Goal: Information Seeking & Learning: Find specific fact

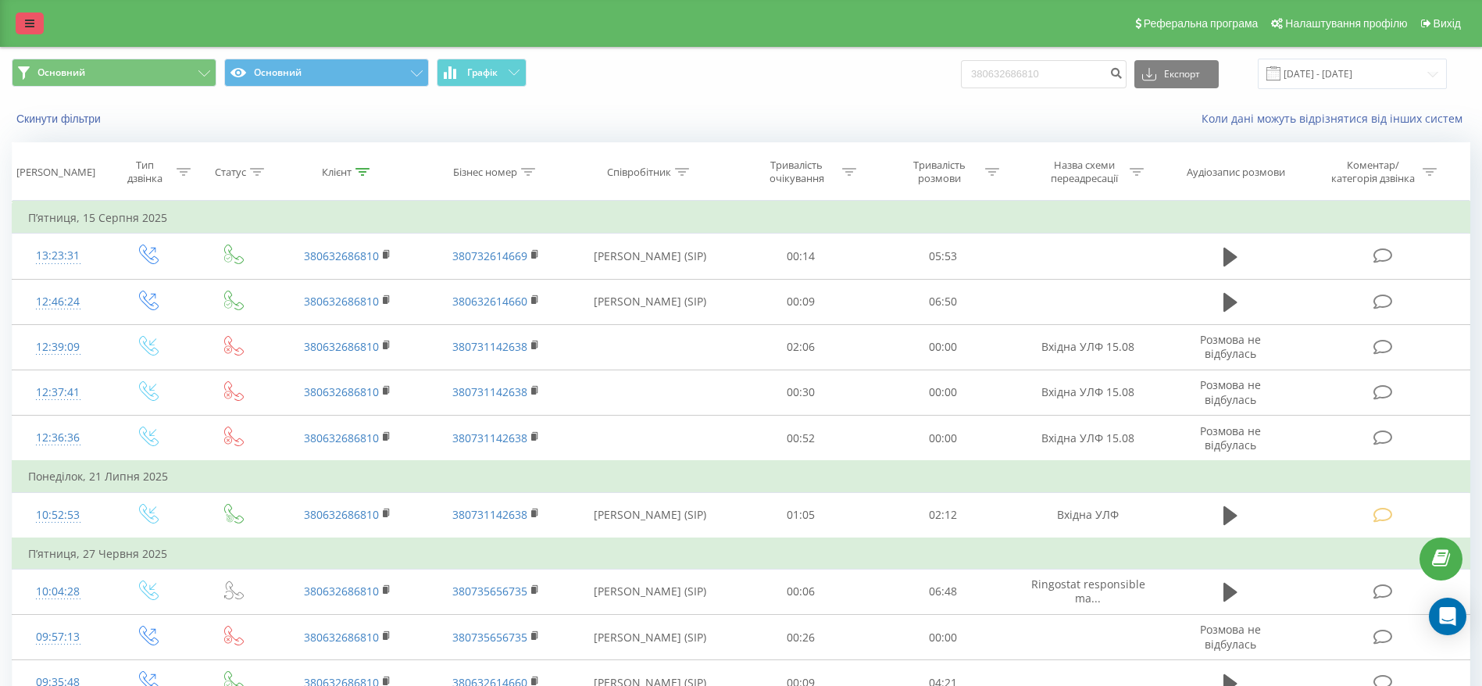
click at [26, 23] on icon at bounding box center [29, 23] width 9 height 11
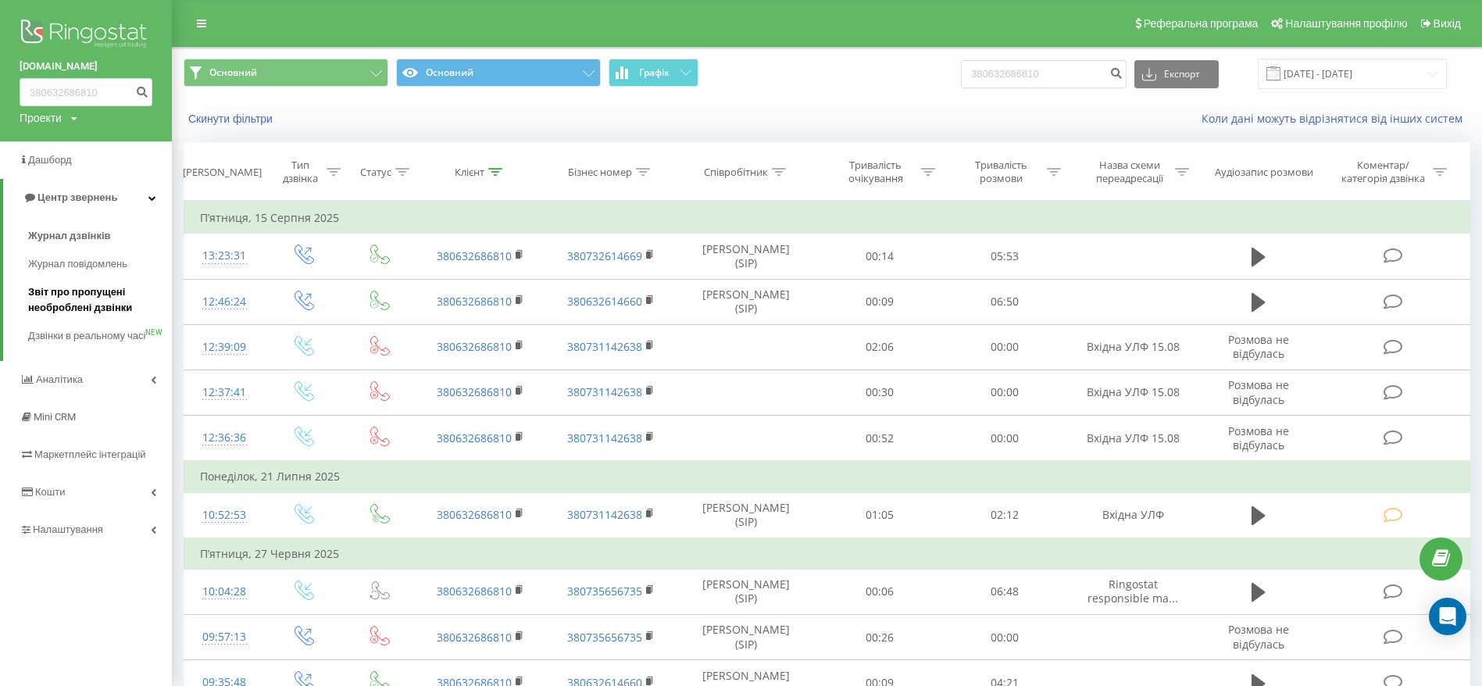
click at [91, 291] on span "Звіт про пропущені необроблені дзвінки" at bounding box center [96, 299] width 136 height 31
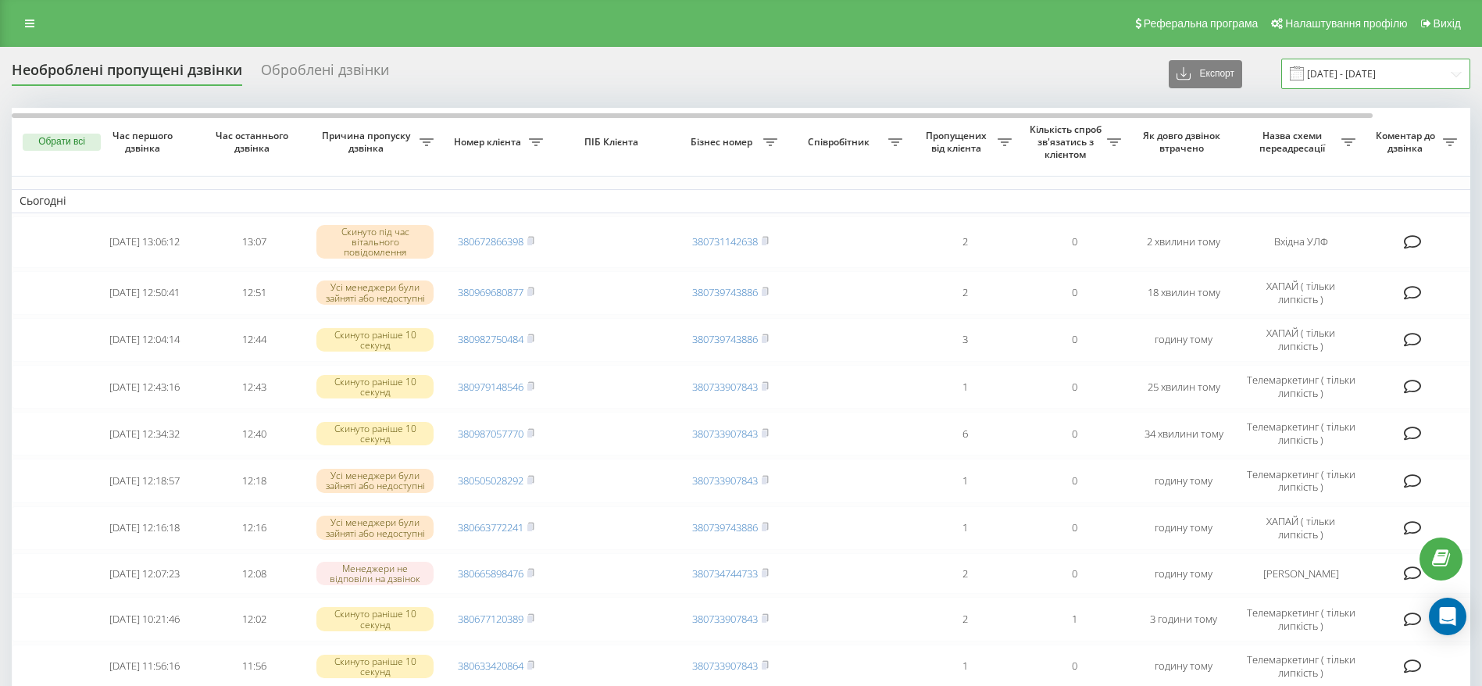
click at [1434, 73] on input "[DATE] - [DATE]" at bounding box center [1375, 74] width 189 height 30
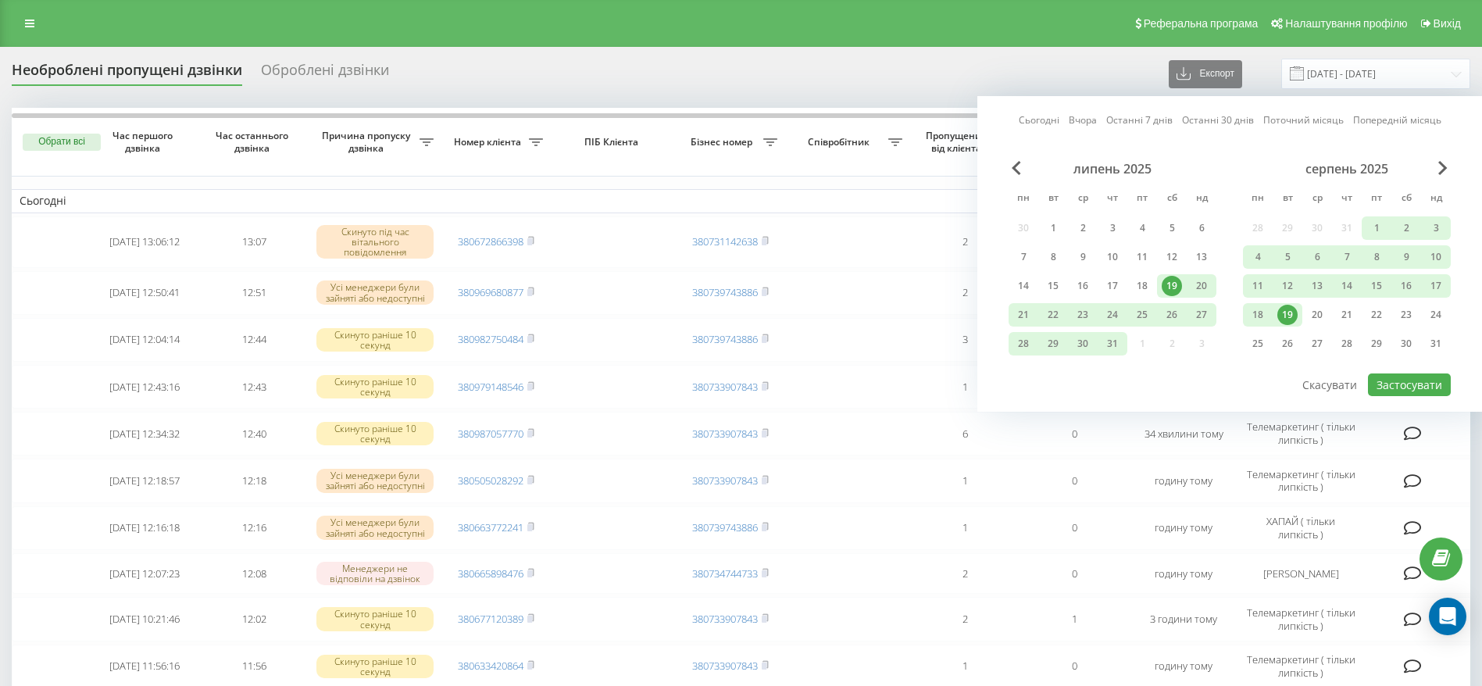
click at [1279, 316] on div "19" at bounding box center [1287, 315] width 20 height 20
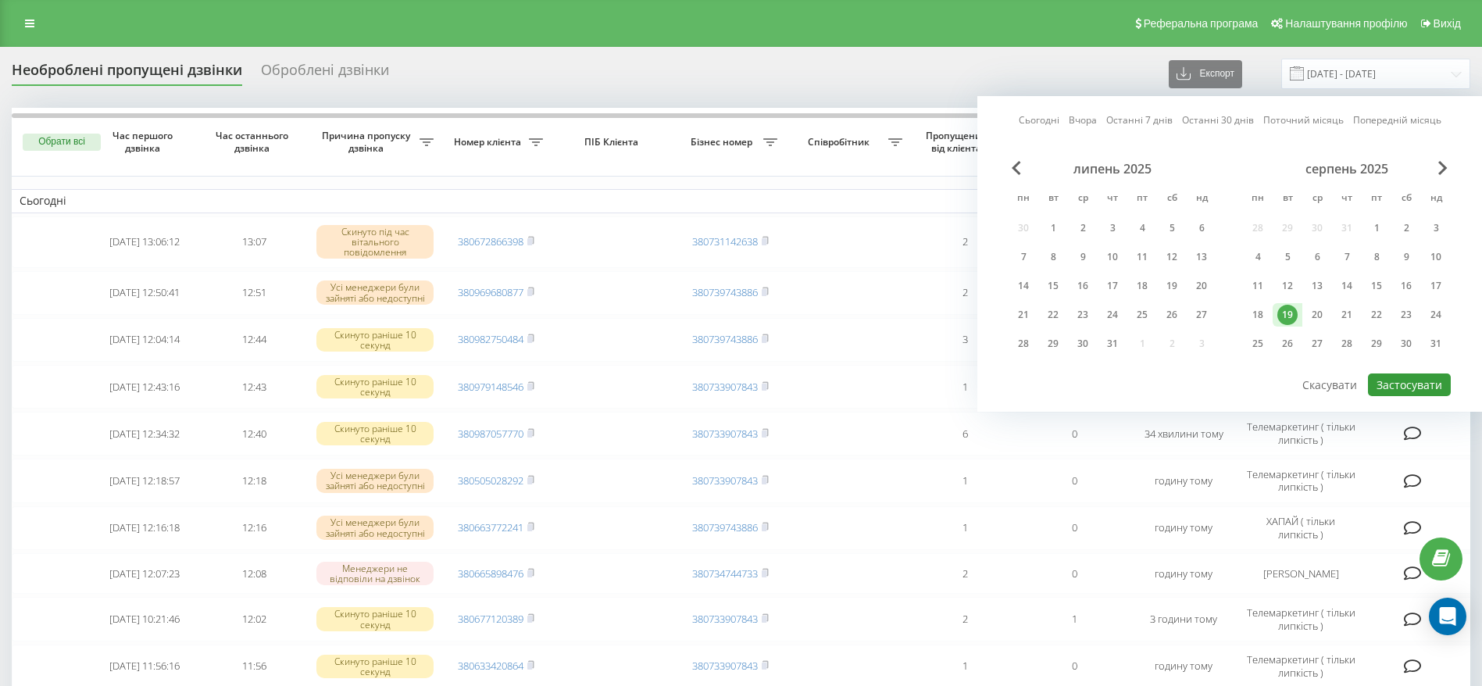
click at [1416, 384] on button "Застосувати" at bounding box center [1409, 384] width 83 height 23
type input "19.08.2025 - 19.08.2025"
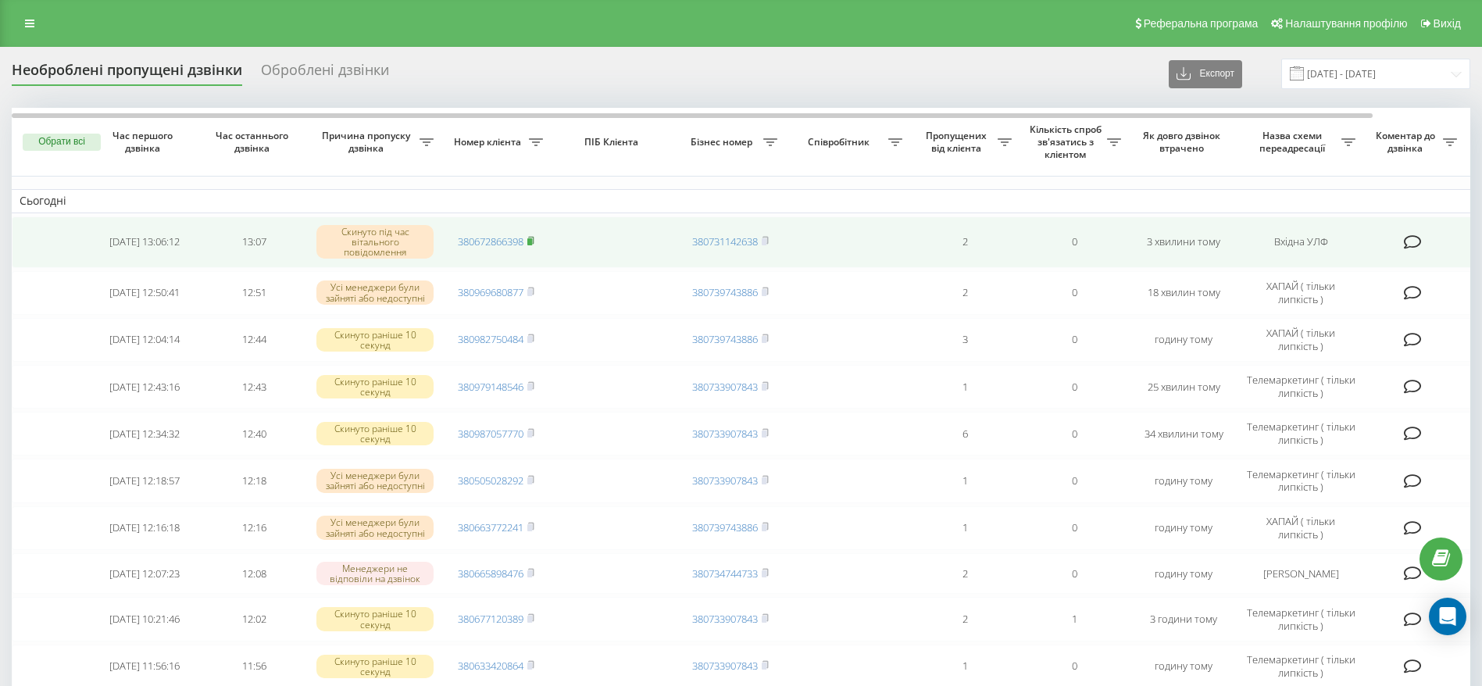
click at [530, 241] on rect at bounding box center [529, 241] width 5 height 7
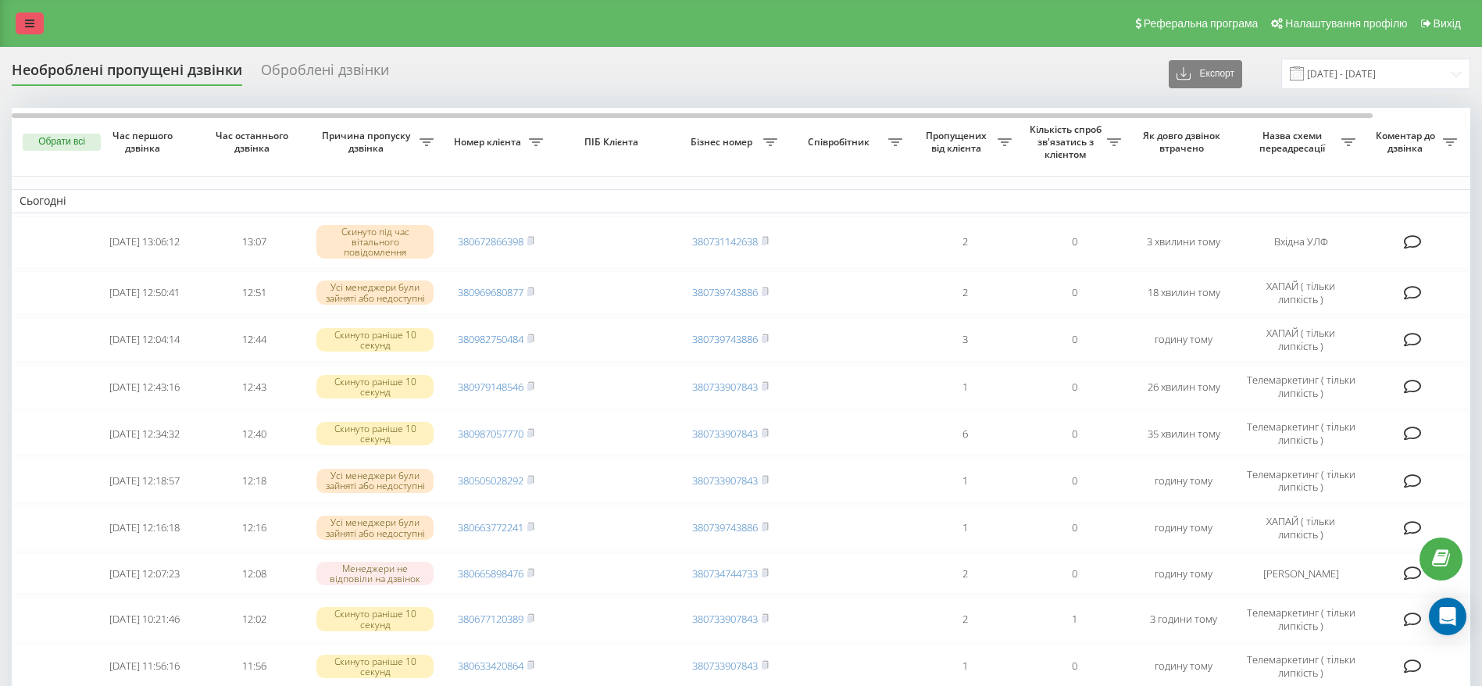
click at [31, 16] on link at bounding box center [30, 23] width 28 height 22
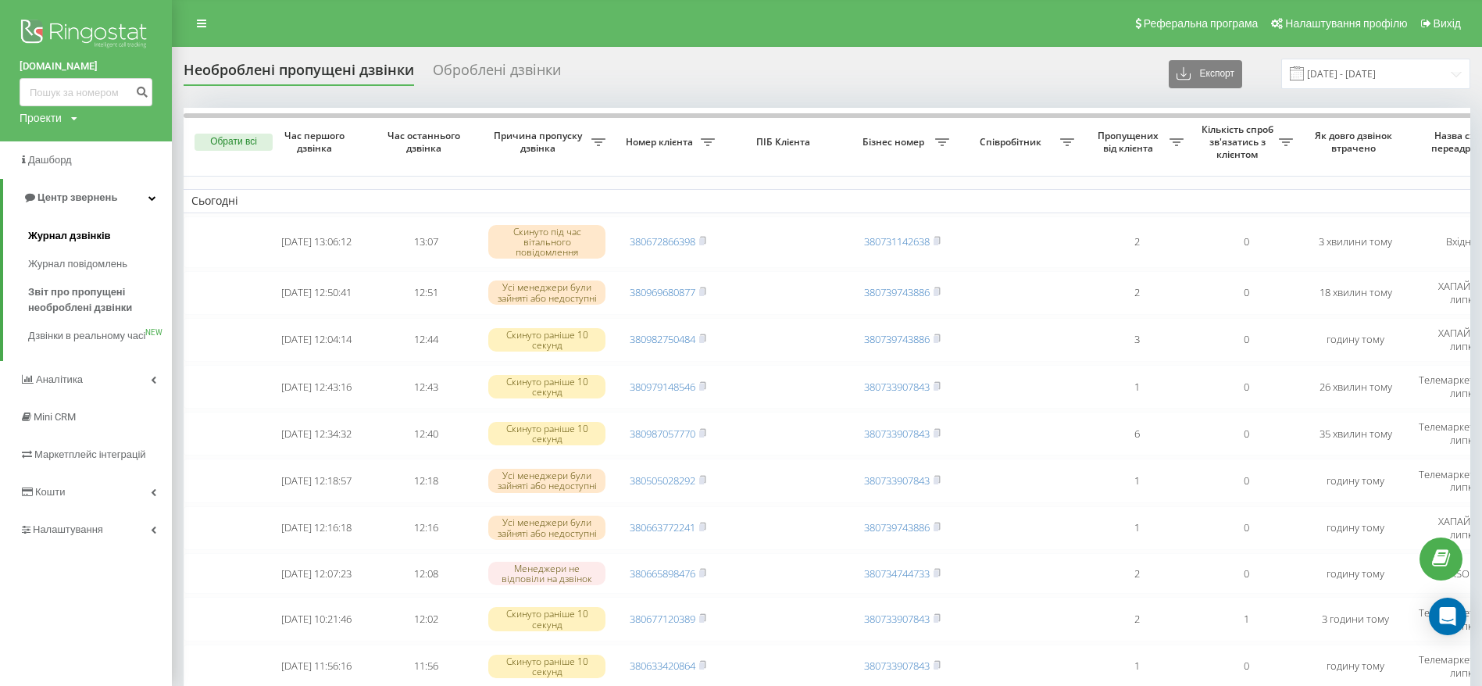
click at [100, 230] on span "Журнал дзвінків" at bounding box center [69, 236] width 83 height 16
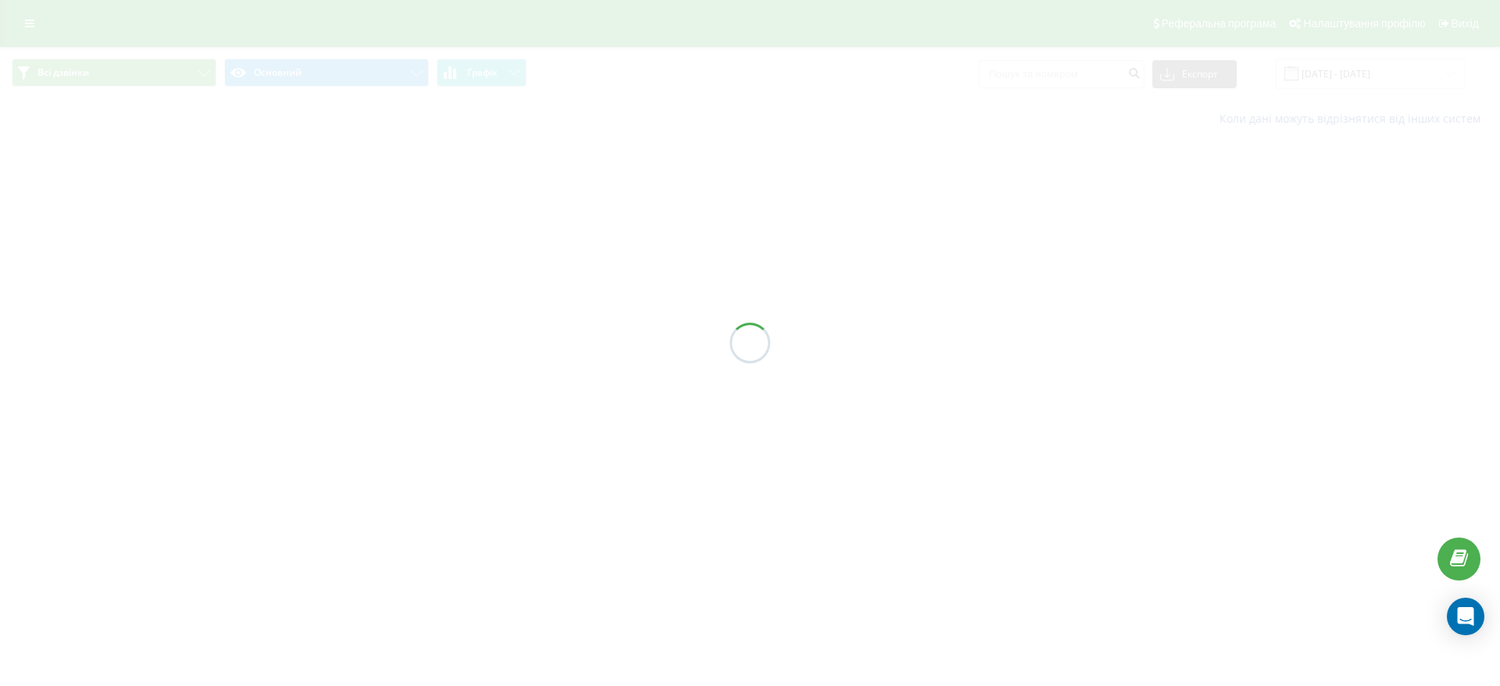
click at [1056, 77] on div at bounding box center [750, 343] width 1500 height 686
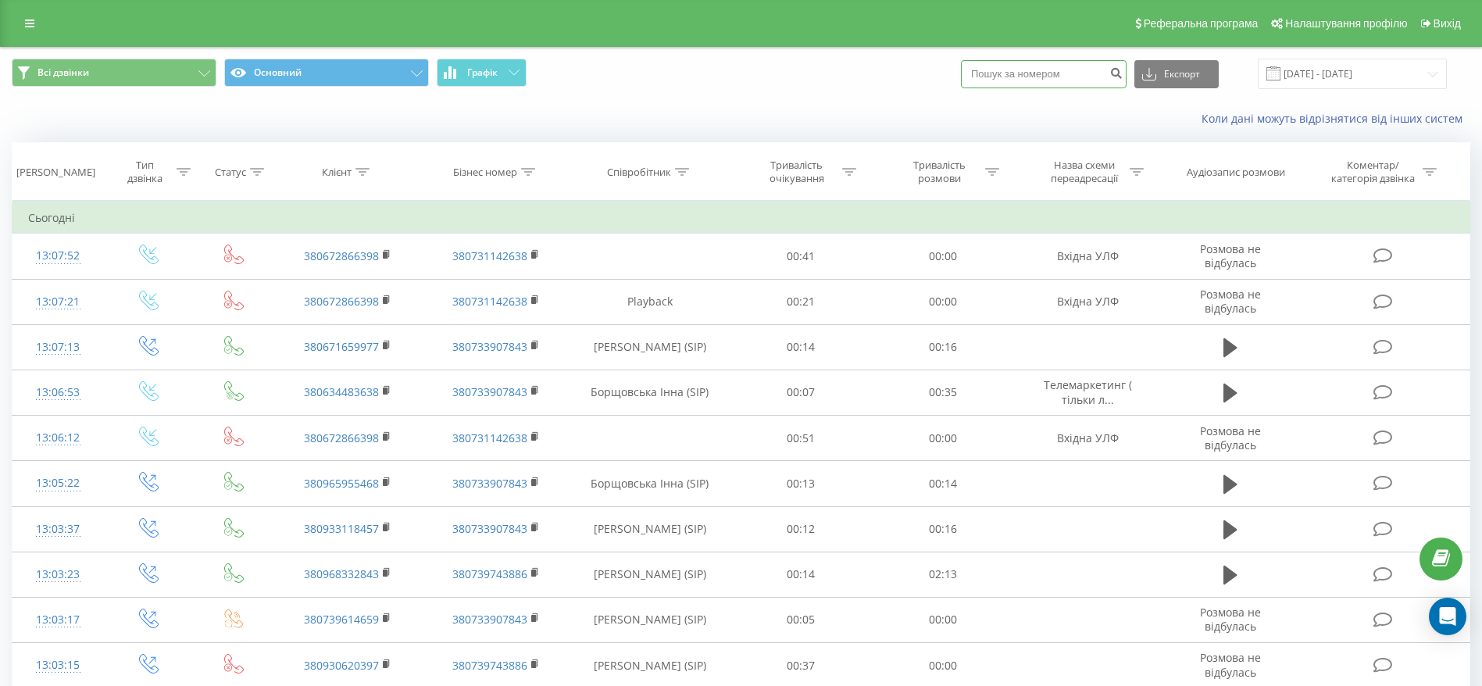
click at [1098, 62] on input at bounding box center [1044, 74] width 166 height 28
paste input "380672866398"
type input "380672866398"
click at [1123, 71] on icon "submit" at bounding box center [1115, 70] width 13 height 9
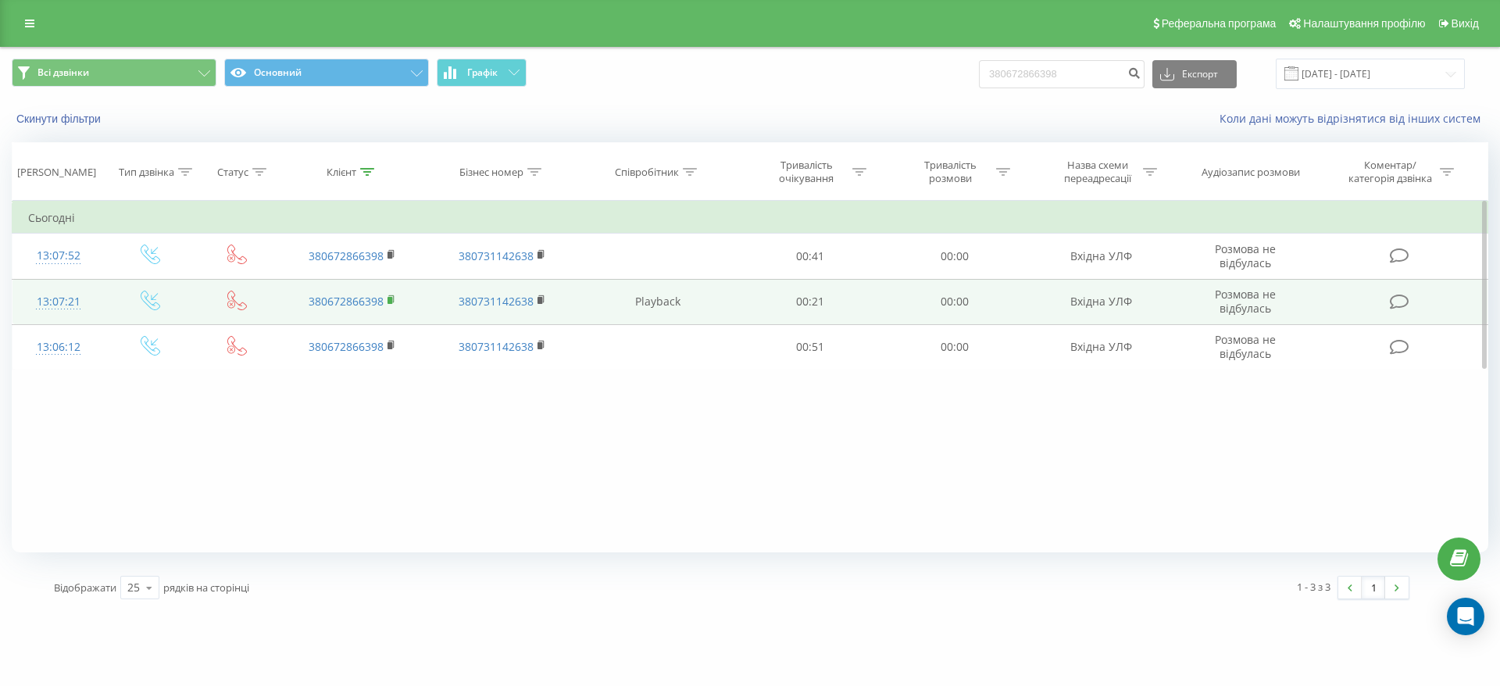
click at [391, 298] on rect at bounding box center [389, 300] width 5 height 7
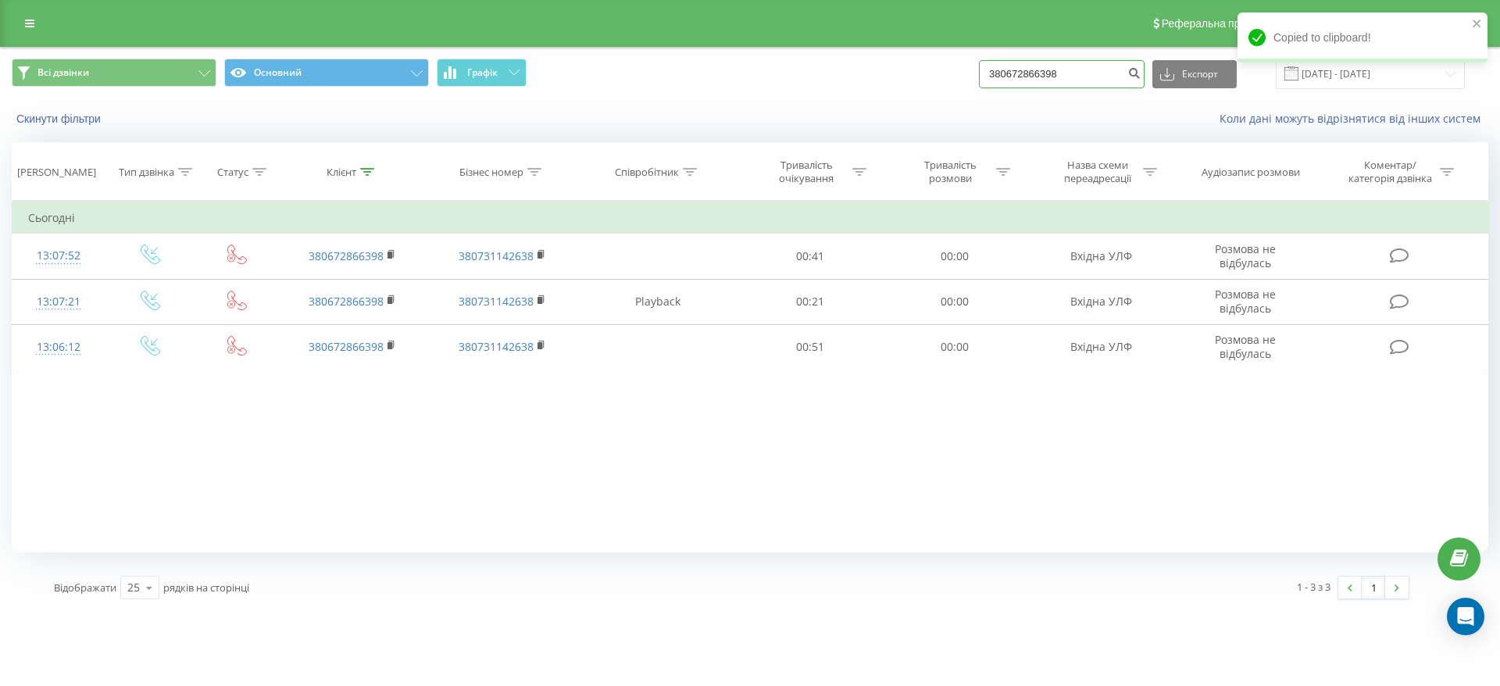
click at [1063, 73] on input "380672866398" at bounding box center [1062, 74] width 166 height 28
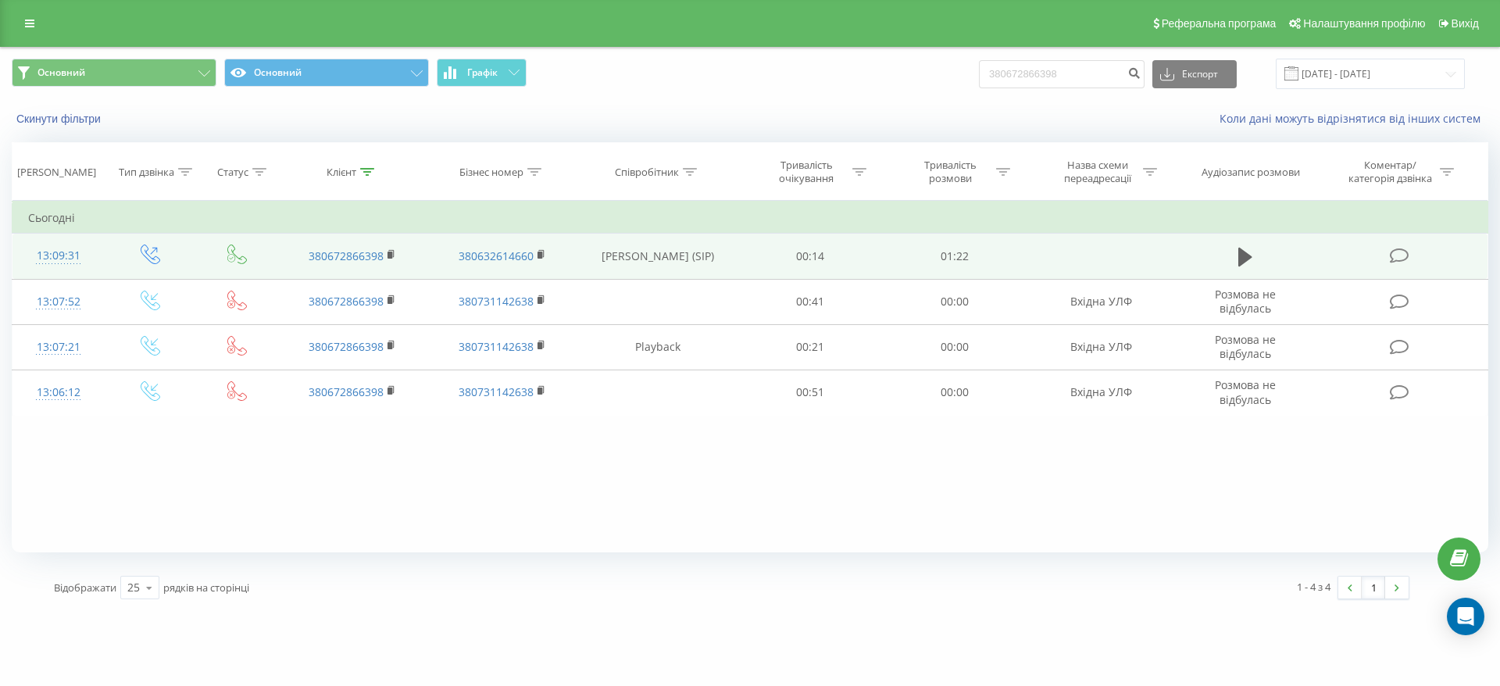
click at [1395, 261] on icon at bounding box center [1400, 256] width 20 height 16
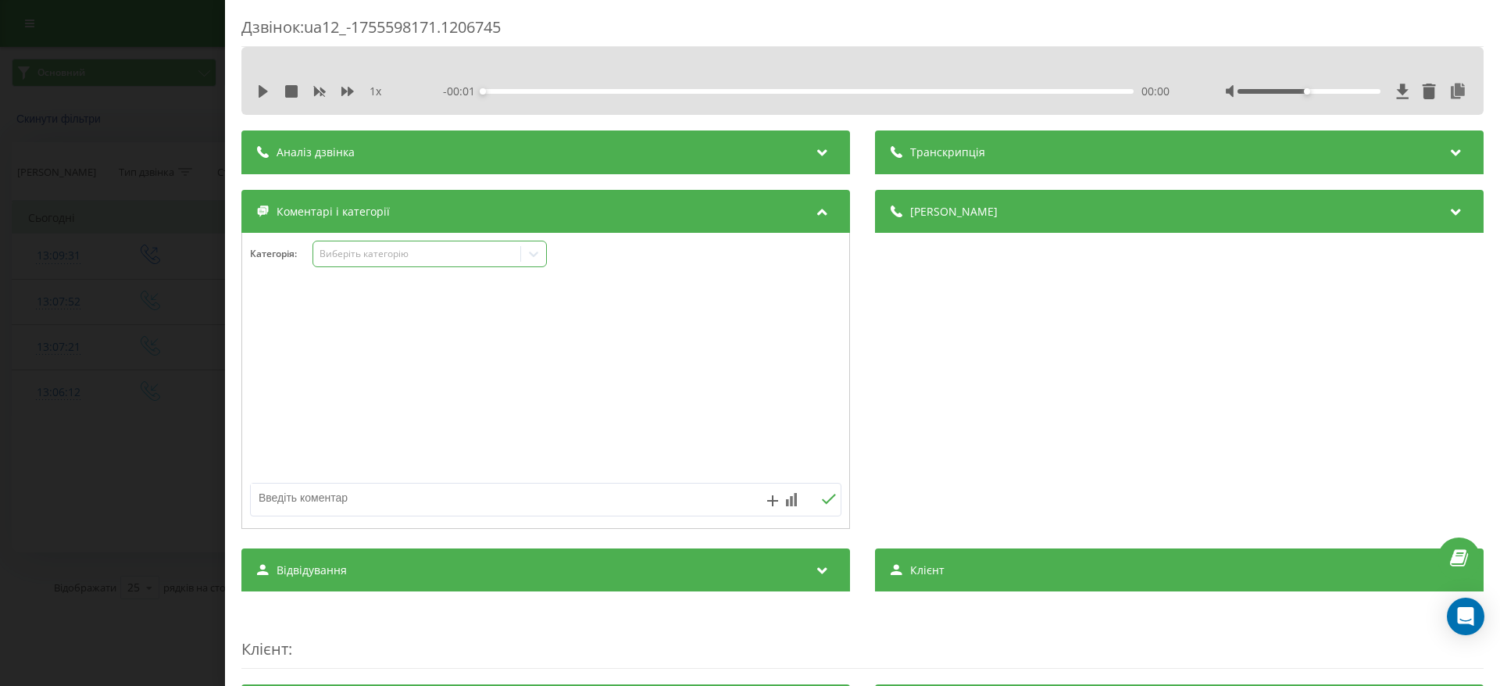
click at [461, 248] on div "Виберіть категорію" at bounding box center [417, 254] width 195 height 12
click at [416, 248] on div "Виберіть категорію" at bounding box center [417, 254] width 195 height 12
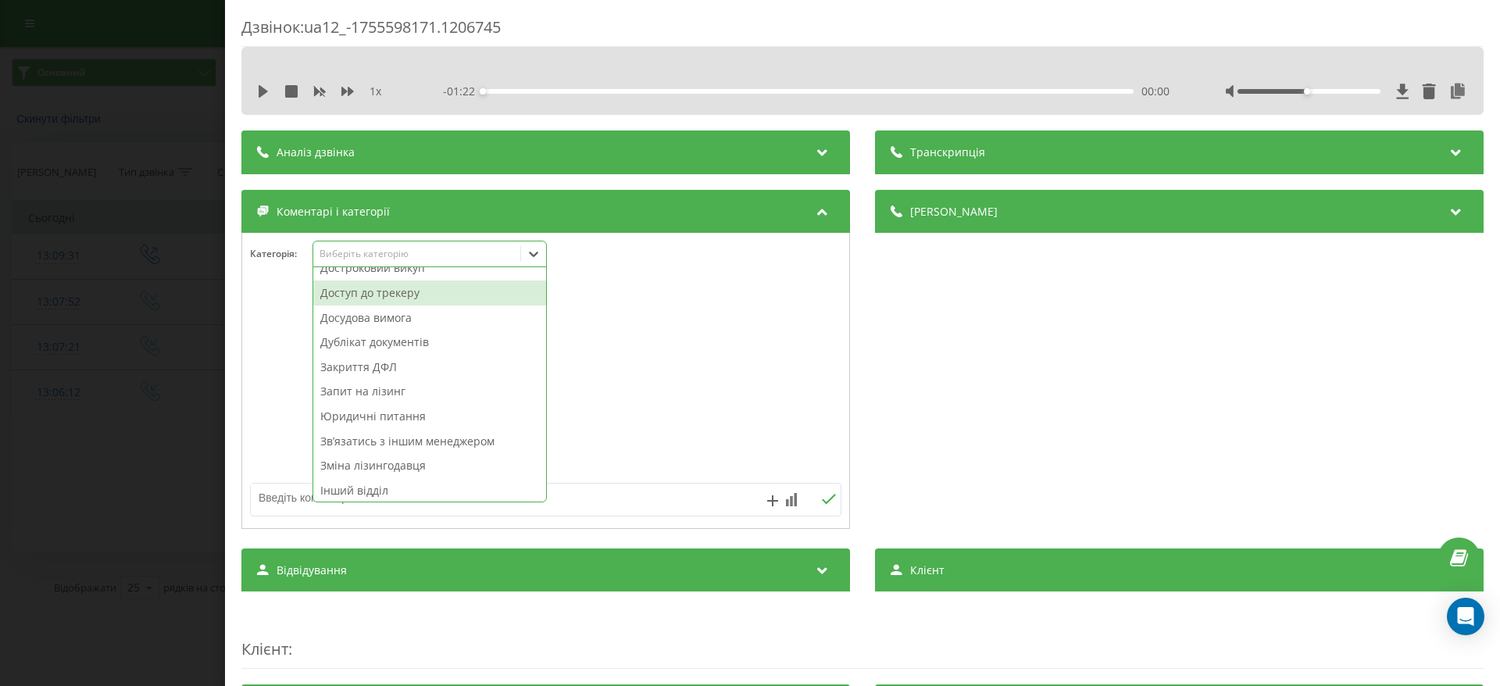
scroll to position [234, 0]
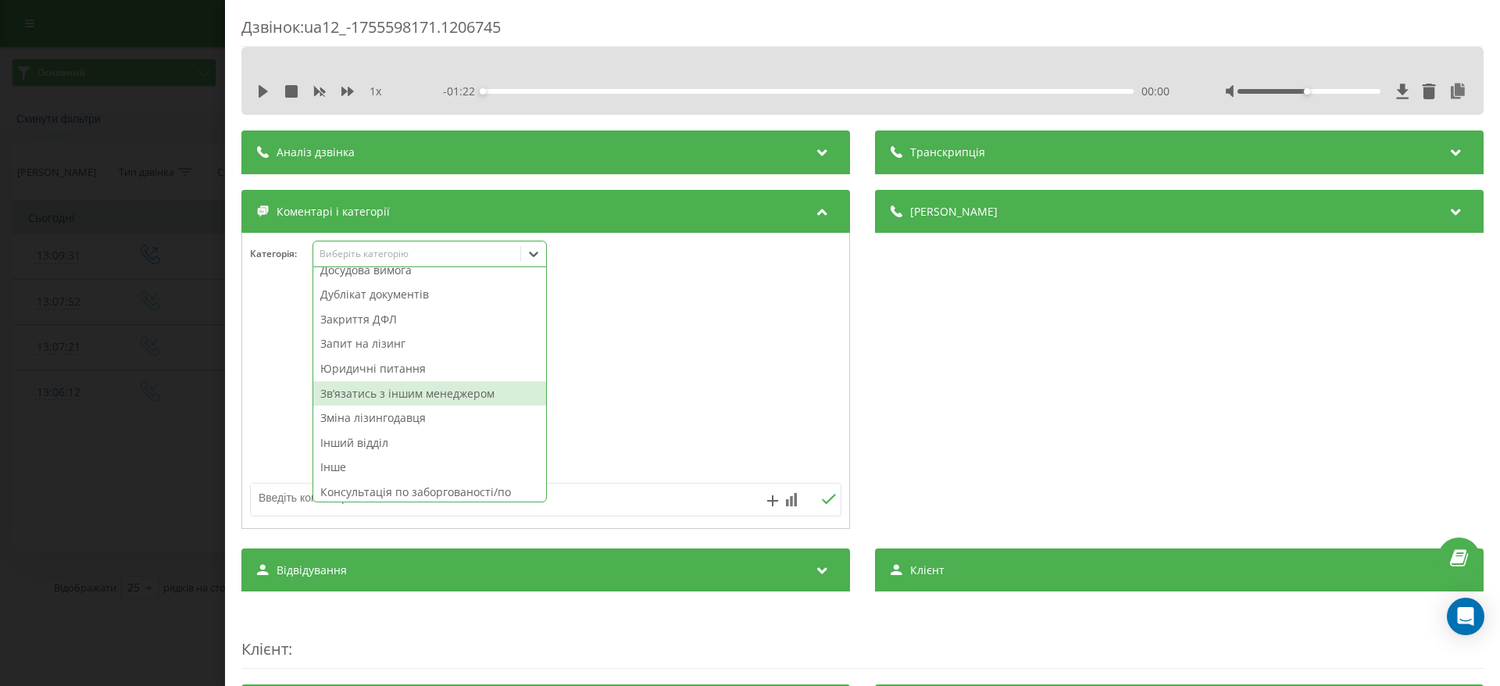
click at [455, 389] on div "Звʼязатись з іншим менеджером" at bounding box center [429, 393] width 233 height 25
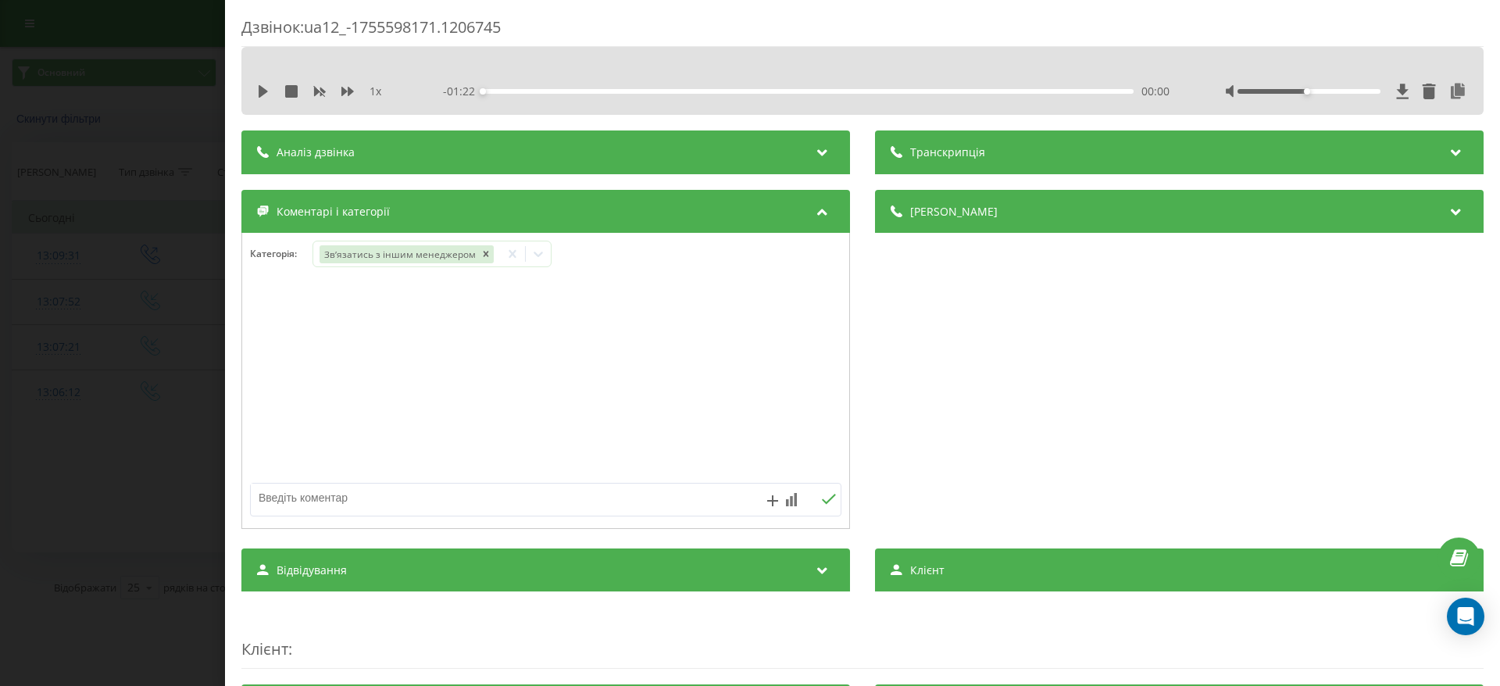
click at [193, 377] on div "Дзвінок : ua12_-1755598171.1206745 1 x - 01:22 00:00 00:00 Транскрипція Для AI-…" at bounding box center [750, 343] width 1500 height 686
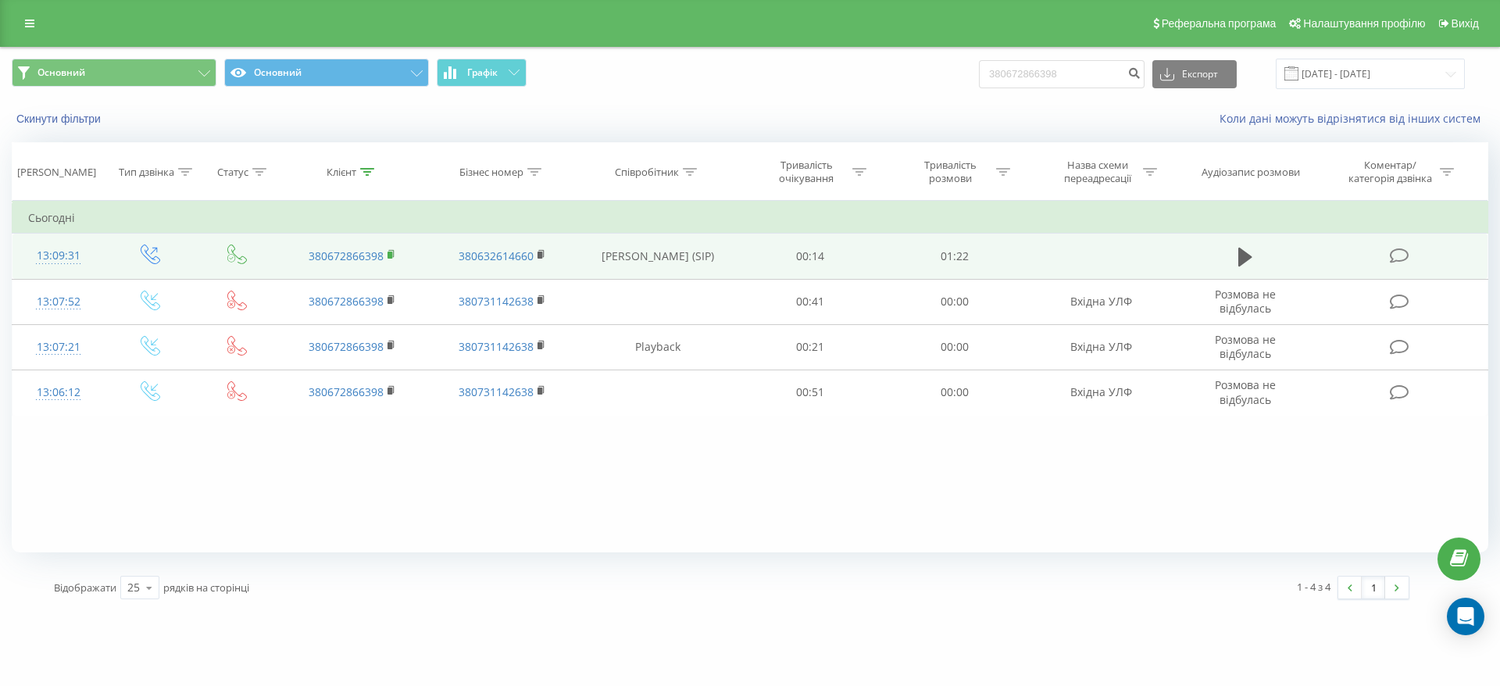
click at [390, 257] on rect at bounding box center [389, 255] width 5 height 7
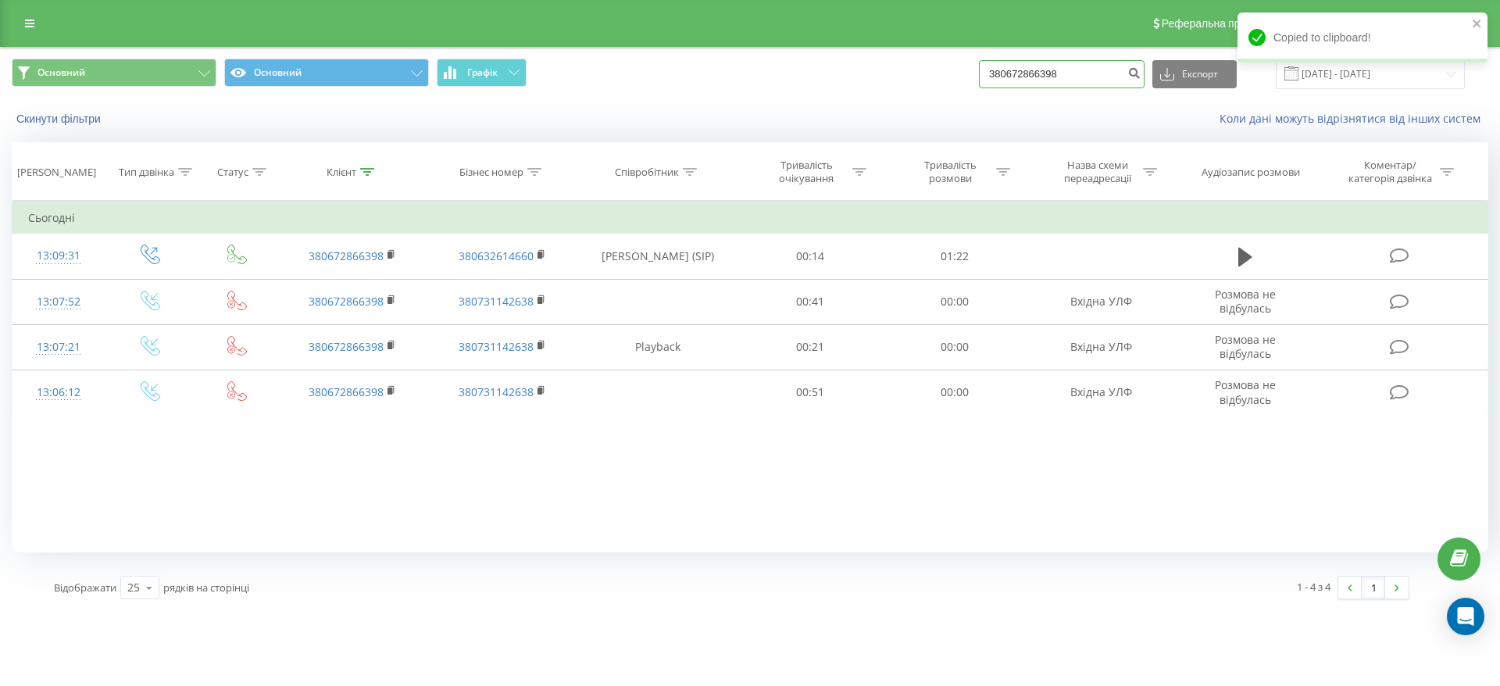
click at [1102, 73] on input "380672866398" at bounding box center [1062, 74] width 166 height 28
paste input "986683412"
type input "380986683412"
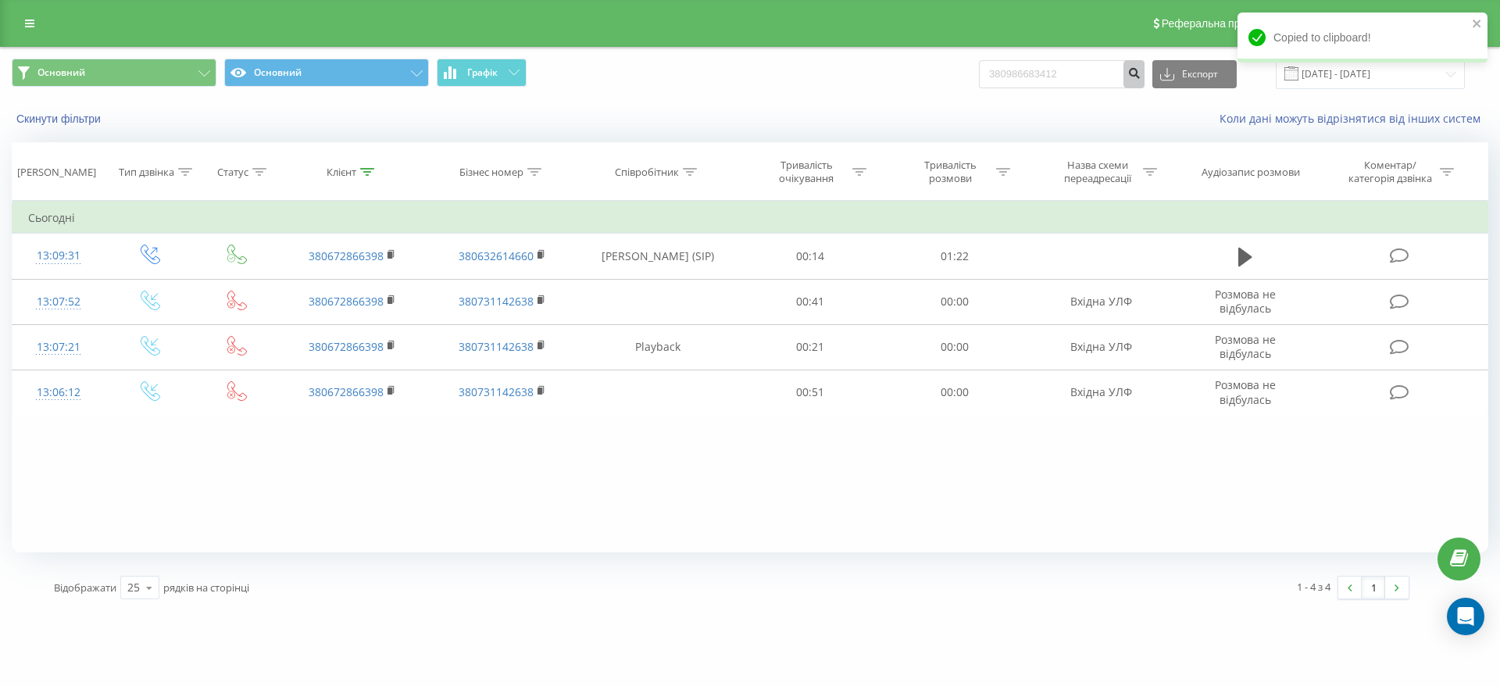
click at [1141, 76] on icon "submit" at bounding box center [1133, 70] width 13 height 9
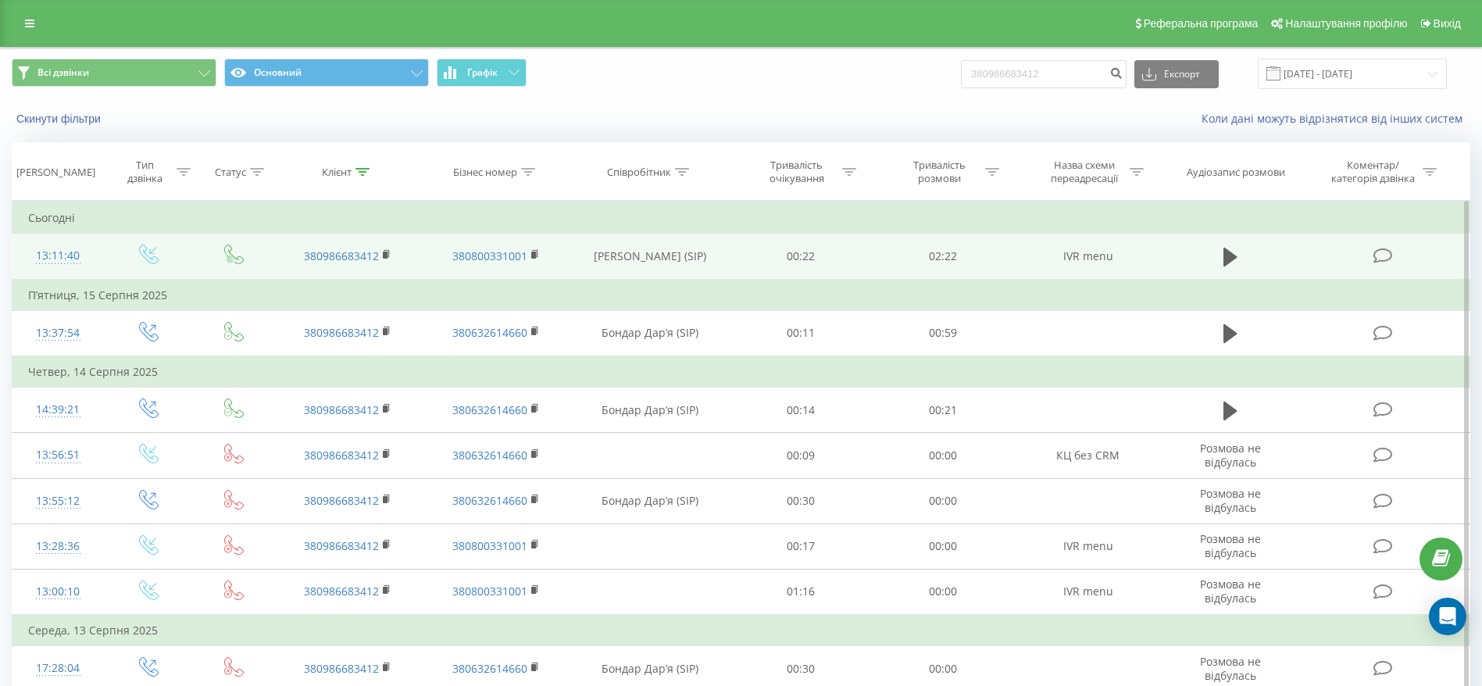
click at [1375, 254] on icon at bounding box center [1383, 256] width 20 height 16
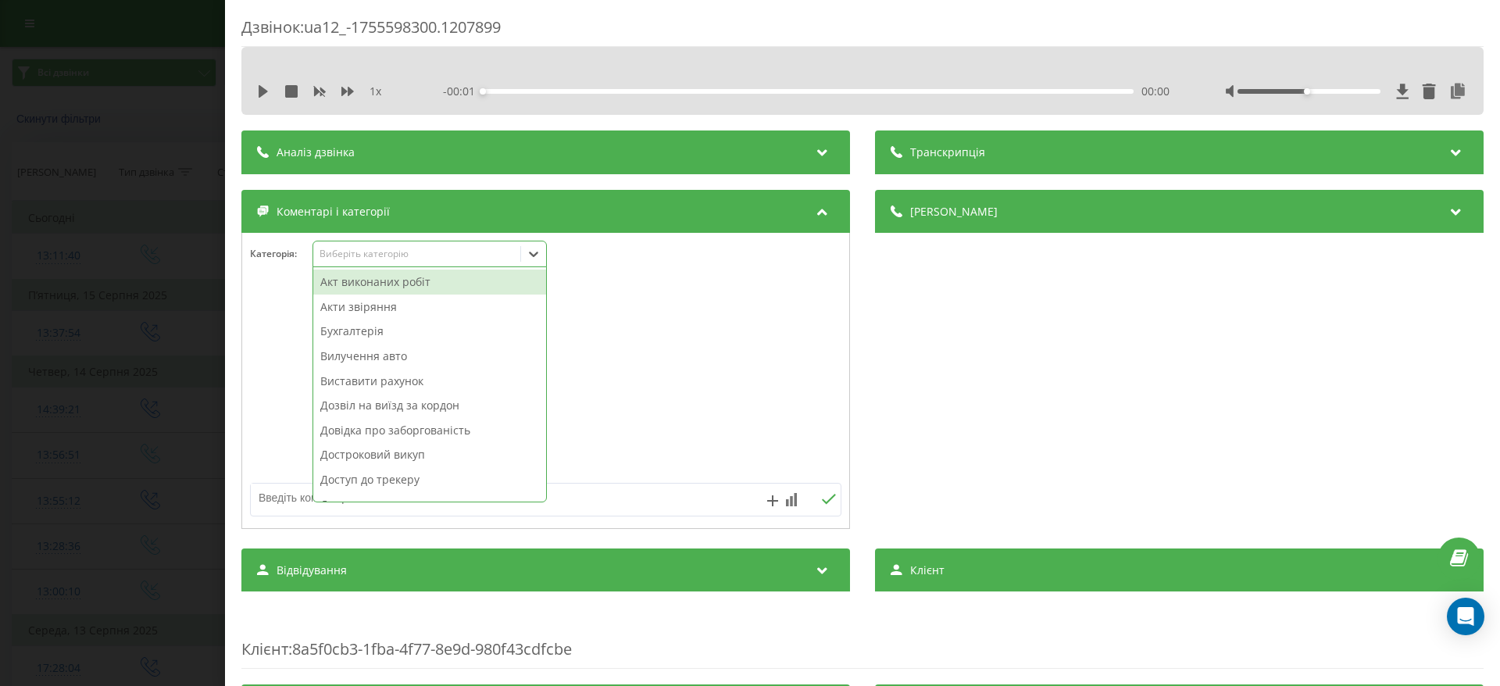
click at [453, 242] on div "Виберіть категорію" at bounding box center [429, 254] width 234 height 27
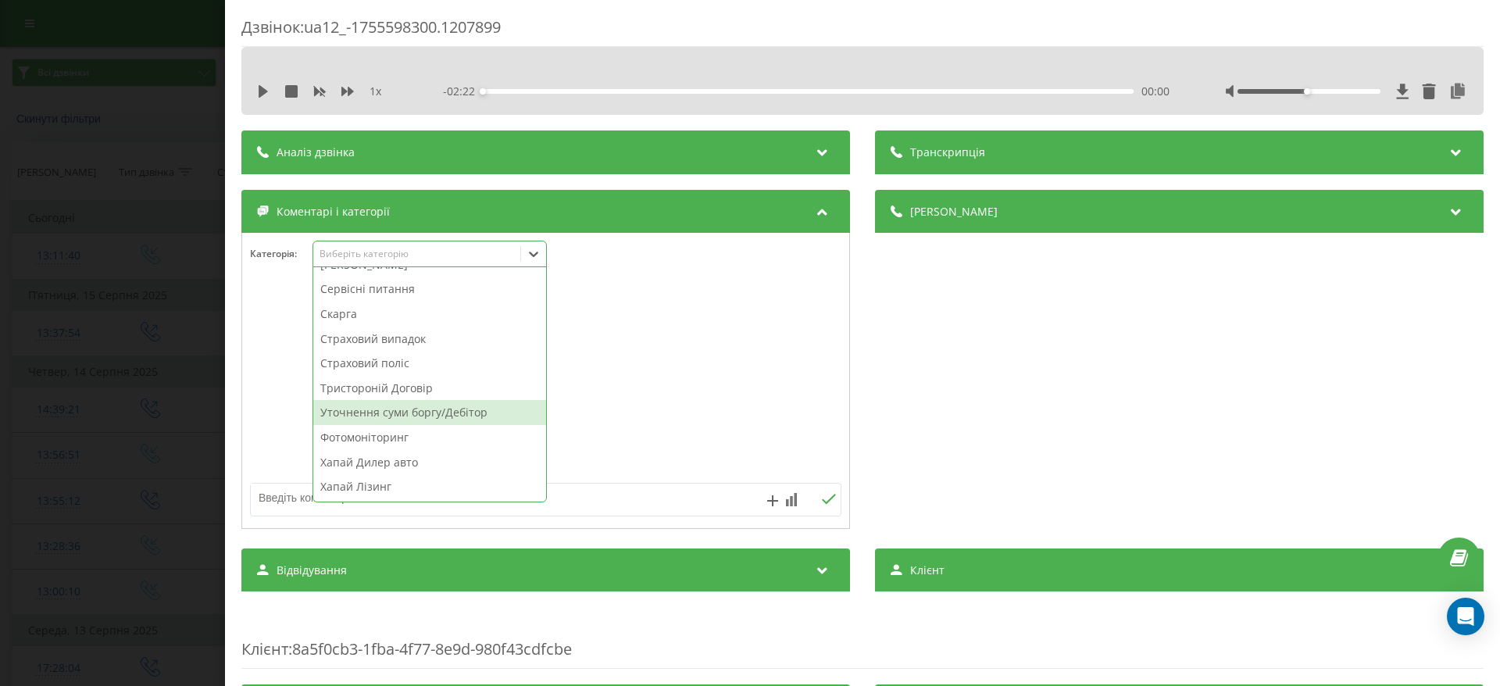
click at [457, 407] on div "Уточнення суми боргу/Дебітор" at bounding box center [429, 412] width 233 height 25
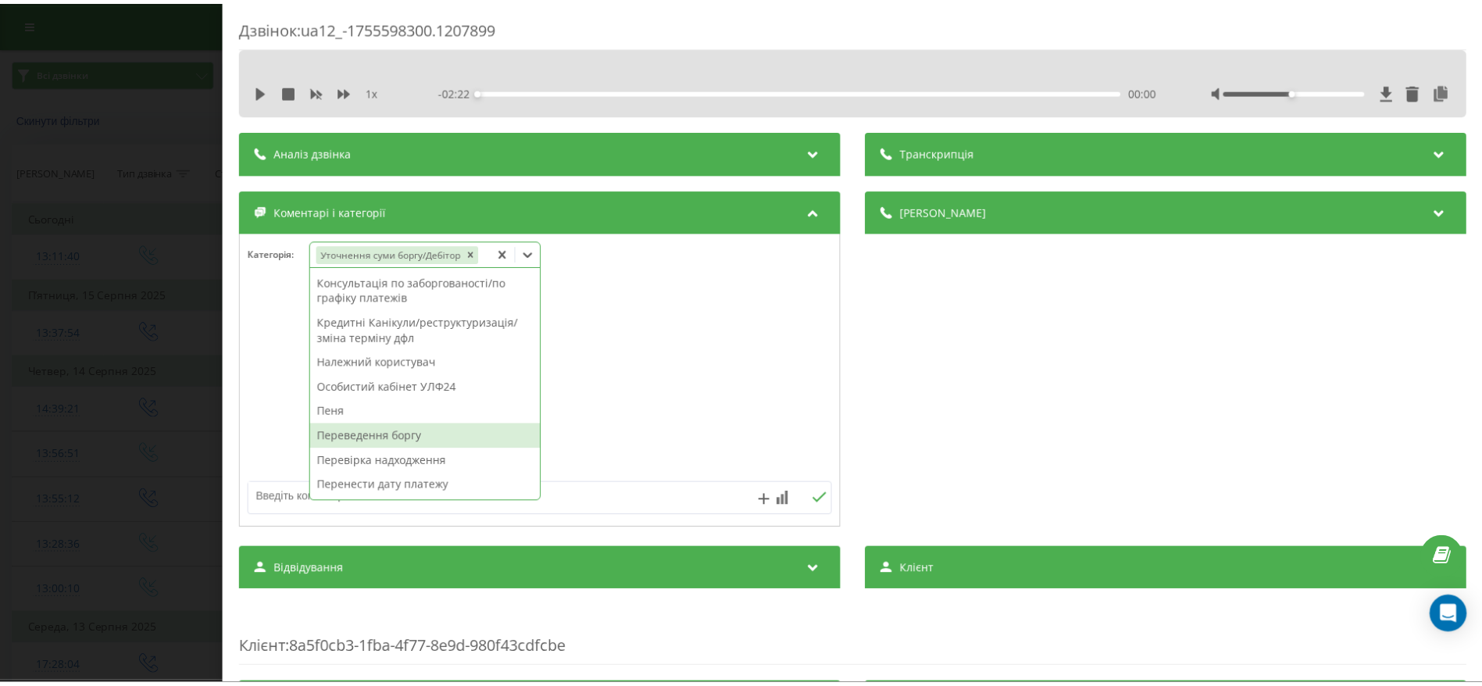
scroll to position [320, 0]
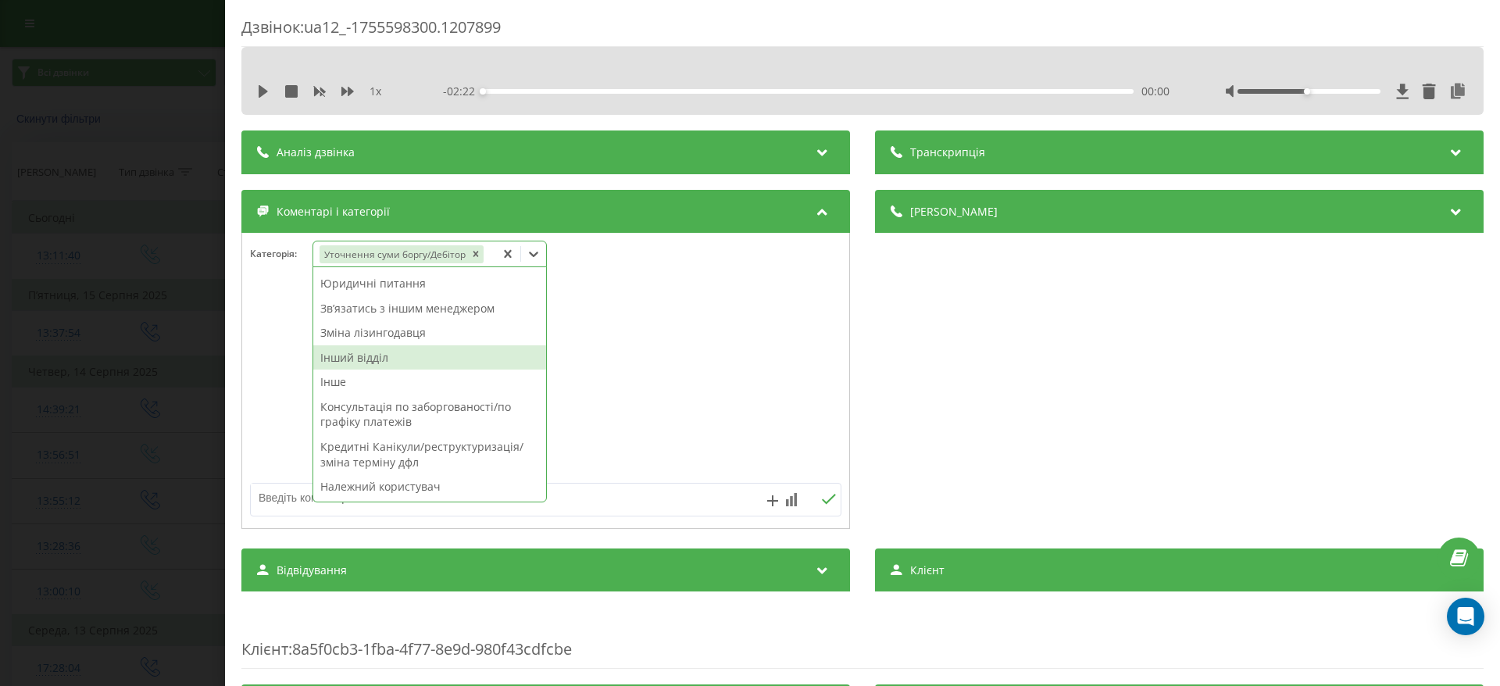
click at [439, 359] on div "Інший відділ" at bounding box center [429, 357] width 233 height 25
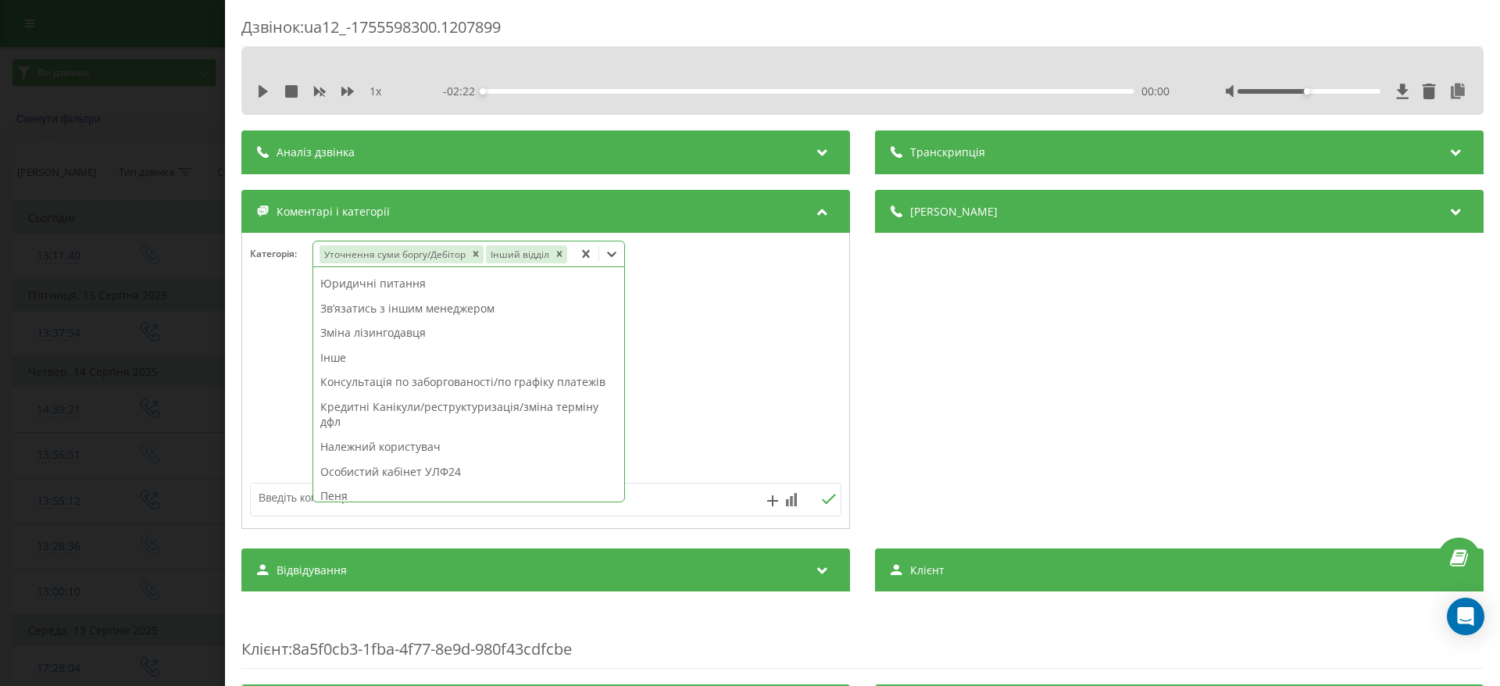
click at [132, 426] on div "Дзвінок : ua12_-1755598300.1207899 1 x - 02:22 00:00 00:00 Транскрипція Для AI-…" at bounding box center [750, 343] width 1500 height 686
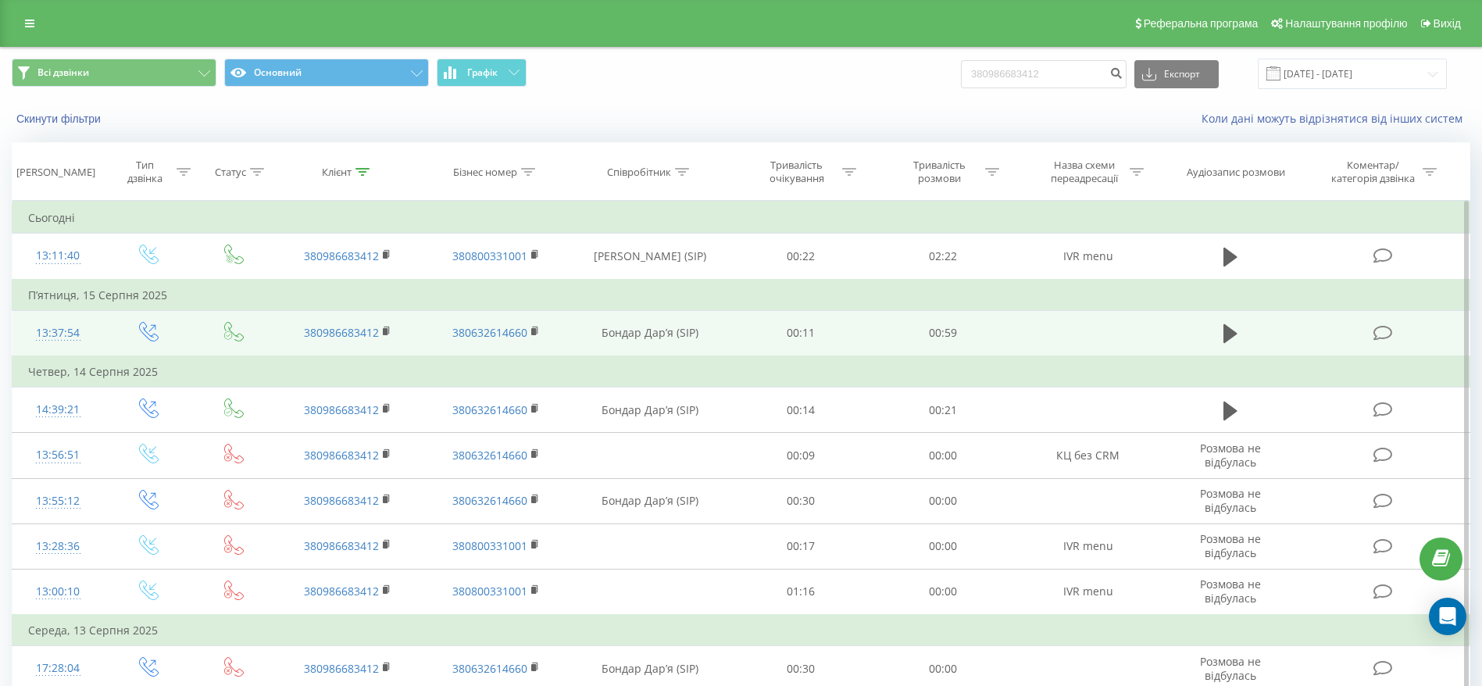
click at [1213, 320] on td at bounding box center [1230, 333] width 137 height 46
click at [1241, 331] on button at bounding box center [1230, 333] width 23 height 23
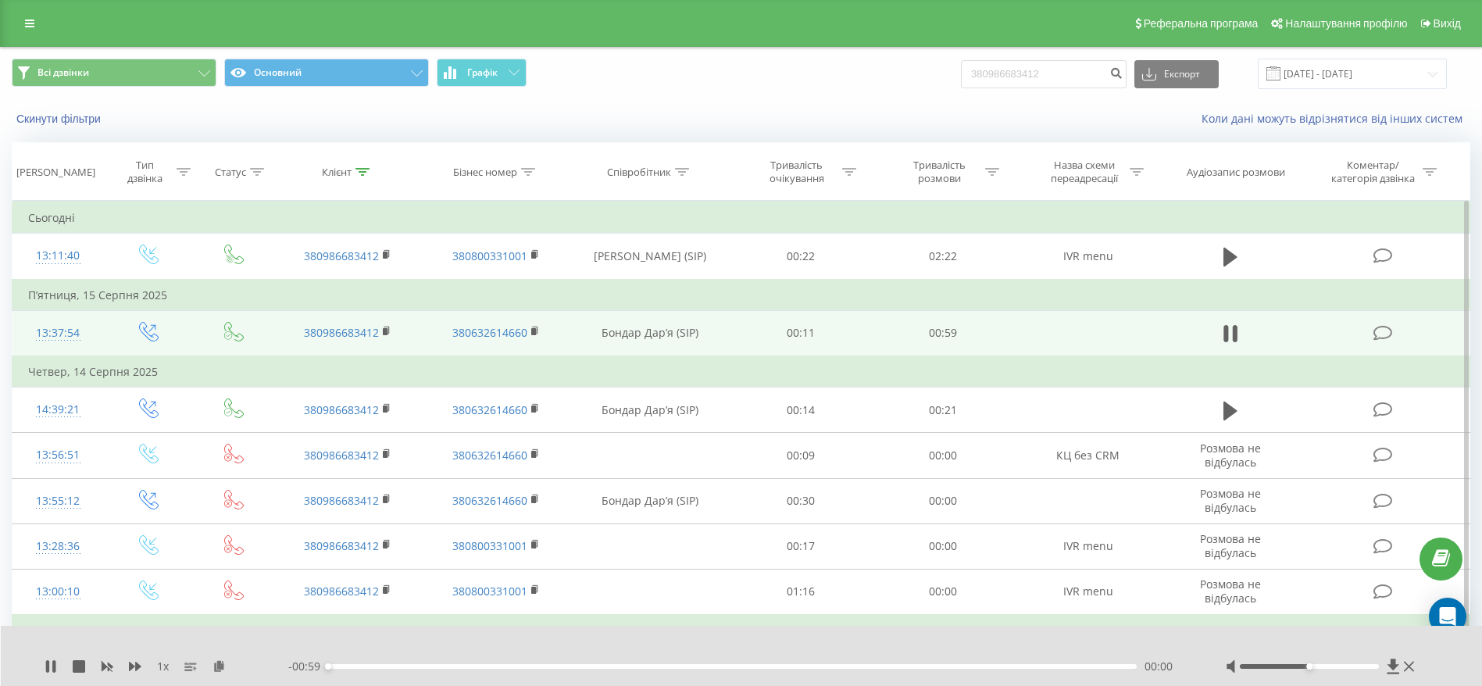
click at [355, 667] on div "00:00" at bounding box center [732, 666] width 809 height 5
click at [391, 666] on div "00:02" at bounding box center [732, 666] width 809 height 5
click at [448, 665] on div "00:08" at bounding box center [732, 666] width 809 height 5
click at [559, 666] on div "00:10" at bounding box center [732, 666] width 809 height 5
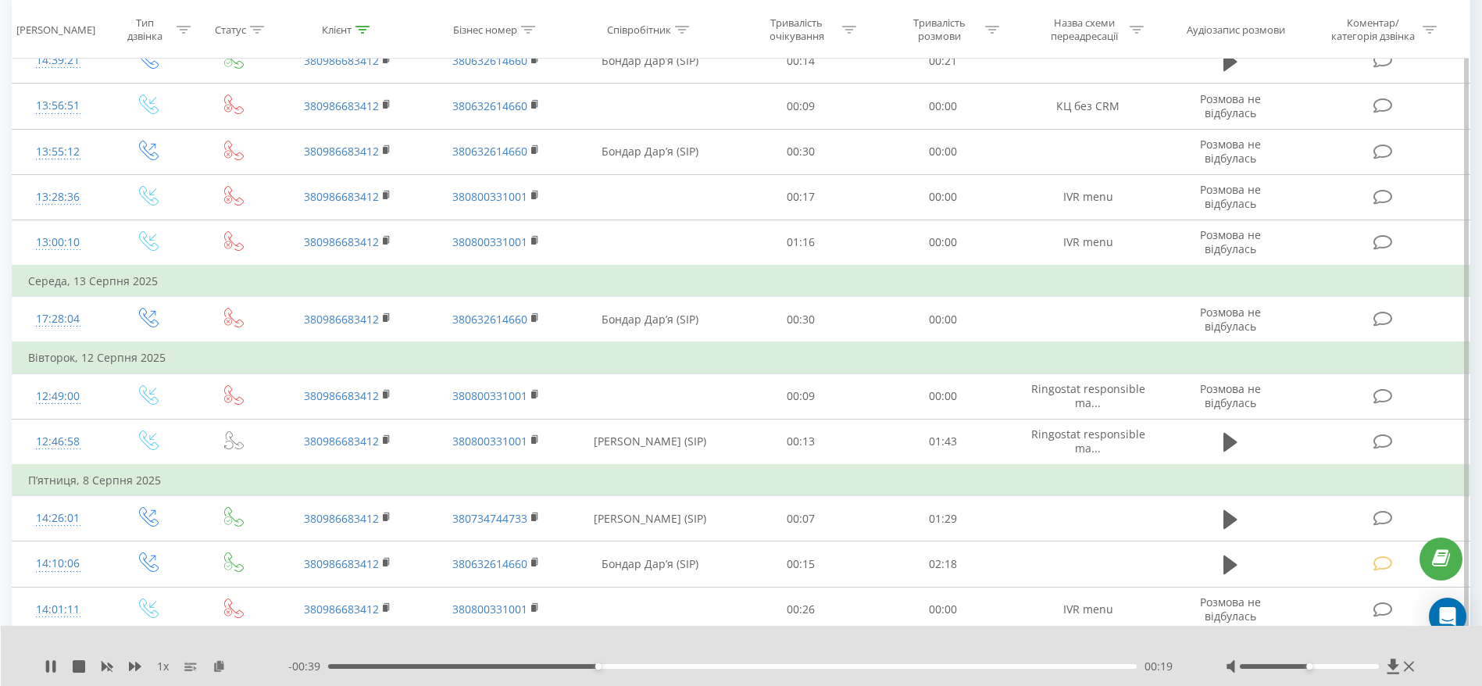
scroll to position [352, 0]
drag, startPoint x: 705, startPoint y: 666, endPoint x: 788, endPoint y: 662, distance: 82.9
click at [709, 666] on div "00:27" at bounding box center [732, 666] width 809 height 5
click at [827, 666] on div "00:29" at bounding box center [732, 666] width 809 height 5
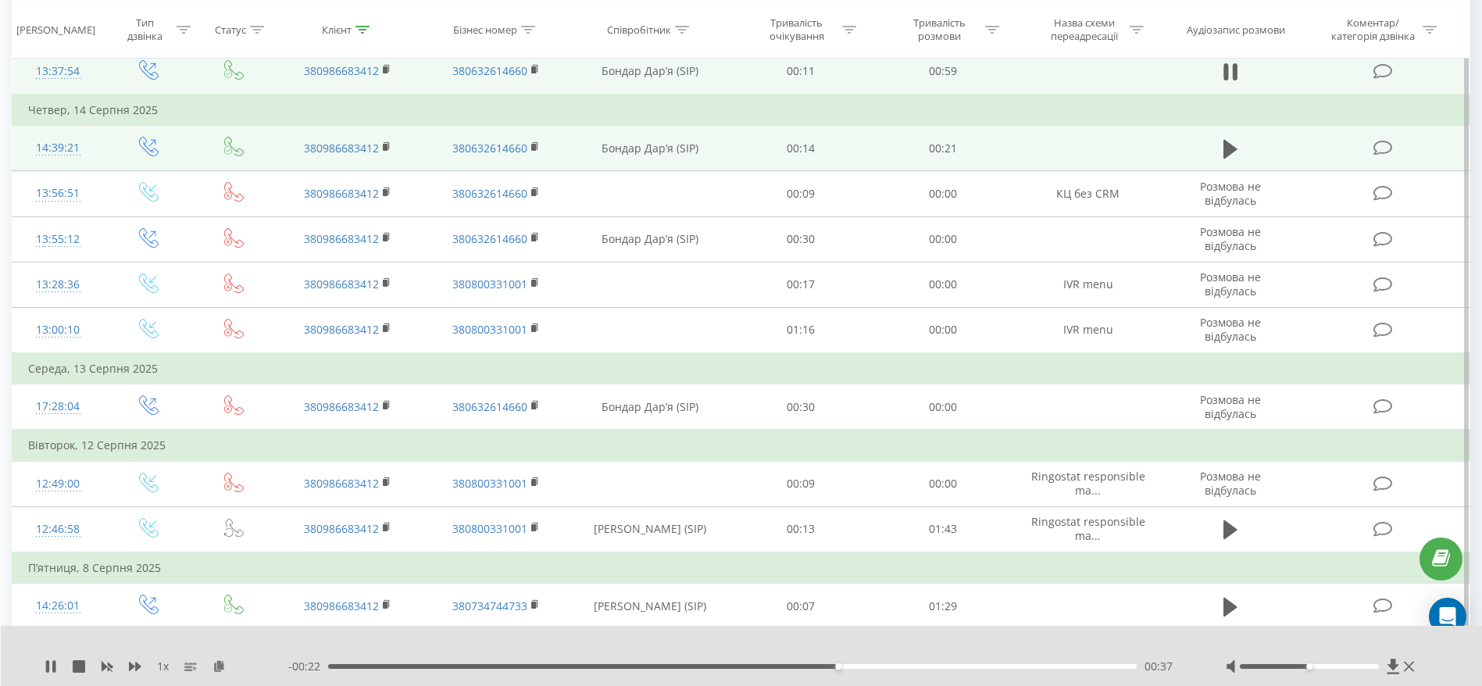
scroll to position [234, 0]
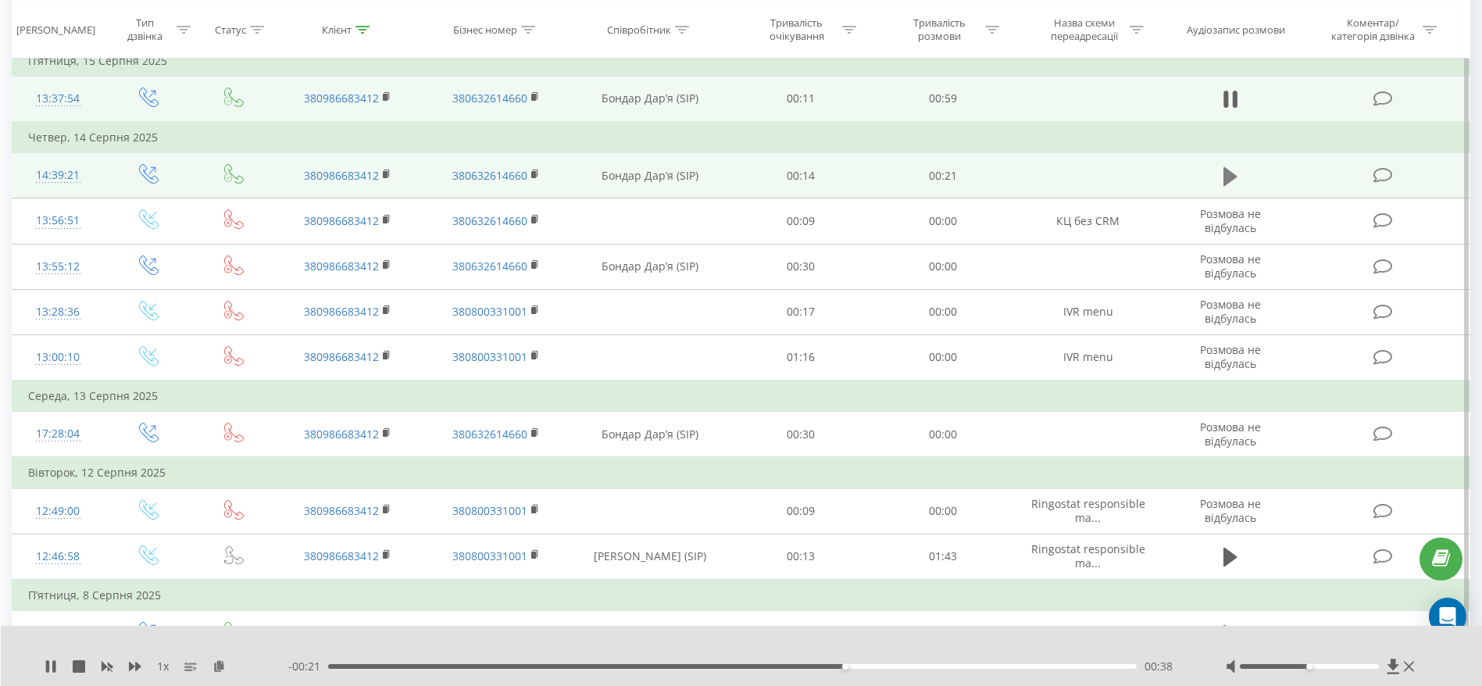
click at [1225, 175] on icon at bounding box center [1230, 175] width 14 height 19
click at [436, 669] on div "- 00:20 00:01 00:01" at bounding box center [737, 667] width 898 height 16
click at [467, 668] on div "00:01" at bounding box center [732, 666] width 809 height 5
drag, startPoint x: 595, startPoint y: 675, endPoint x: 604, endPoint y: 675, distance: 8.6
click at [601, 675] on div "1 x - 00:17 00:04 00:04" at bounding box center [742, 656] width 1482 height 60
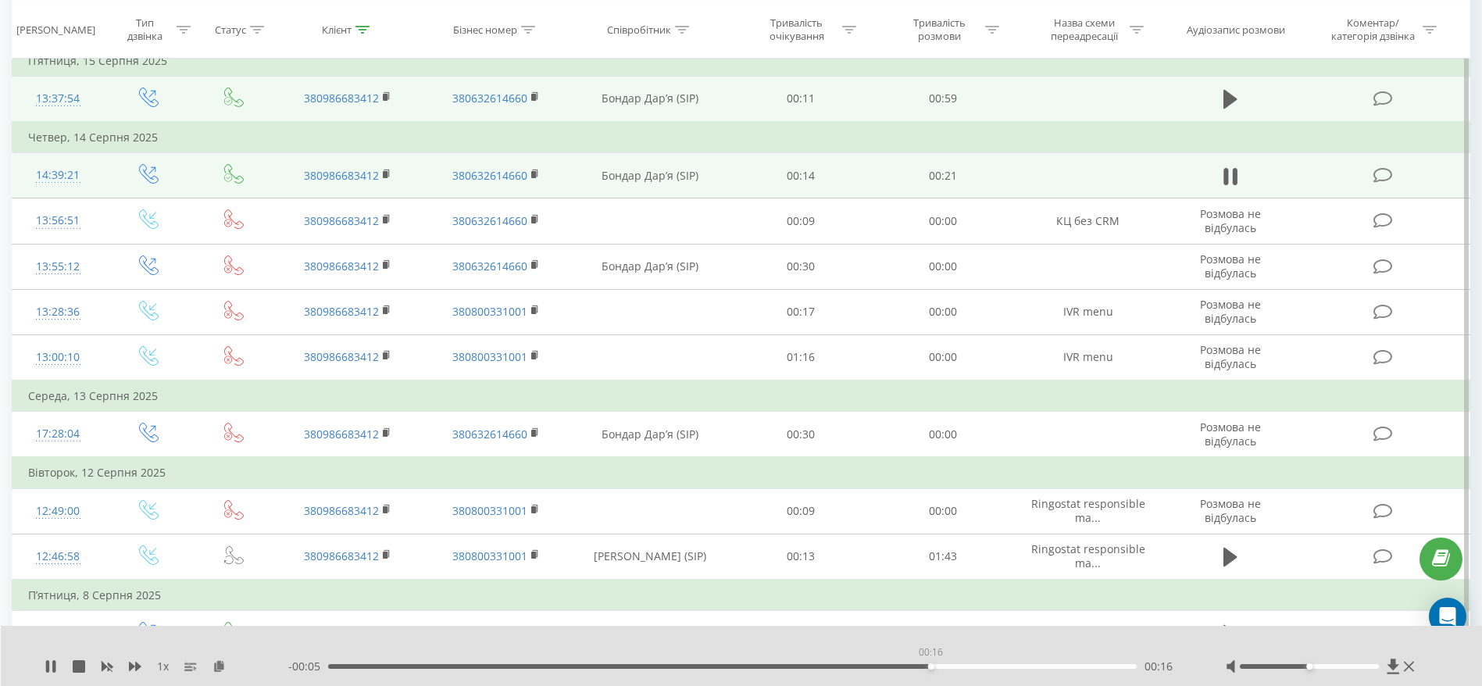
drag, startPoint x: 930, startPoint y: 666, endPoint x: 1002, endPoint y: 665, distance: 71.9
click at [932, 666] on div "00:16" at bounding box center [732, 666] width 809 height 5
click at [1235, 171] on icon at bounding box center [1235, 176] width 5 height 17
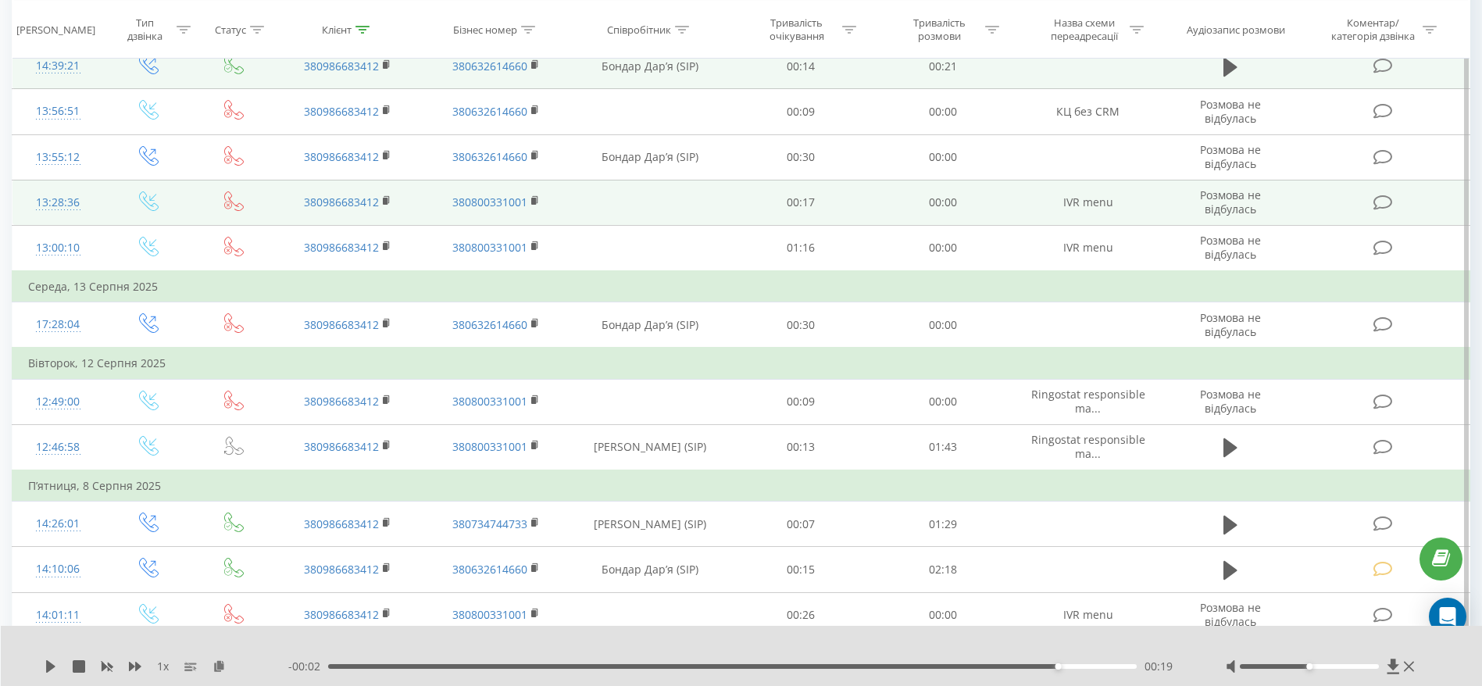
scroll to position [469, 0]
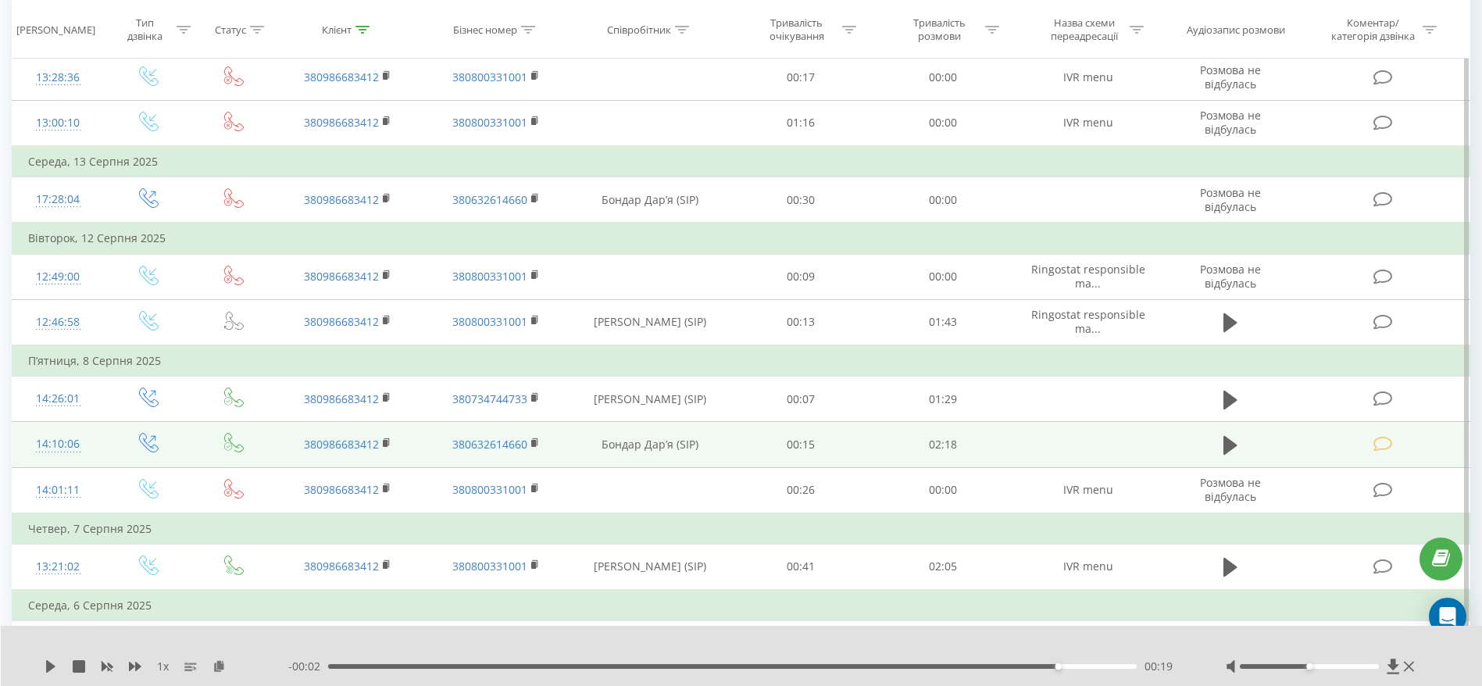
click at [1384, 441] on icon at bounding box center [1383, 444] width 20 height 16
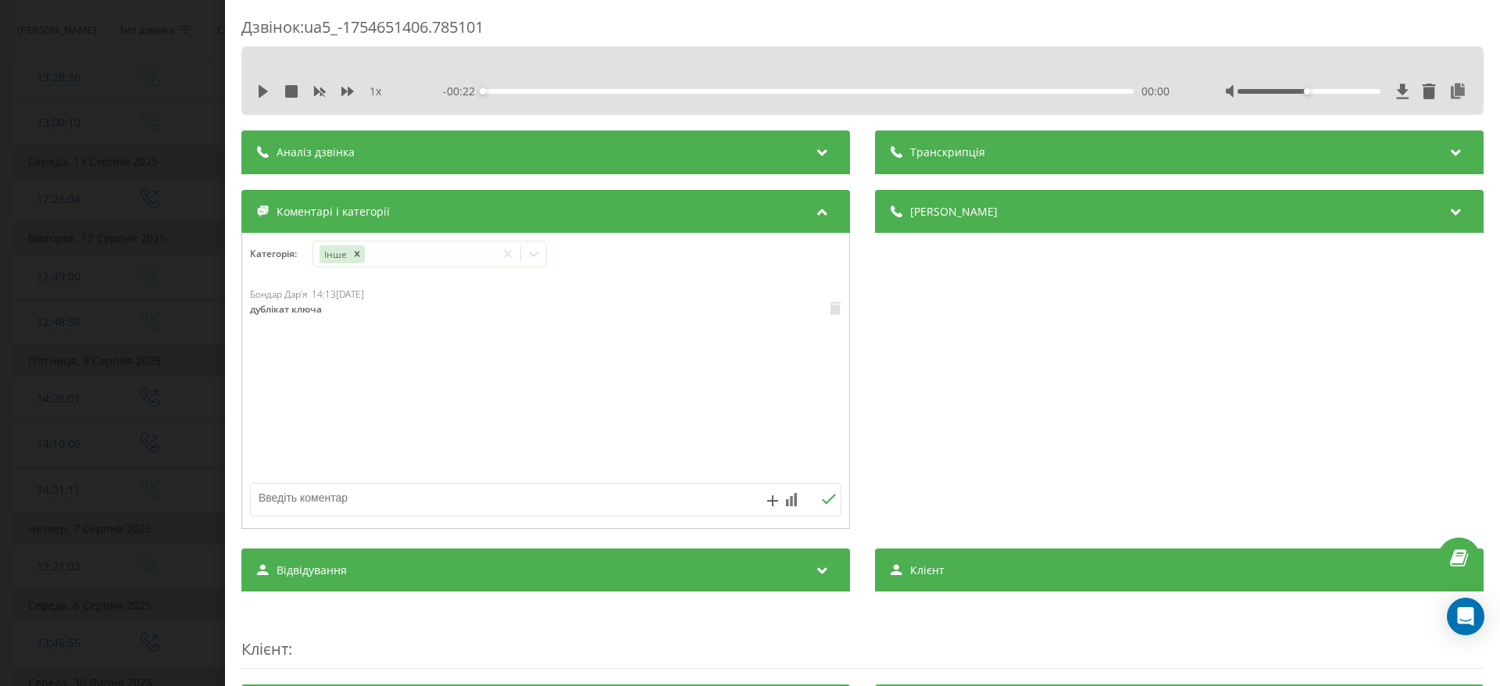
click at [137, 387] on div "Дзвінок : ua5_-1754651406.785101 1 x - 00:22 00:00 00:00 Транскрипція Для AI-ан…" at bounding box center [750, 343] width 1500 height 686
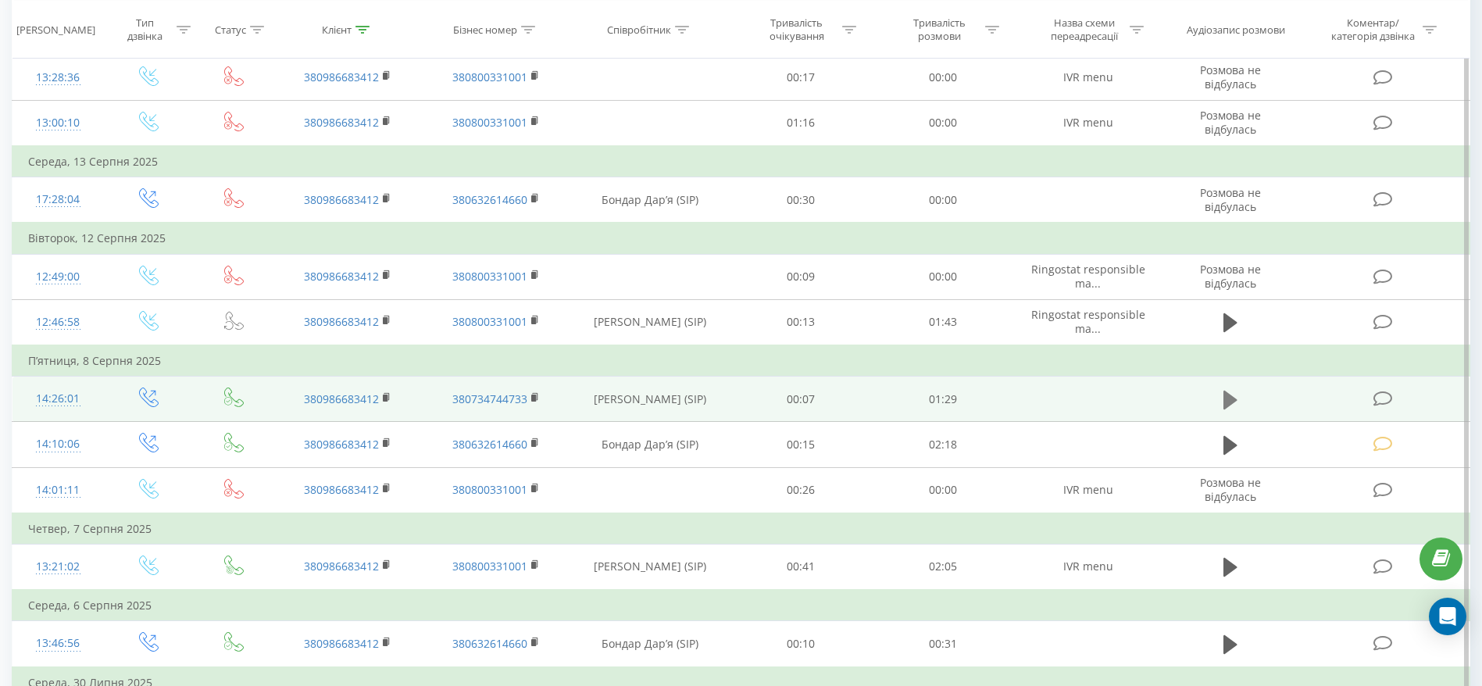
click at [1227, 404] on icon at bounding box center [1230, 400] width 14 height 19
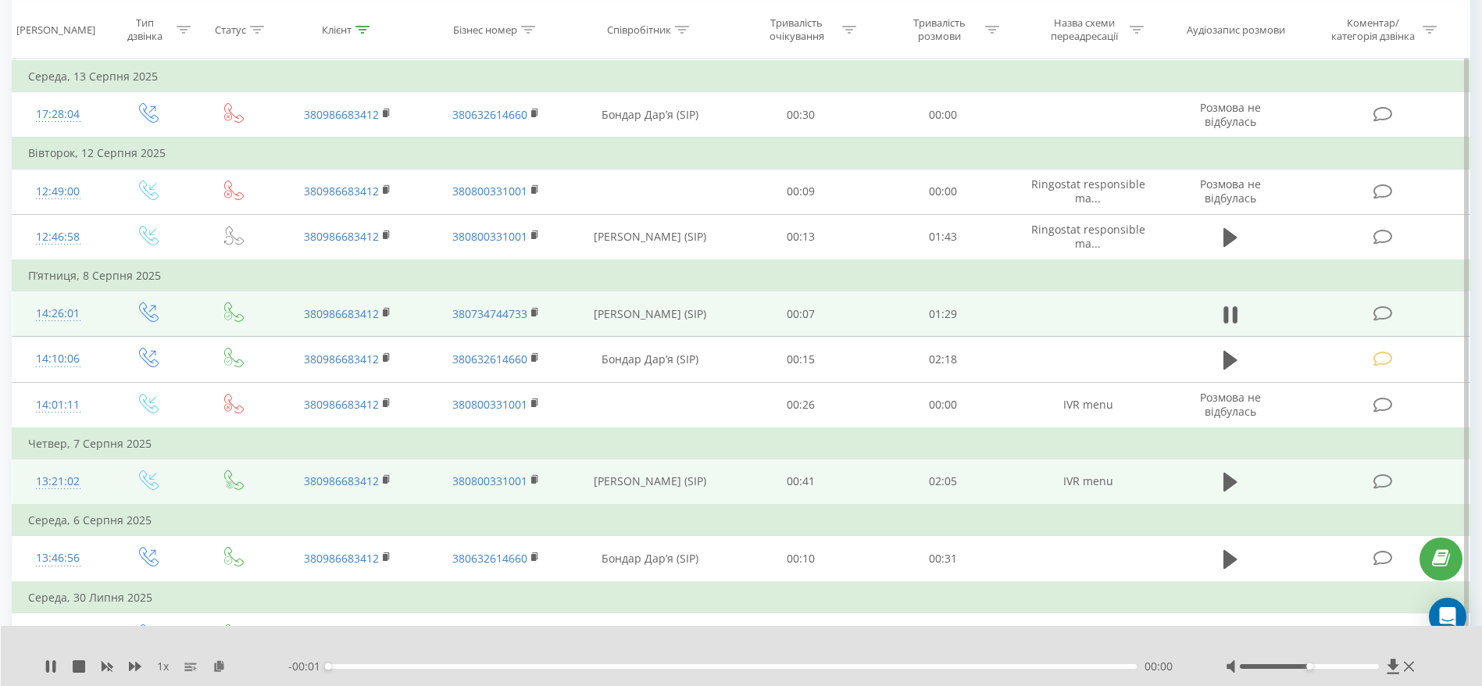
scroll to position [586, 0]
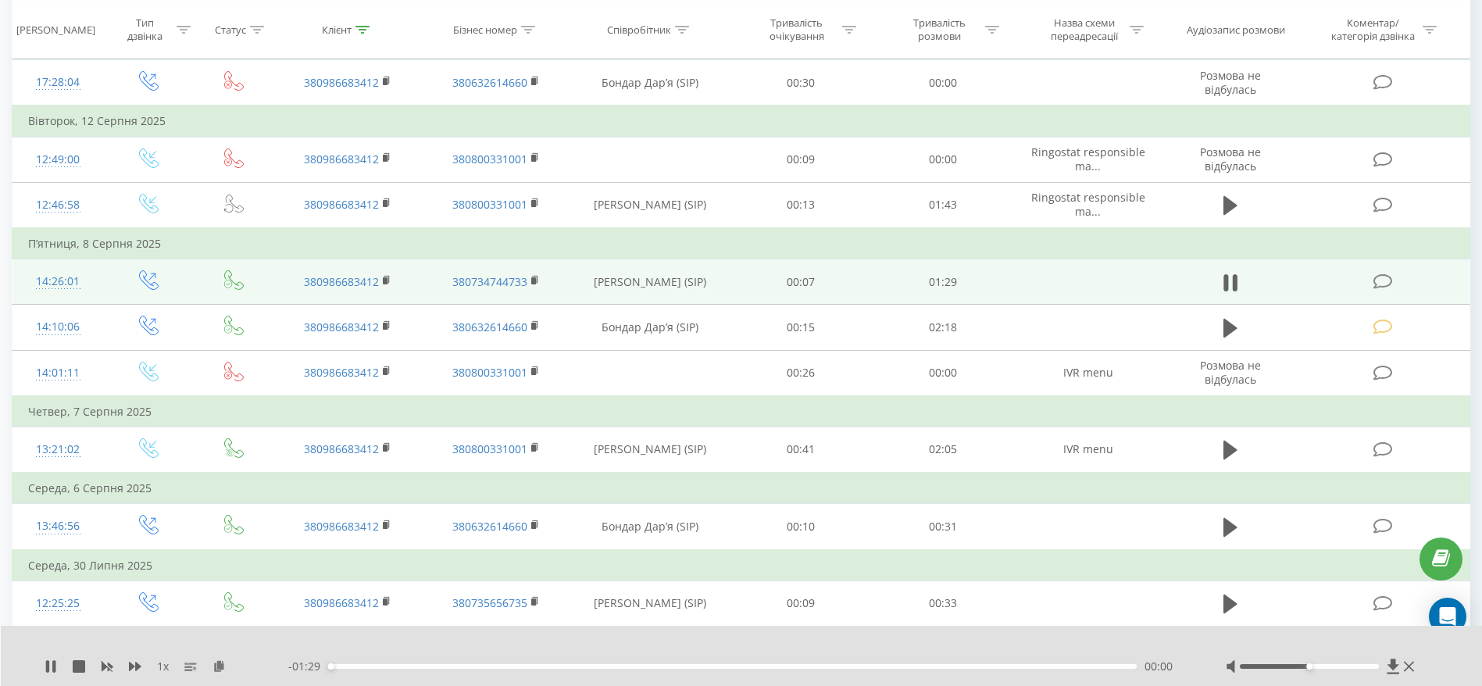
click at [487, 666] on div "00:00" at bounding box center [732, 666] width 809 height 5
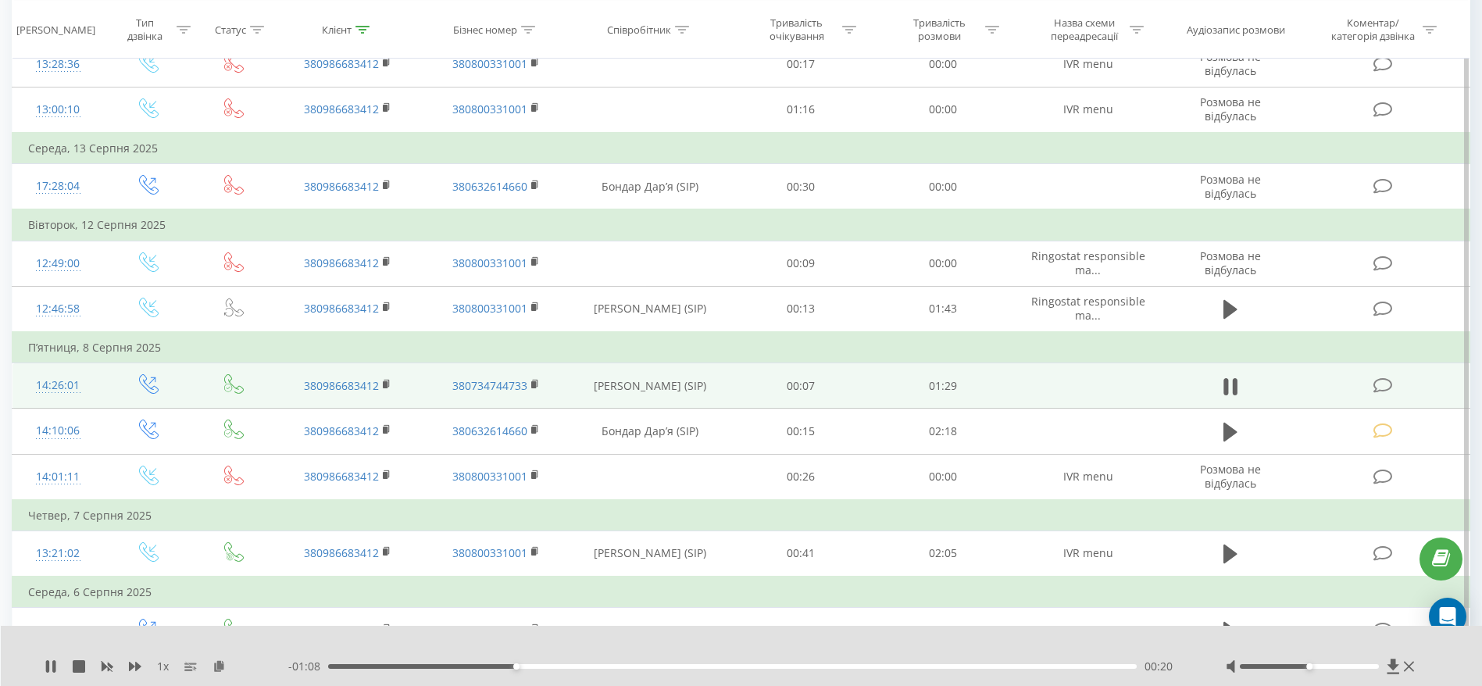
scroll to position [469, 0]
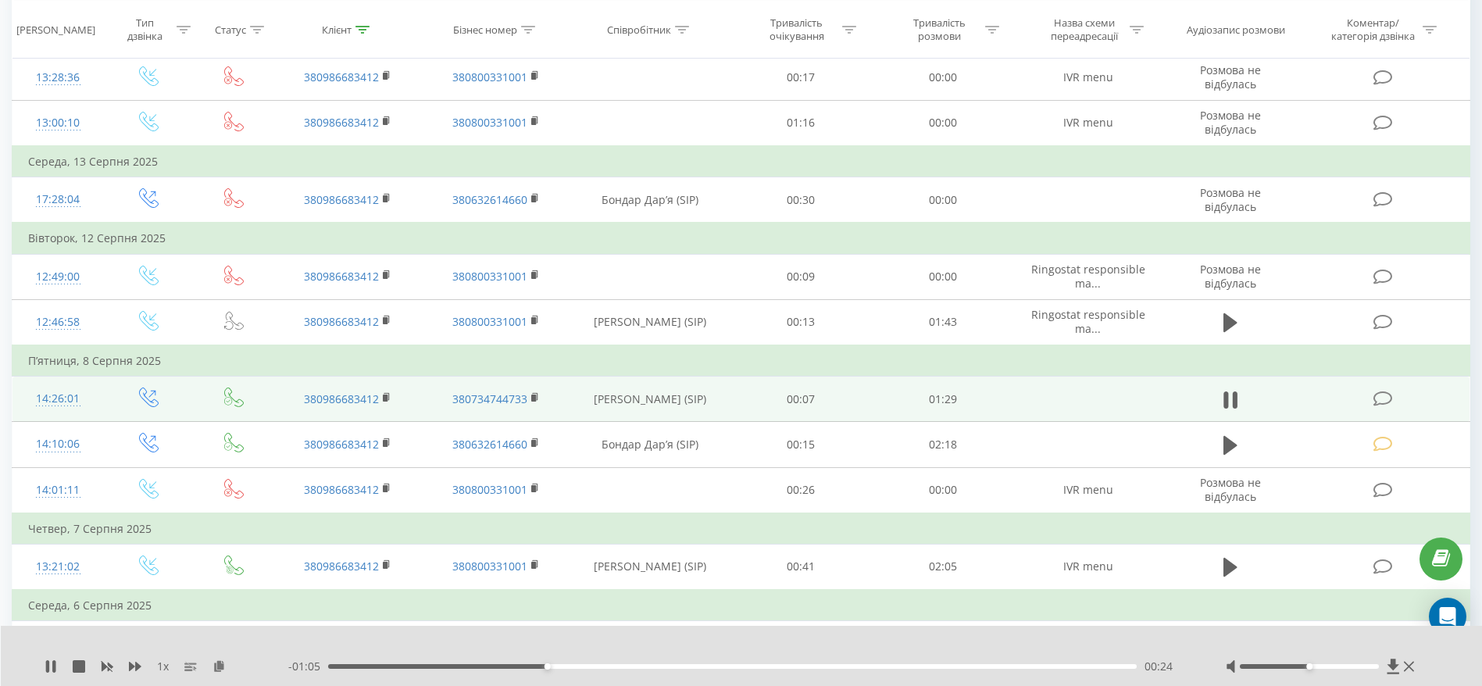
click at [768, 666] on div "00:24" at bounding box center [732, 666] width 809 height 5
drag, startPoint x: 791, startPoint y: 666, endPoint x: 756, endPoint y: 663, distance: 35.3
click at [756, 664] on div "00:47" at bounding box center [732, 666] width 809 height 5
click at [830, 666] on div "00:50" at bounding box center [732, 666] width 809 height 5
click at [946, 667] on div "00:56" at bounding box center [732, 666] width 809 height 5
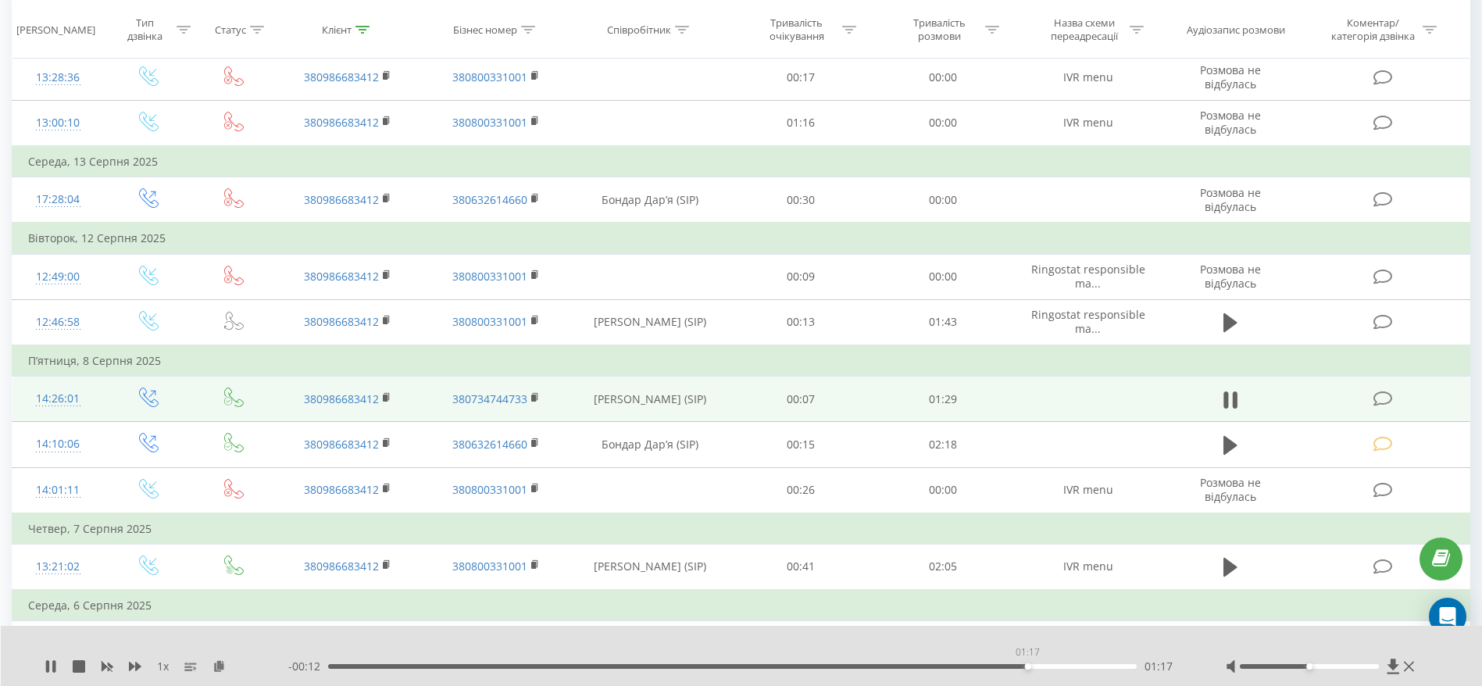
click at [1027, 668] on div "01:17" at bounding box center [732, 666] width 809 height 5
click at [1077, 666] on div "01:23" at bounding box center [732, 666] width 809 height 5
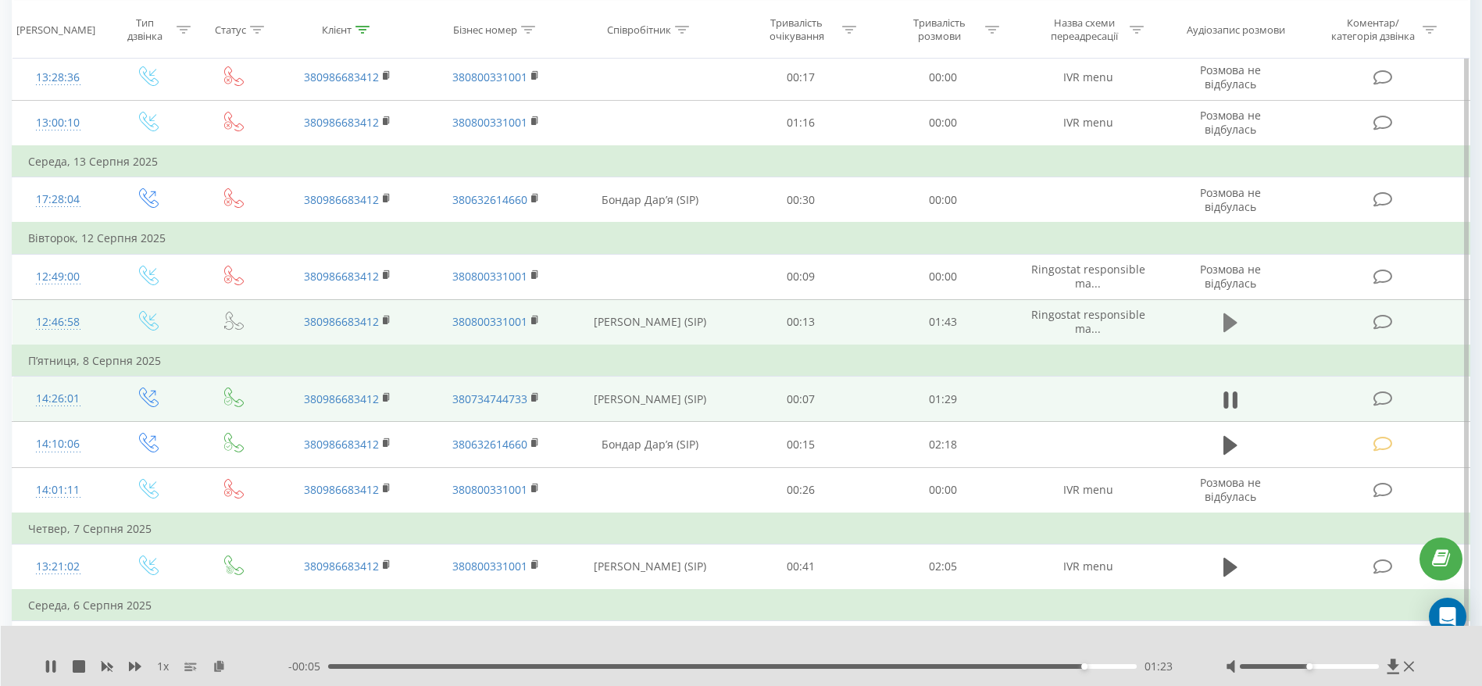
click at [1228, 325] on icon at bounding box center [1230, 322] width 14 height 19
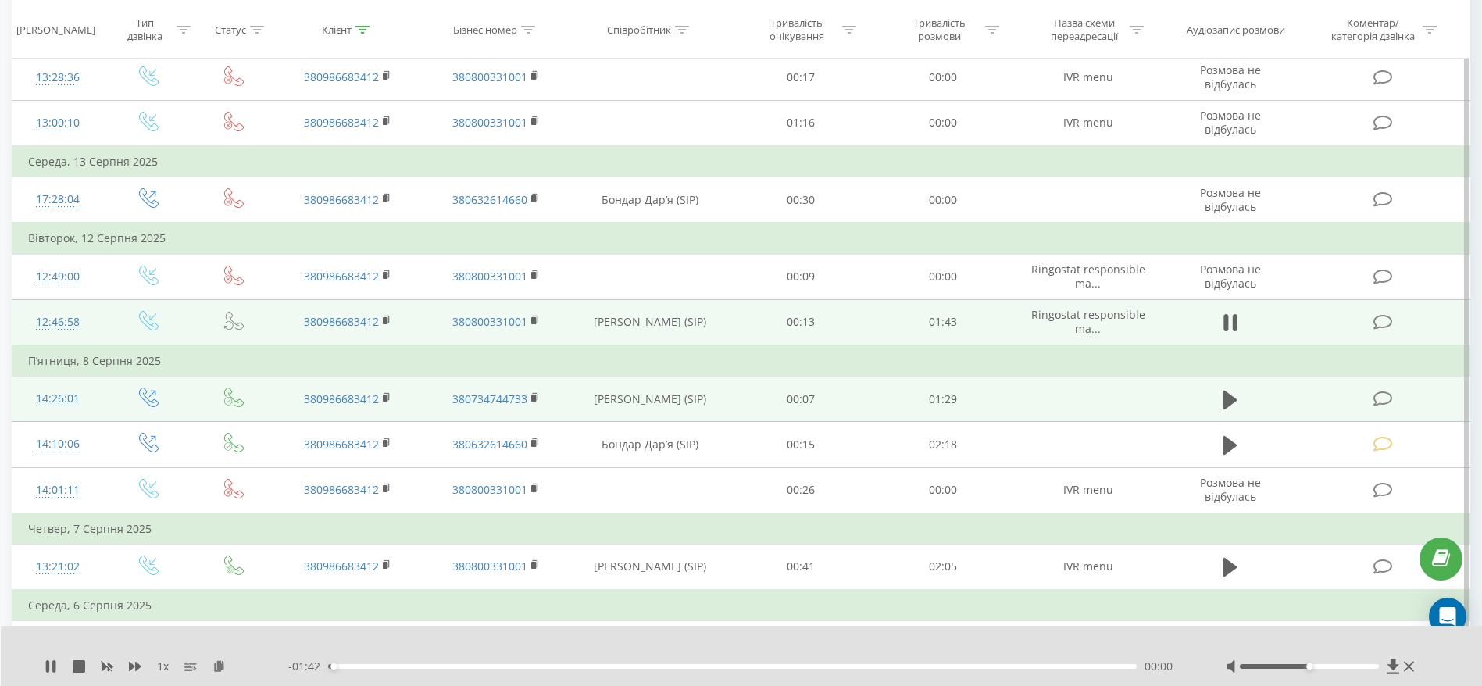
click at [402, 669] on div "- 01:42 00:00 00:00" at bounding box center [737, 667] width 898 height 16
click at [449, 666] on div "00:01" at bounding box center [732, 666] width 809 height 5
click at [532, 665] on div "00:22" at bounding box center [732, 666] width 809 height 5
click at [607, 664] on div "00:26" at bounding box center [732, 666] width 809 height 5
click at [684, 660] on div "- 01:06 00:36 00:36" at bounding box center [737, 667] width 898 height 16
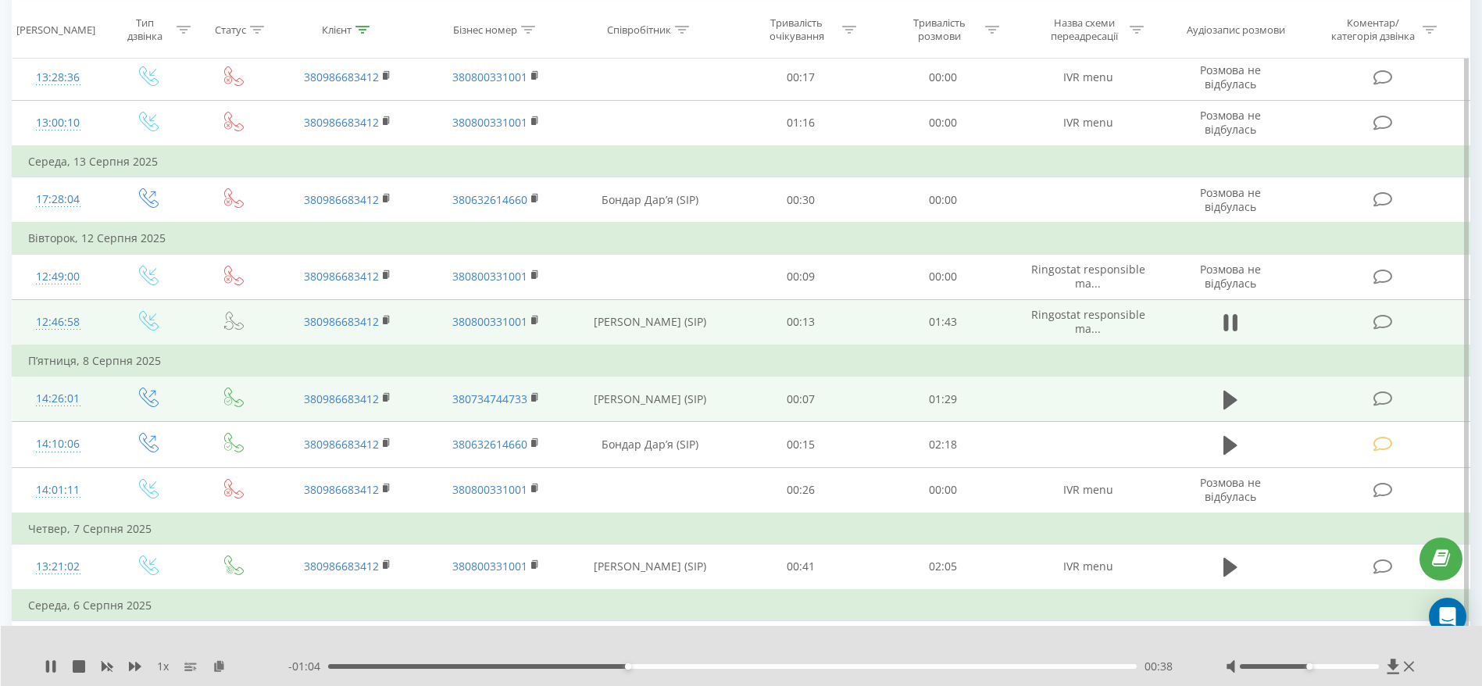
click at [690, 662] on div "- 01:04 00:38 00:38" at bounding box center [737, 667] width 898 height 16
click at [690, 664] on div "00:46" at bounding box center [732, 666] width 809 height 5
click at [802, 665] on div "00:47" at bounding box center [732, 666] width 809 height 5
click at [939, 668] on div "01:17" at bounding box center [732, 666] width 809 height 5
click at [1230, 323] on icon at bounding box center [1230, 323] width 14 height 22
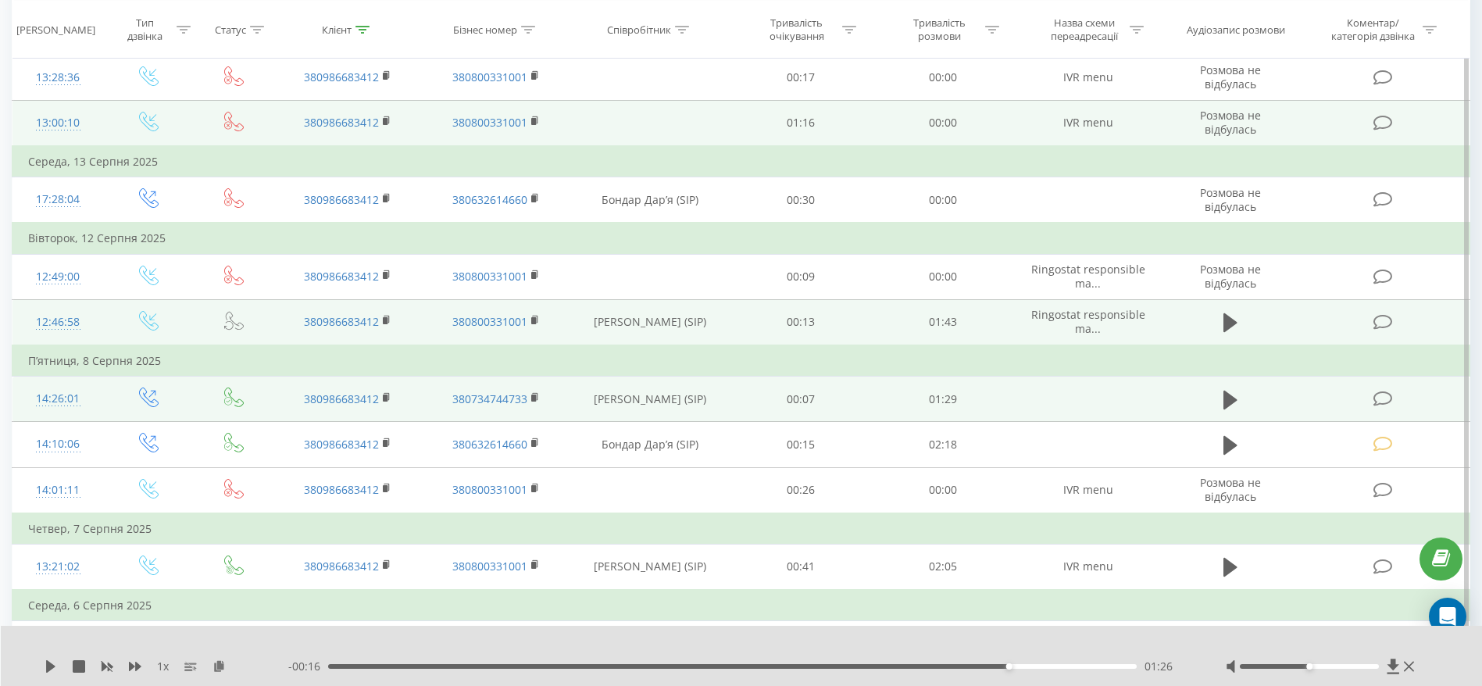
scroll to position [0, 0]
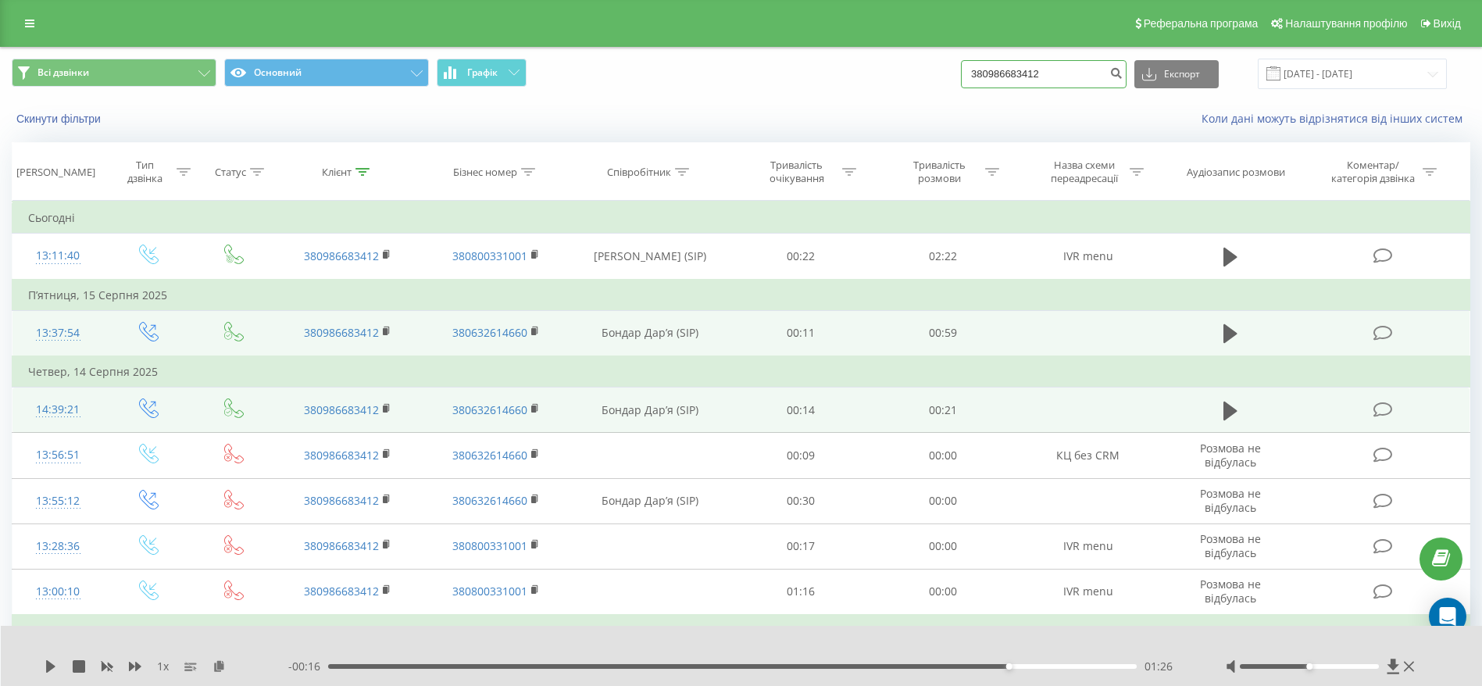
click at [1070, 69] on input "380986683412" at bounding box center [1044, 74] width 166 height 28
paste input "638468505"
type input "380638468505"
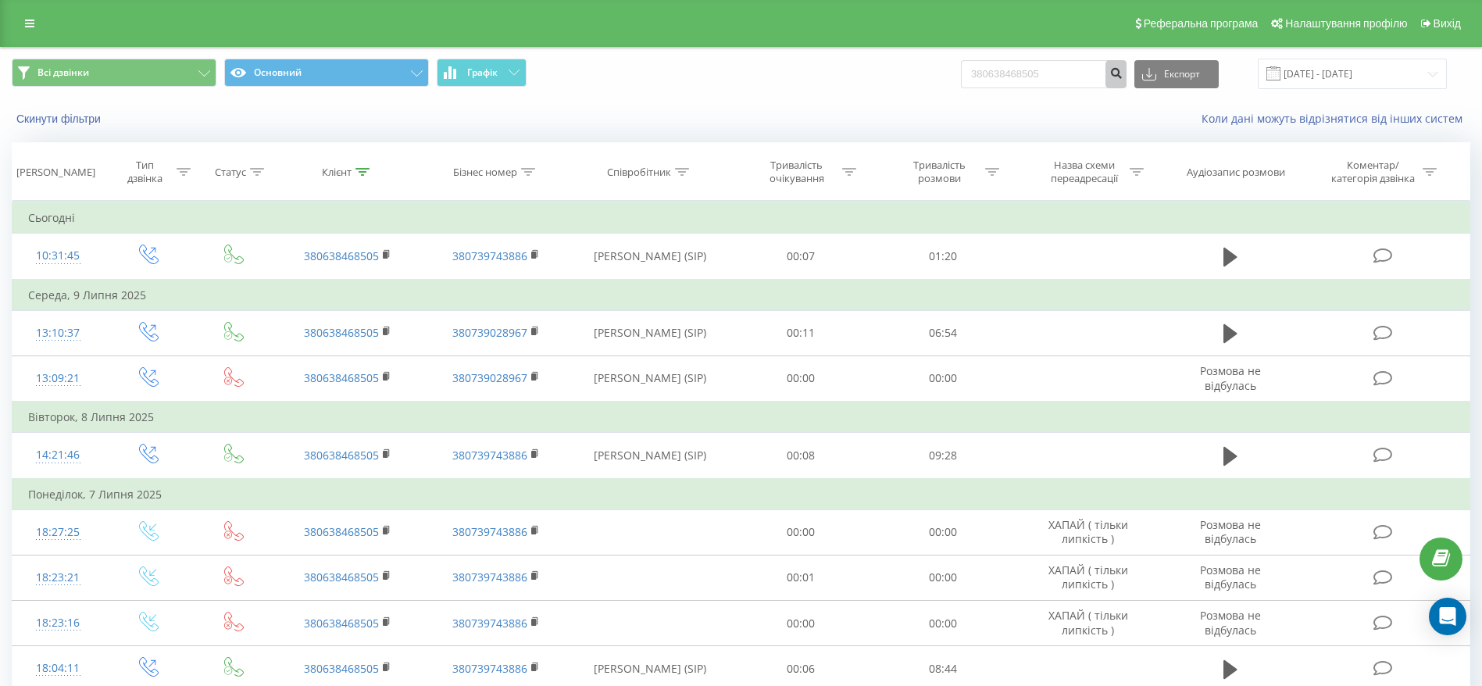
click at [1123, 76] on icon "submit" at bounding box center [1115, 70] width 13 height 9
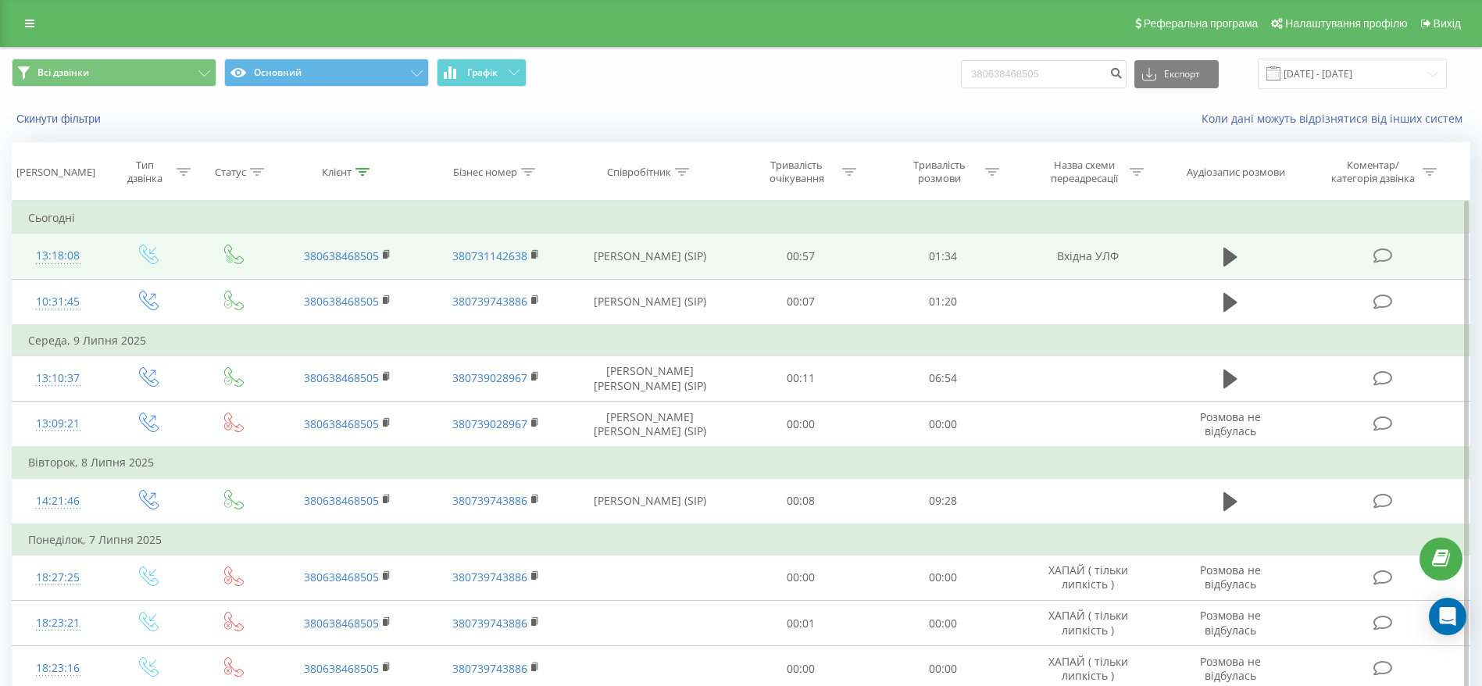
click at [1388, 248] on icon at bounding box center [1383, 256] width 20 height 16
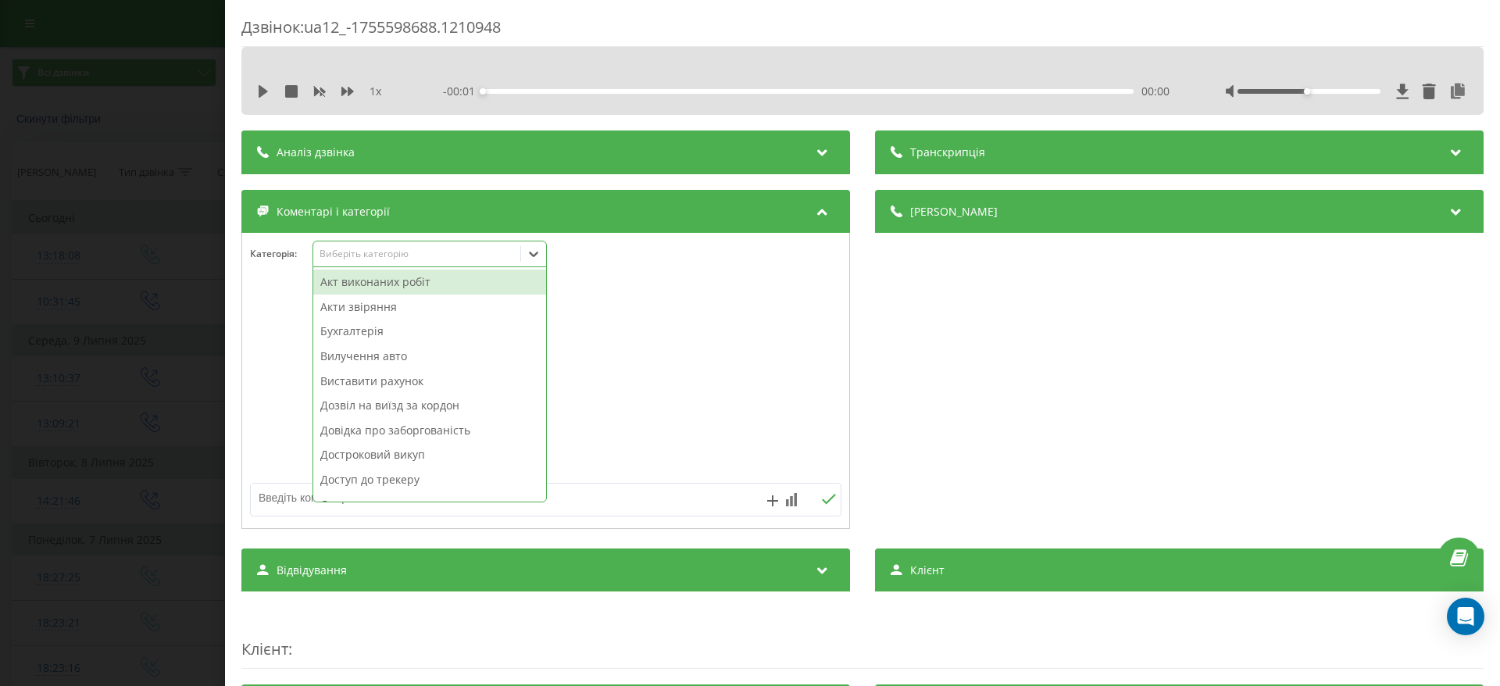
click at [464, 245] on div "Виберіть категорію" at bounding box center [429, 254] width 234 height 27
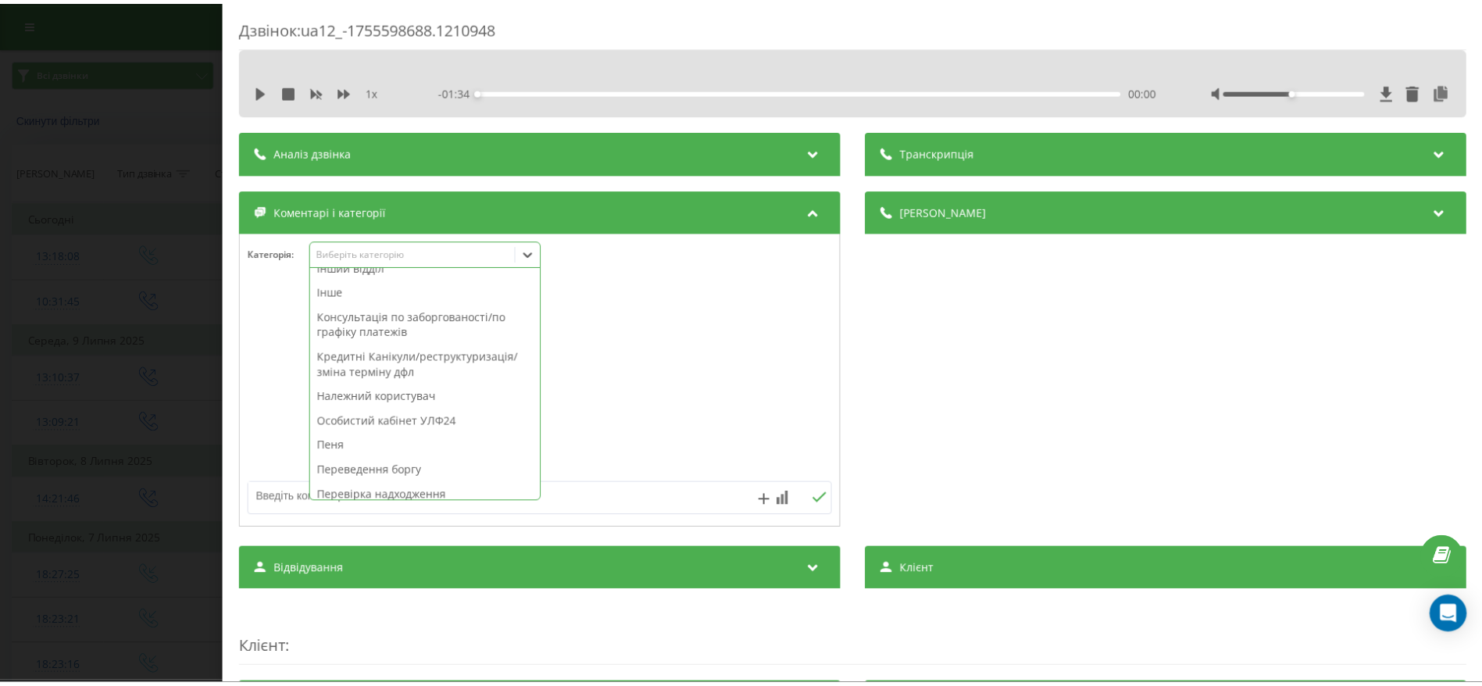
scroll to position [462, 0]
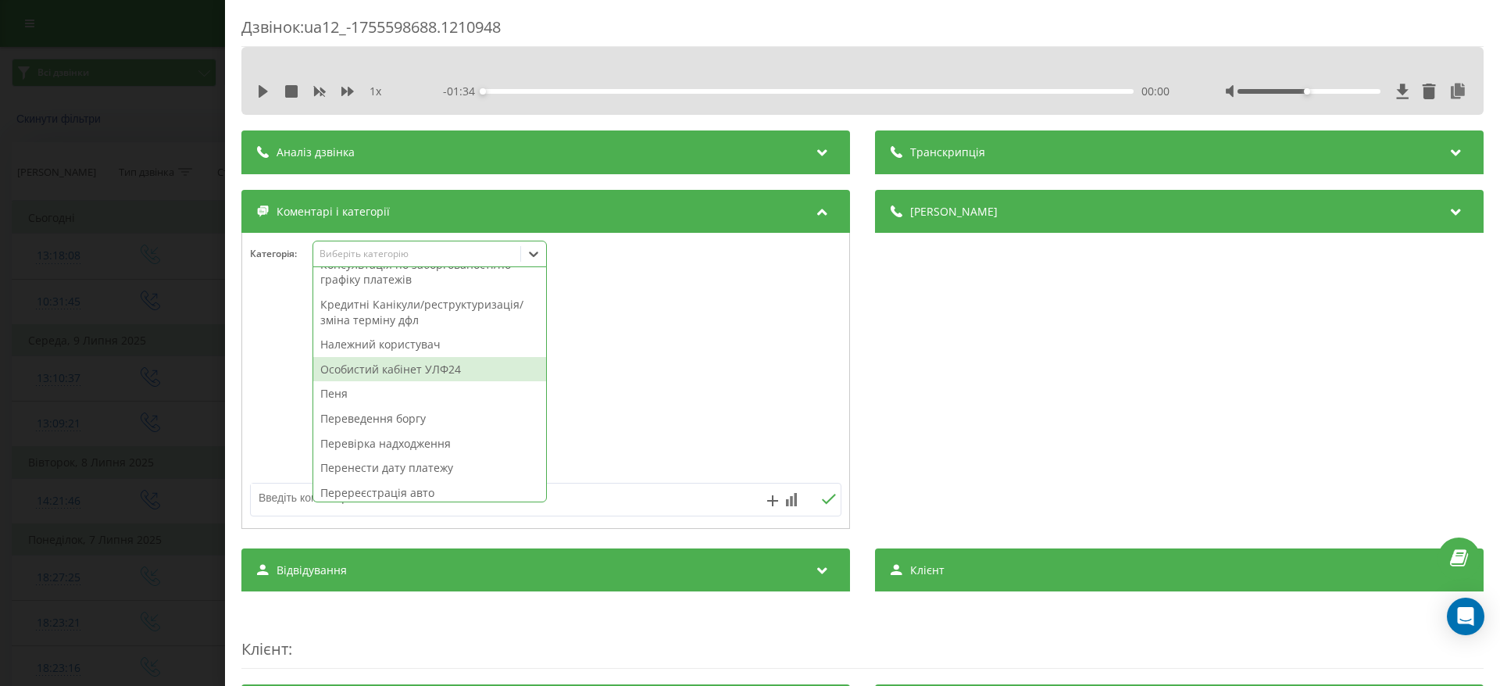
click at [413, 370] on div "Особистий кабінет УЛФ24" at bounding box center [429, 369] width 233 height 25
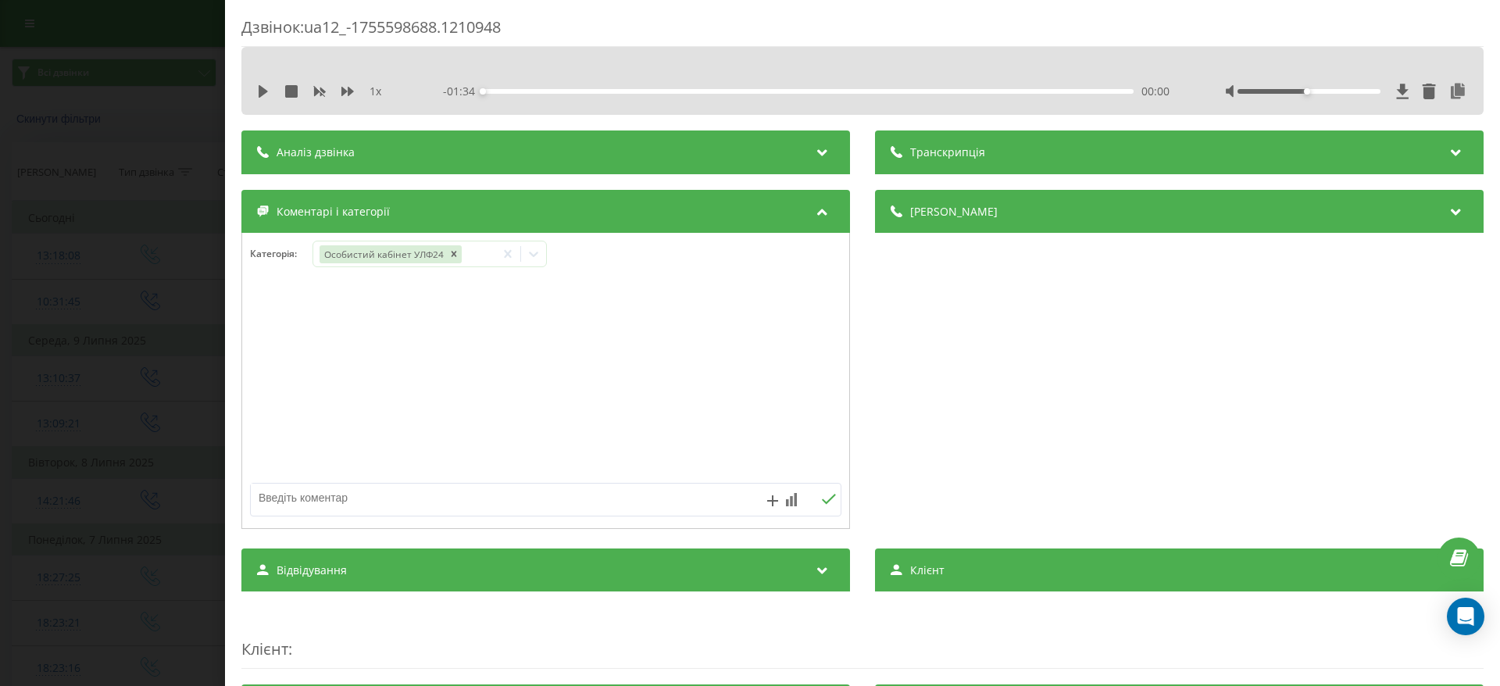
click at [162, 300] on div "Дзвінок : ua12_-1755598688.1210948 1 x - 01:34 00:00 00:00 Транскрипція Для AI-…" at bounding box center [750, 343] width 1500 height 686
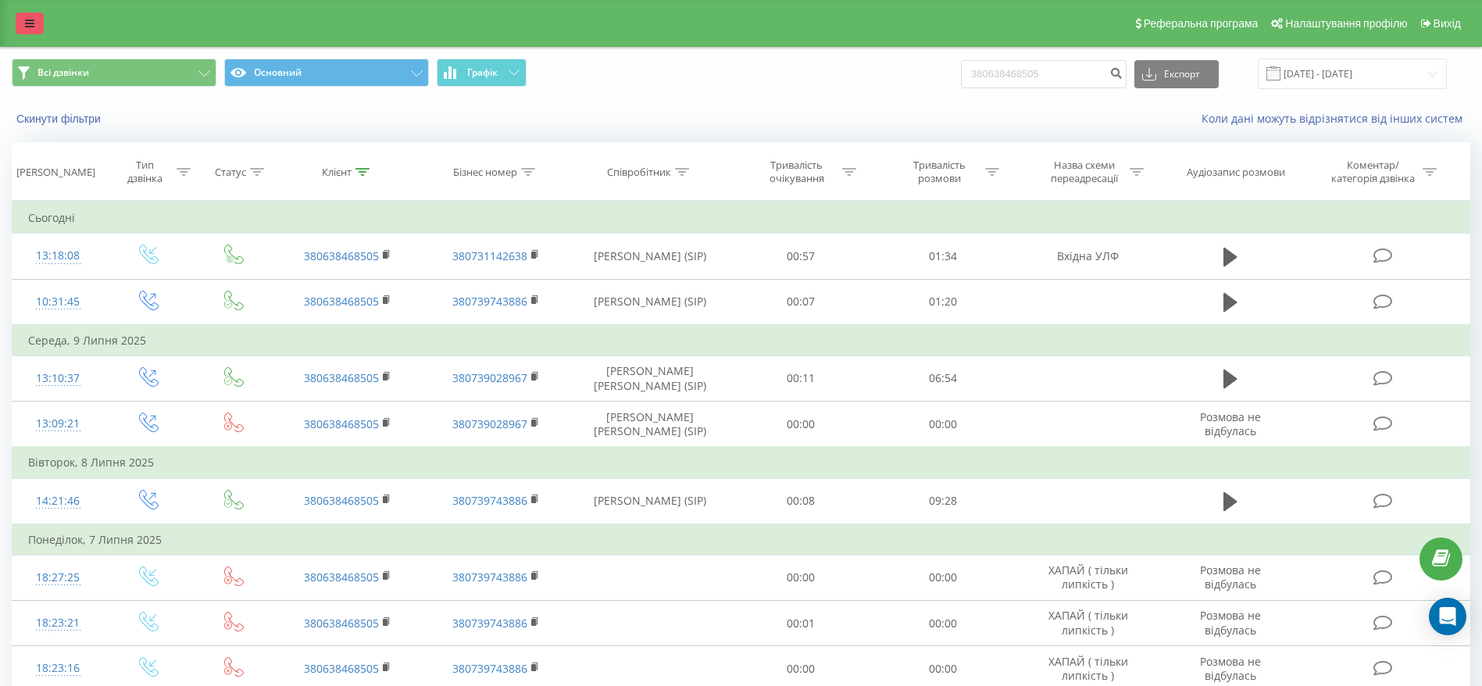
click at [27, 16] on link at bounding box center [30, 23] width 28 height 22
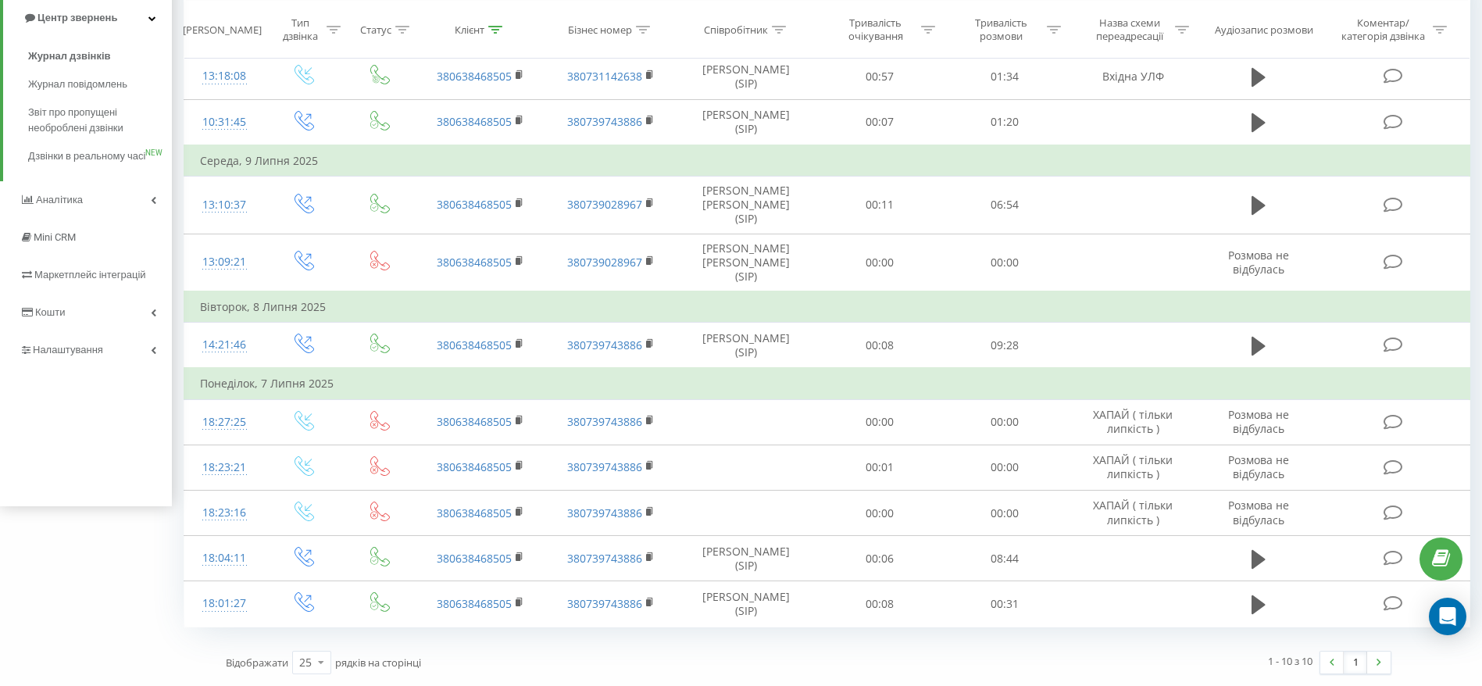
scroll to position [91, 0]
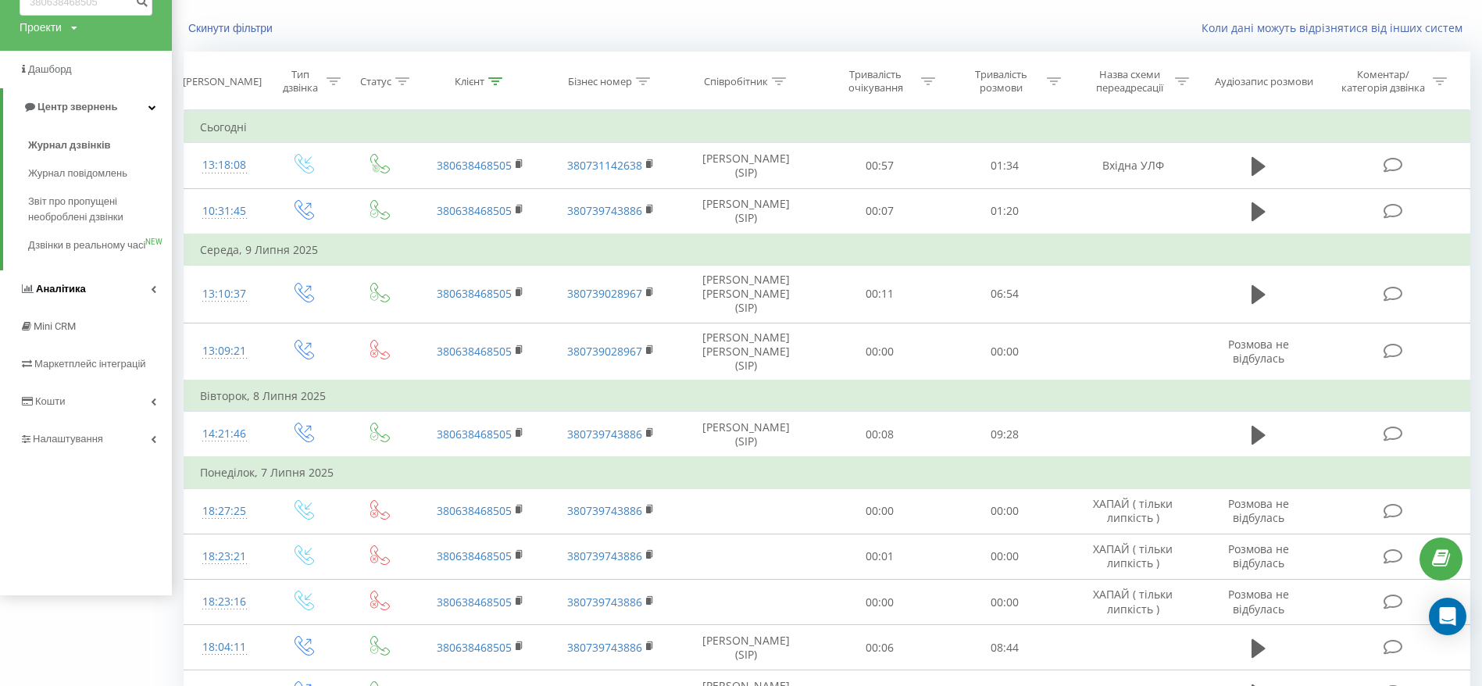
click at [126, 308] on link "Аналiтика" at bounding box center [86, 288] width 172 height 37
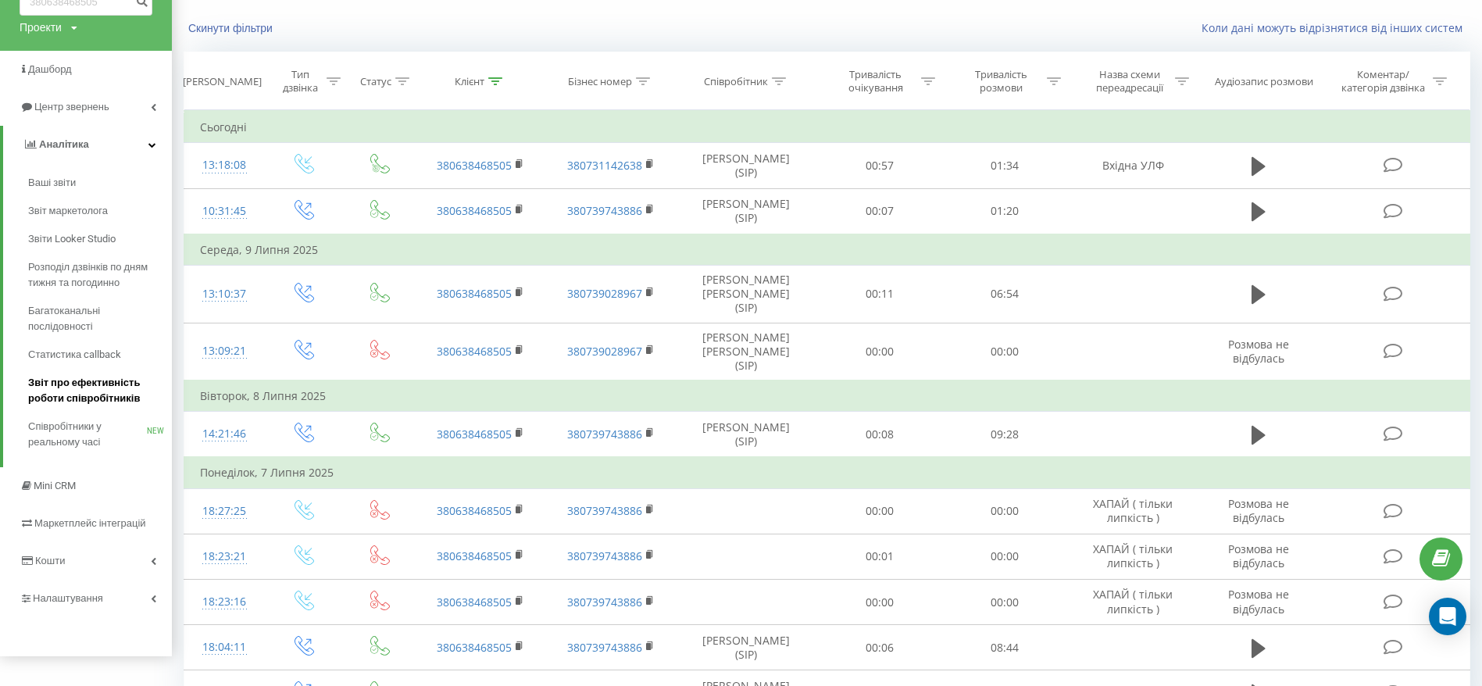
click at [130, 398] on span "Звіт про ефективність роботи співробітників" at bounding box center [96, 390] width 136 height 31
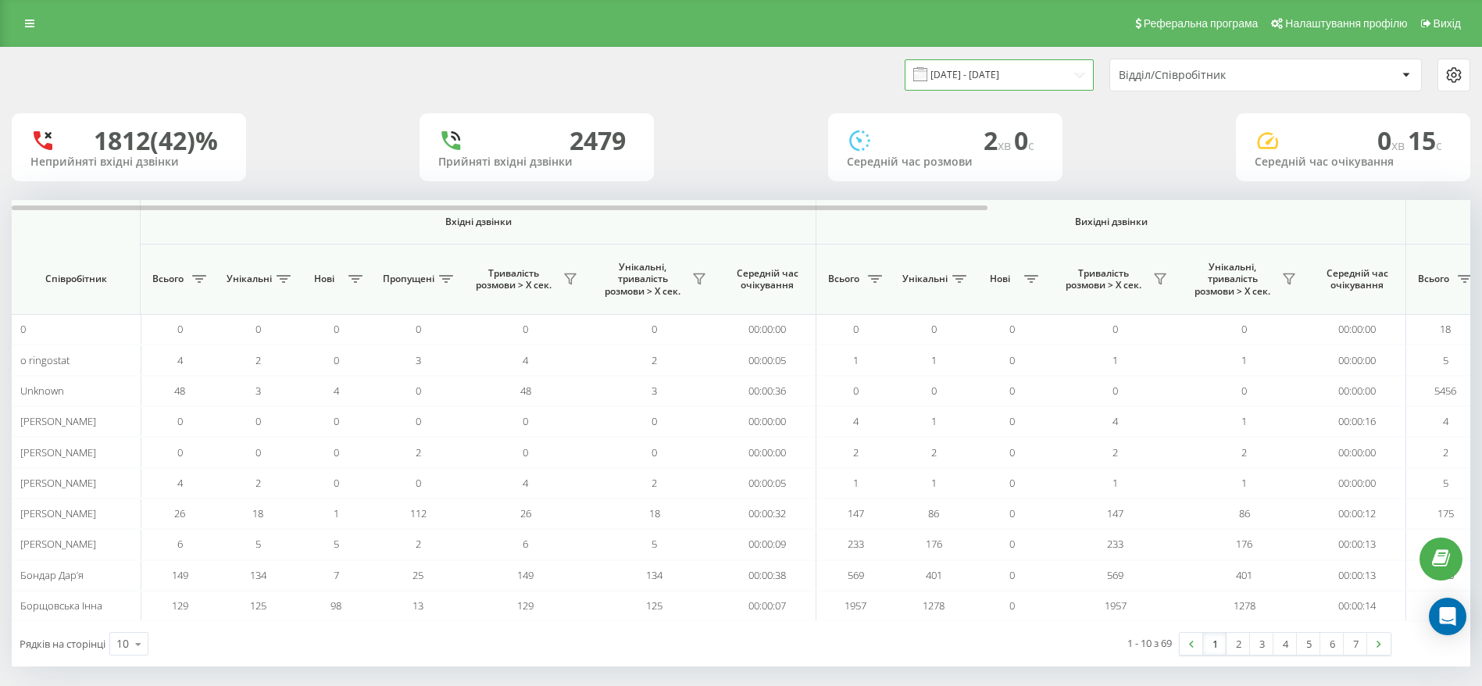
click at [1077, 80] on input "[DATE] - [DATE]" at bounding box center [999, 74] width 189 height 30
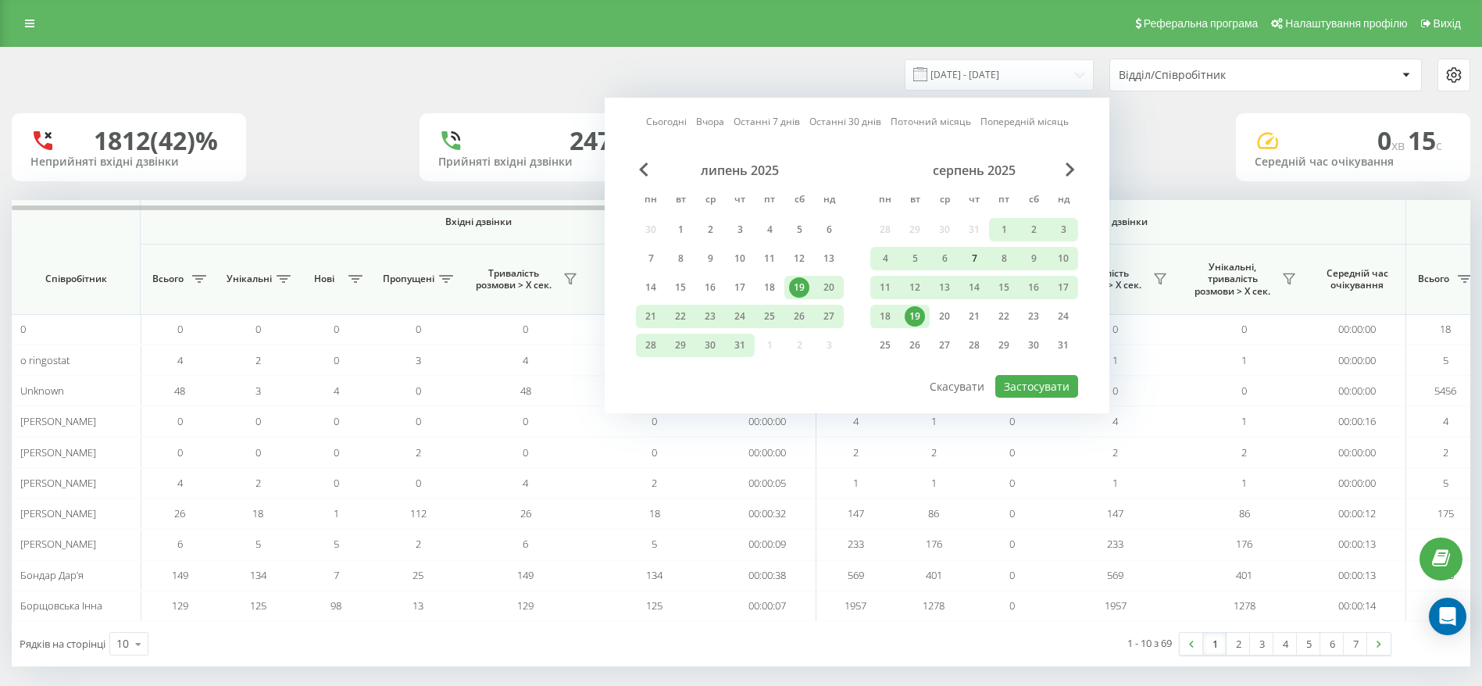
click at [975, 255] on div "7" at bounding box center [974, 258] width 20 height 20
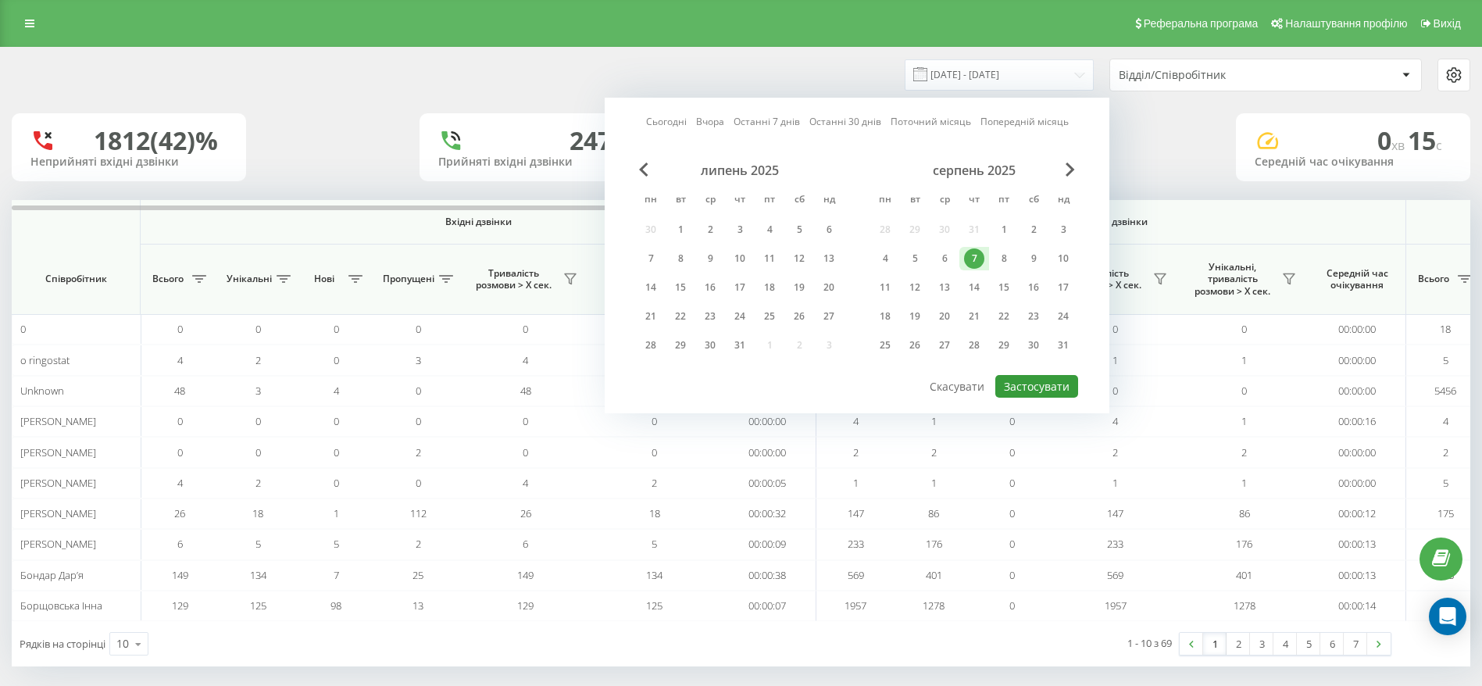
click at [1052, 389] on button "Застосувати" at bounding box center [1036, 386] width 83 height 23
type input "[DATE] - [DATE]"
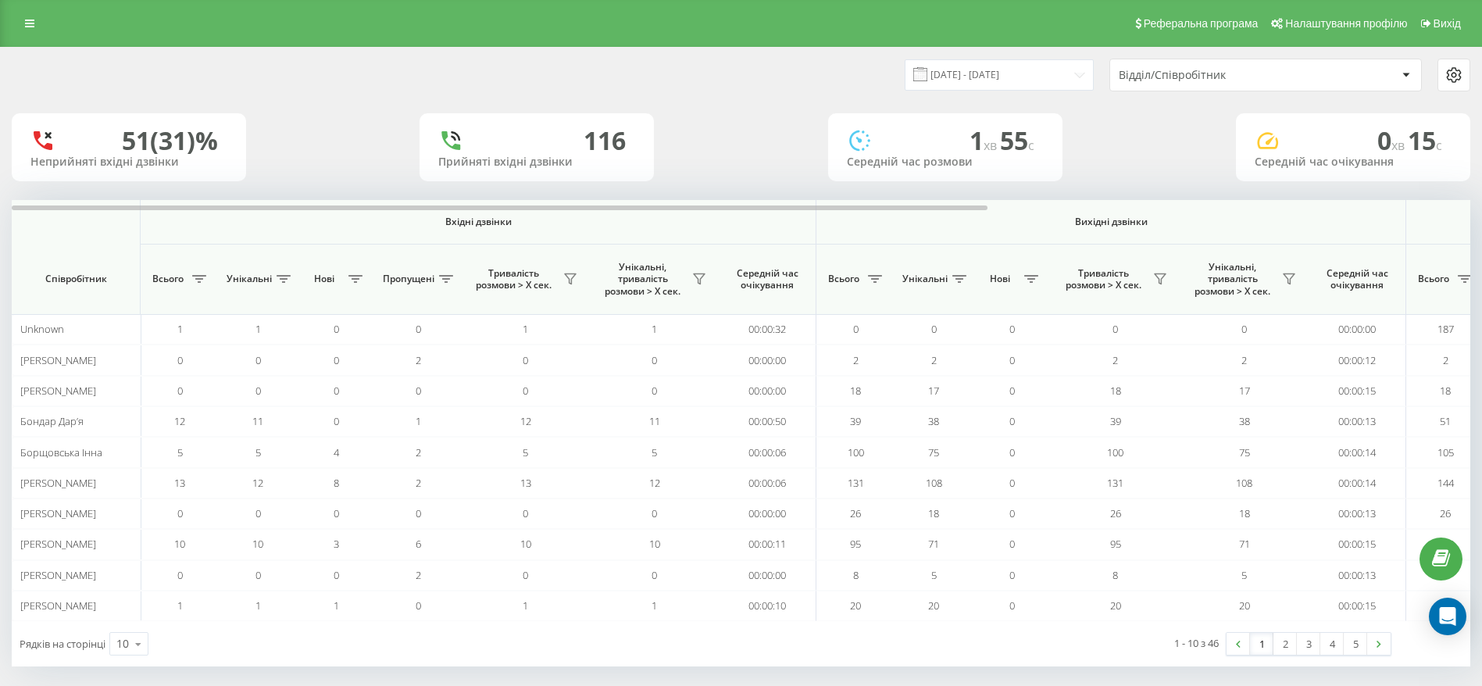
click at [1328, 82] on div "Відділ/Співробітник" at bounding box center [1265, 74] width 311 height 31
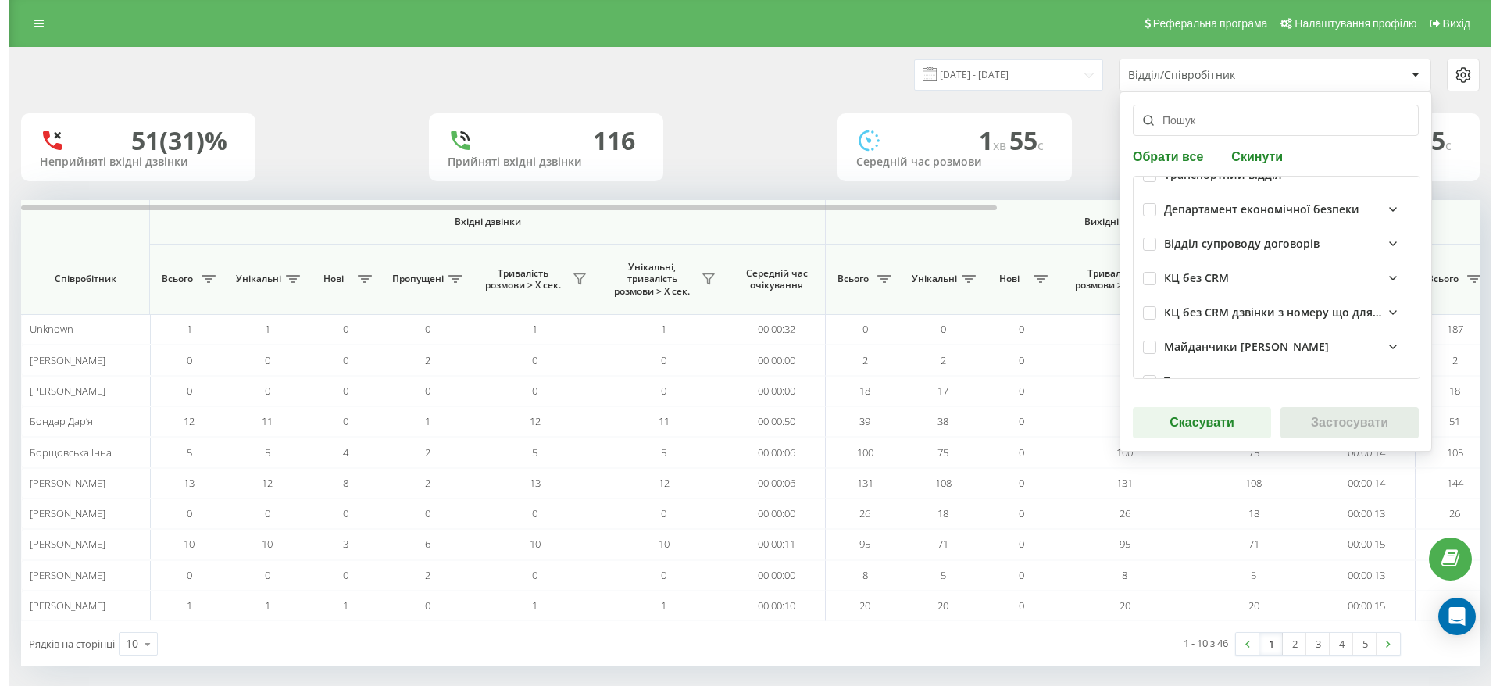
scroll to position [234, 0]
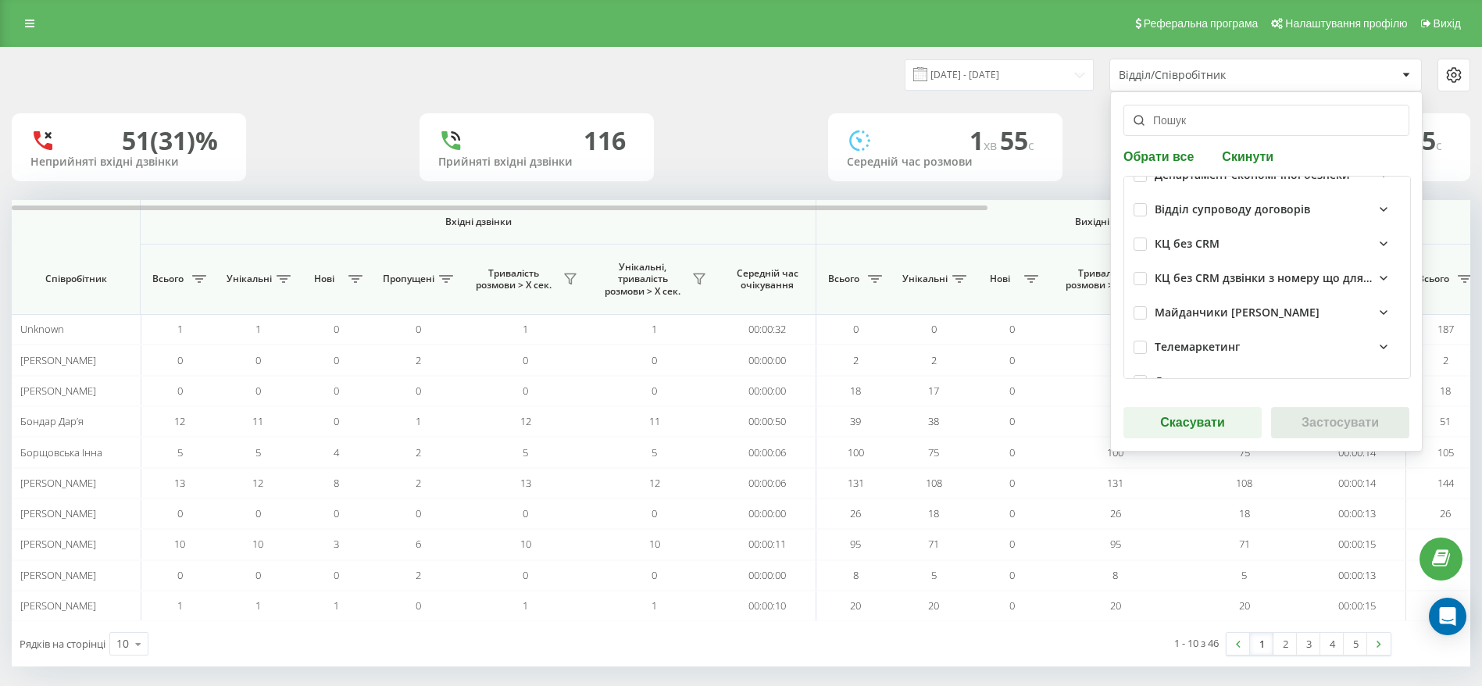
click at [1189, 237] on div "КЦ без CRM" at bounding box center [1187, 243] width 65 height 13
click at [1140, 237] on label at bounding box center [1140, 237] width 13 height 0
checkbox input "true"
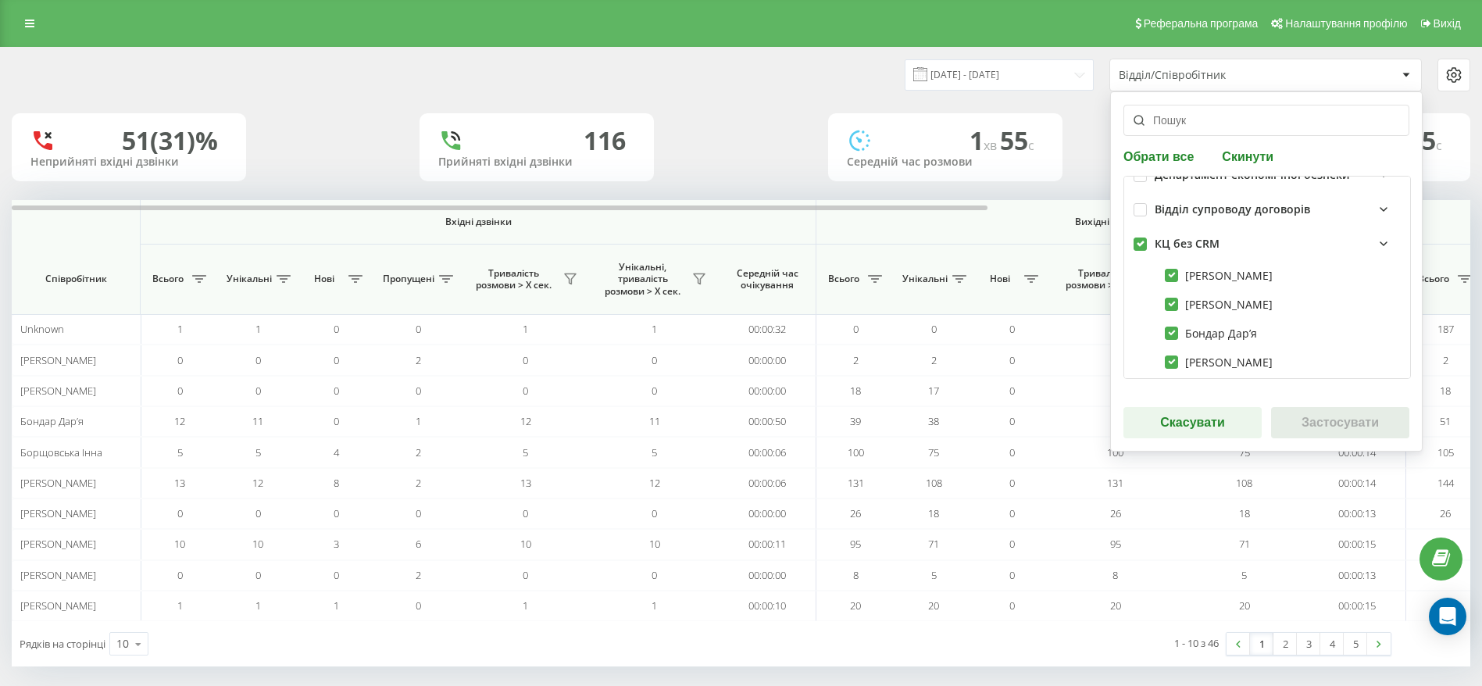
checkbox input "true"
click at [1348, 430] on button "Застосувати" at bounding box center [1340, 422] width 138 height 31
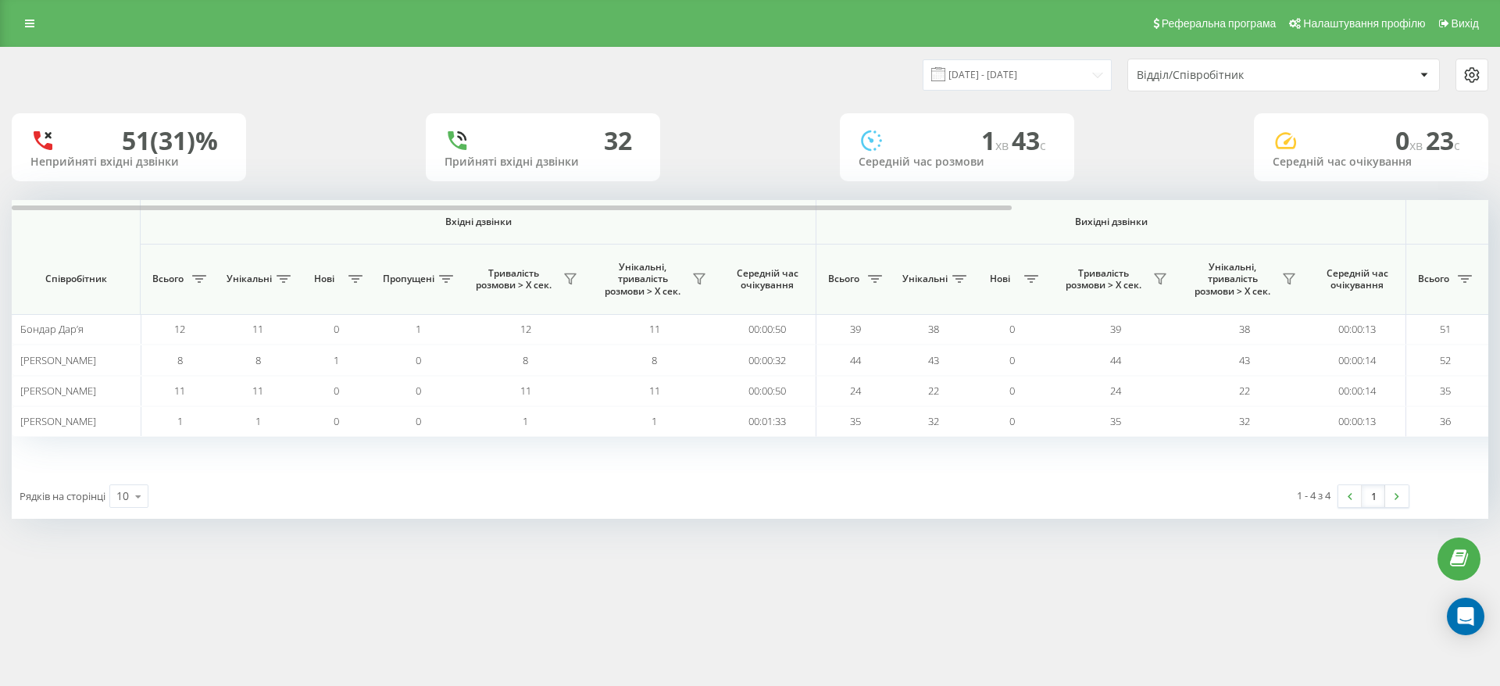
click at [971, 506] on div "1 - 4 з 4 1" at bounding box center [1143, 495] width 554 height 45
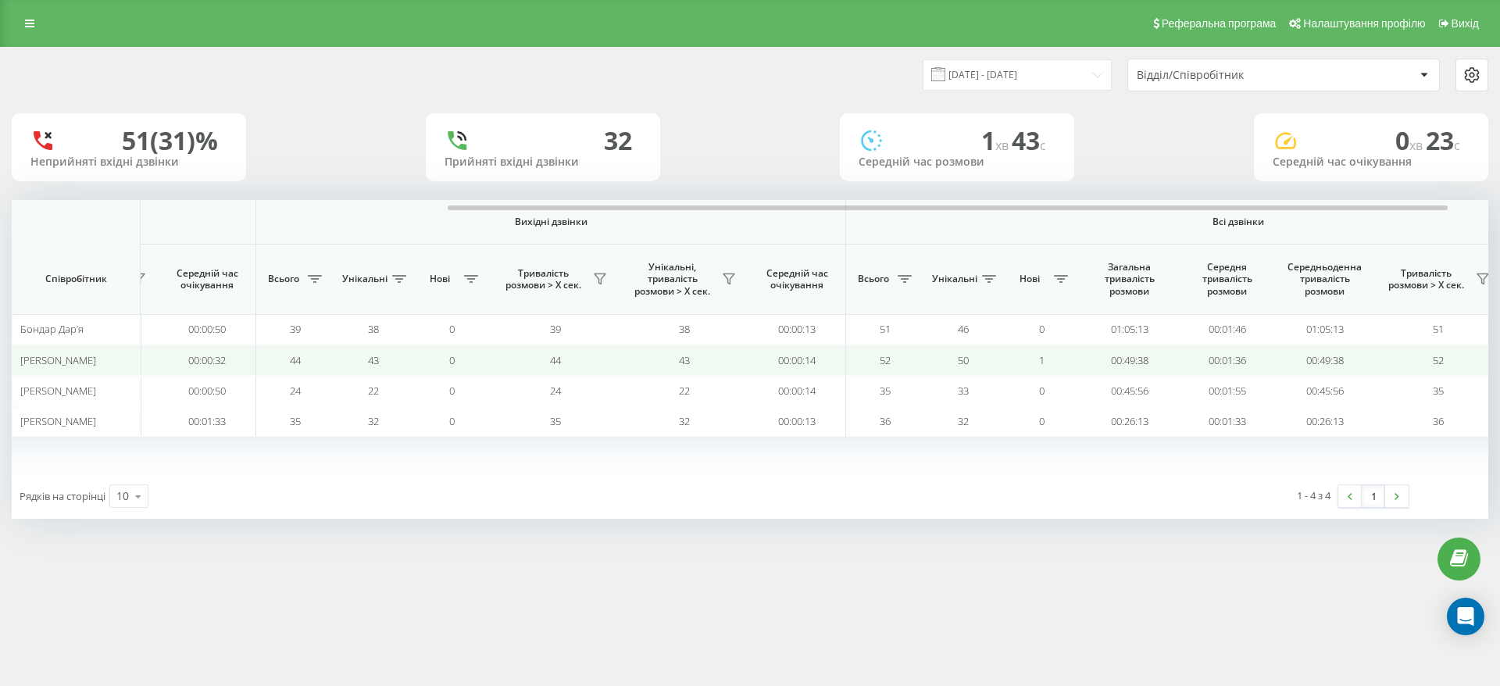
scroll to position [0, 703]
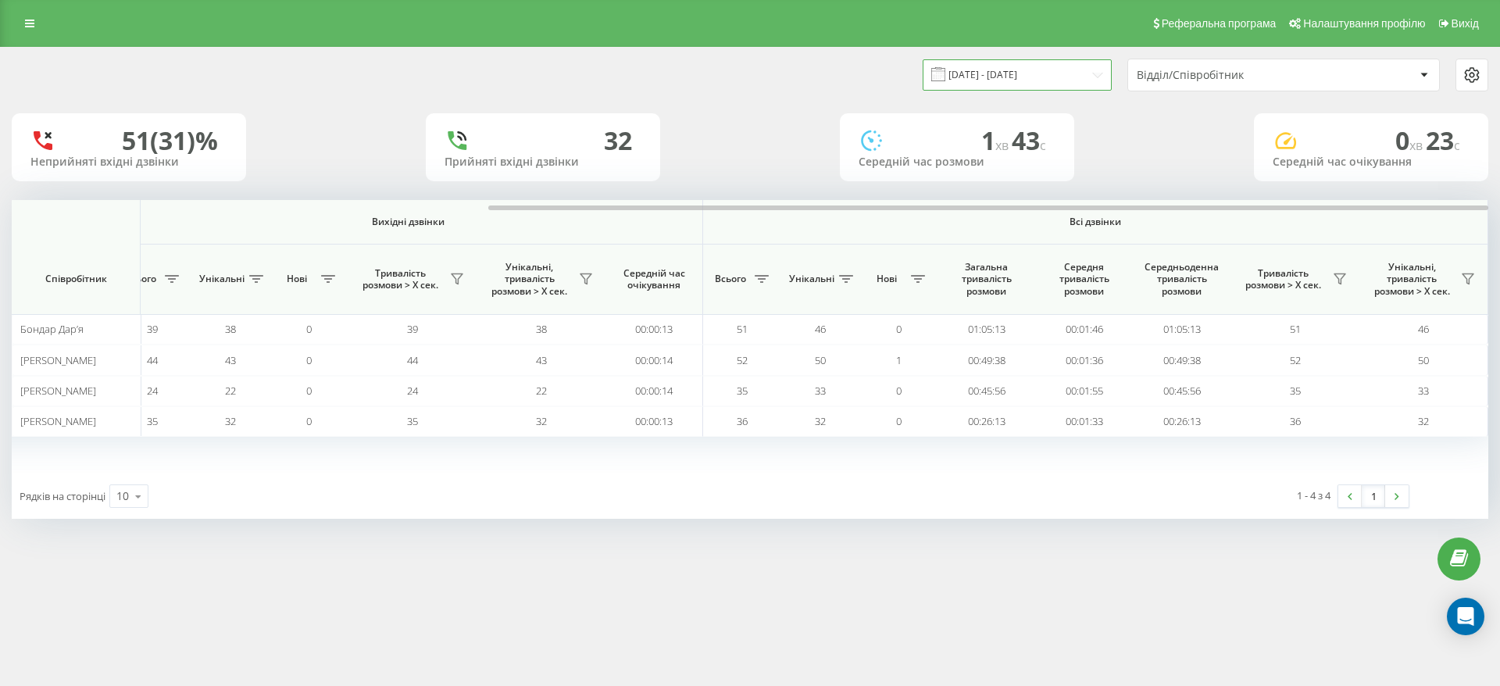
click at [1092, 71] on input "[DATE] - [DATE]" at bounding box center [1017, 74] width 189 height 30
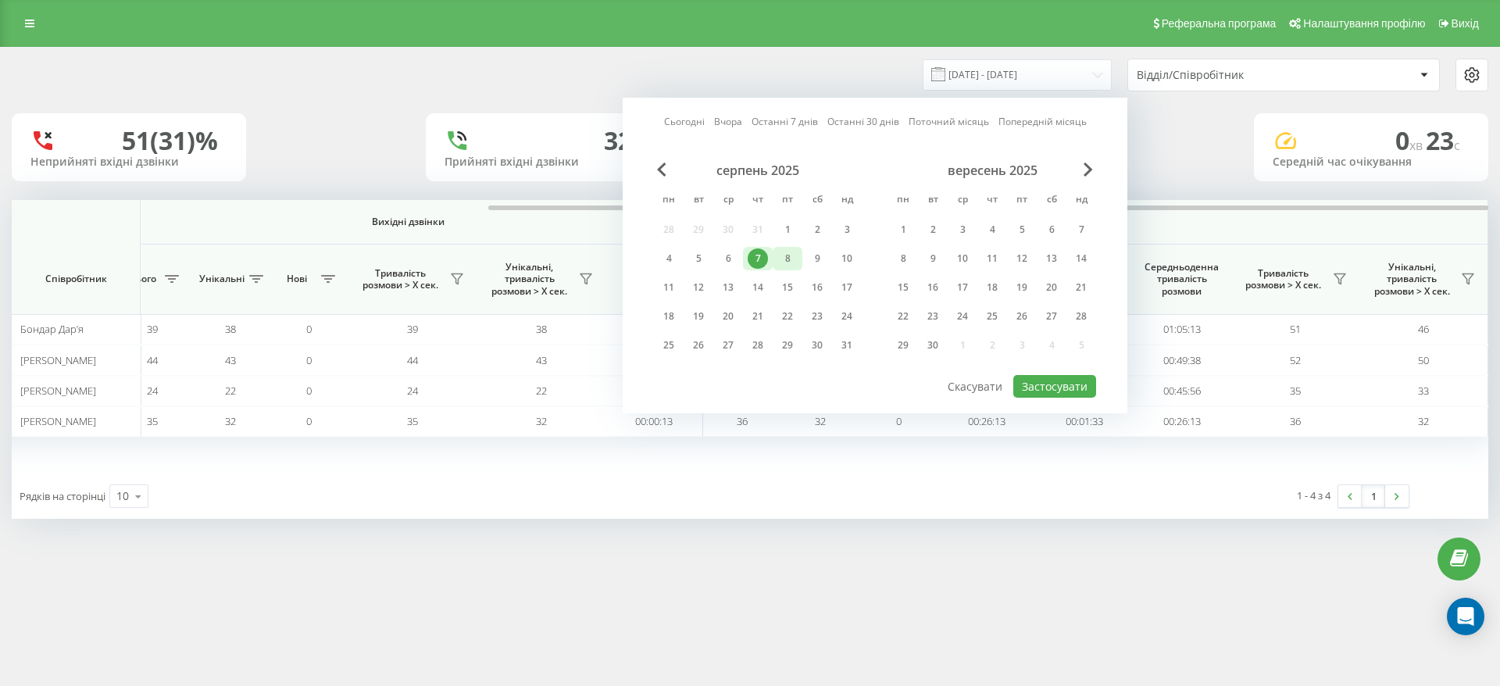
click at [789, 262] on div "8" at bounding box center [787, 258] width 20 height 20
click at [1042, 383] on button "Застосувати" at bounding box center [1054, 386] width 83 height 23
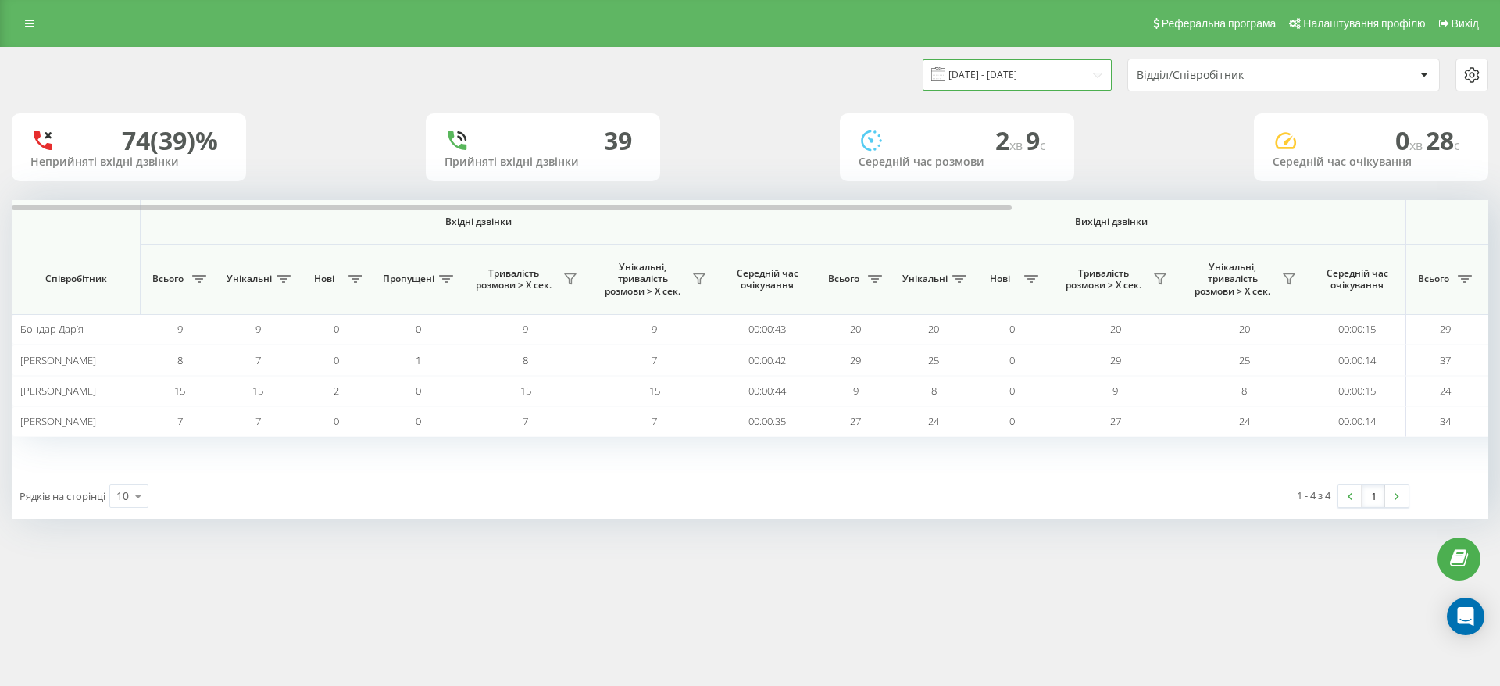
click at [1075, 75] on input "[DATE] - [DATE]" at bounding box center [1017, 74] width 189 height 30
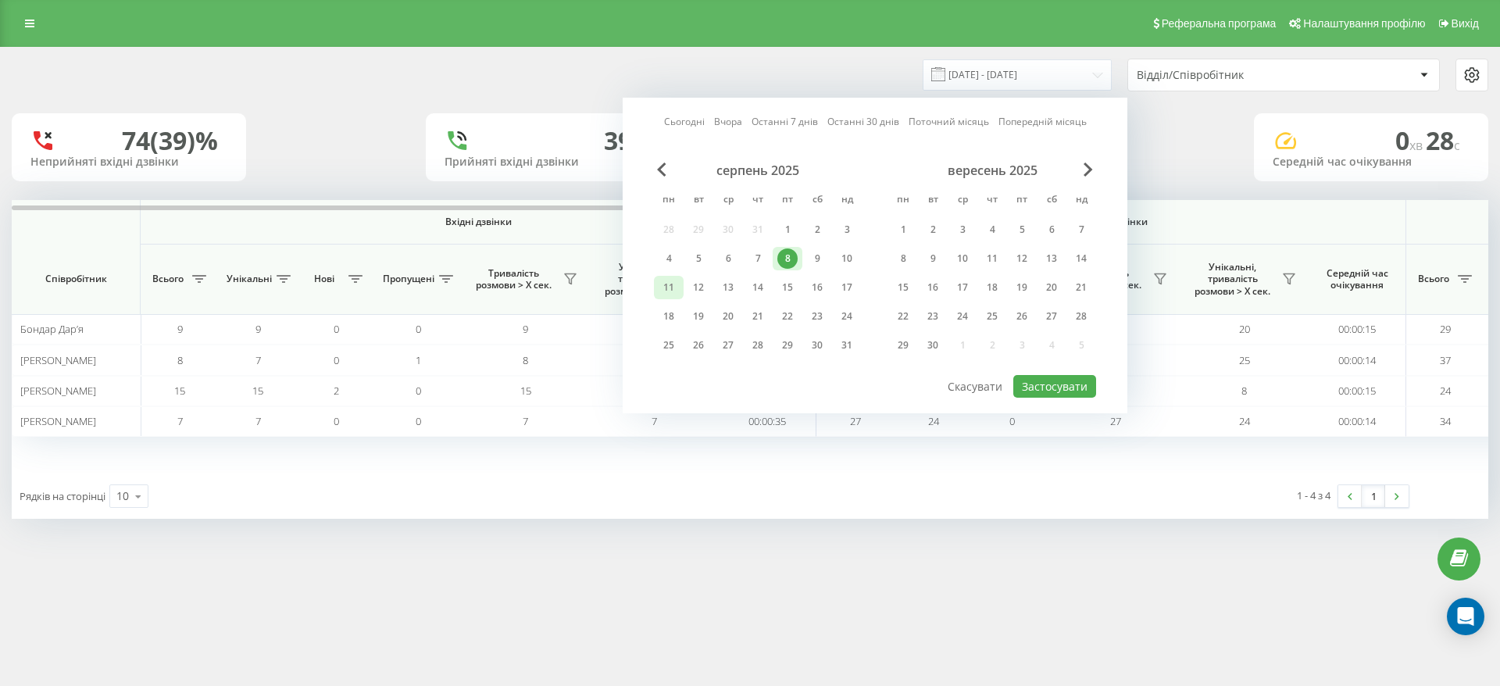
click at [666, 287] on div "11" at bounding box center [669, 287] width 20 height 20
click at [1071, 380] on button "Застосувати" at bounding box center [1054, 386] width 83 height 23
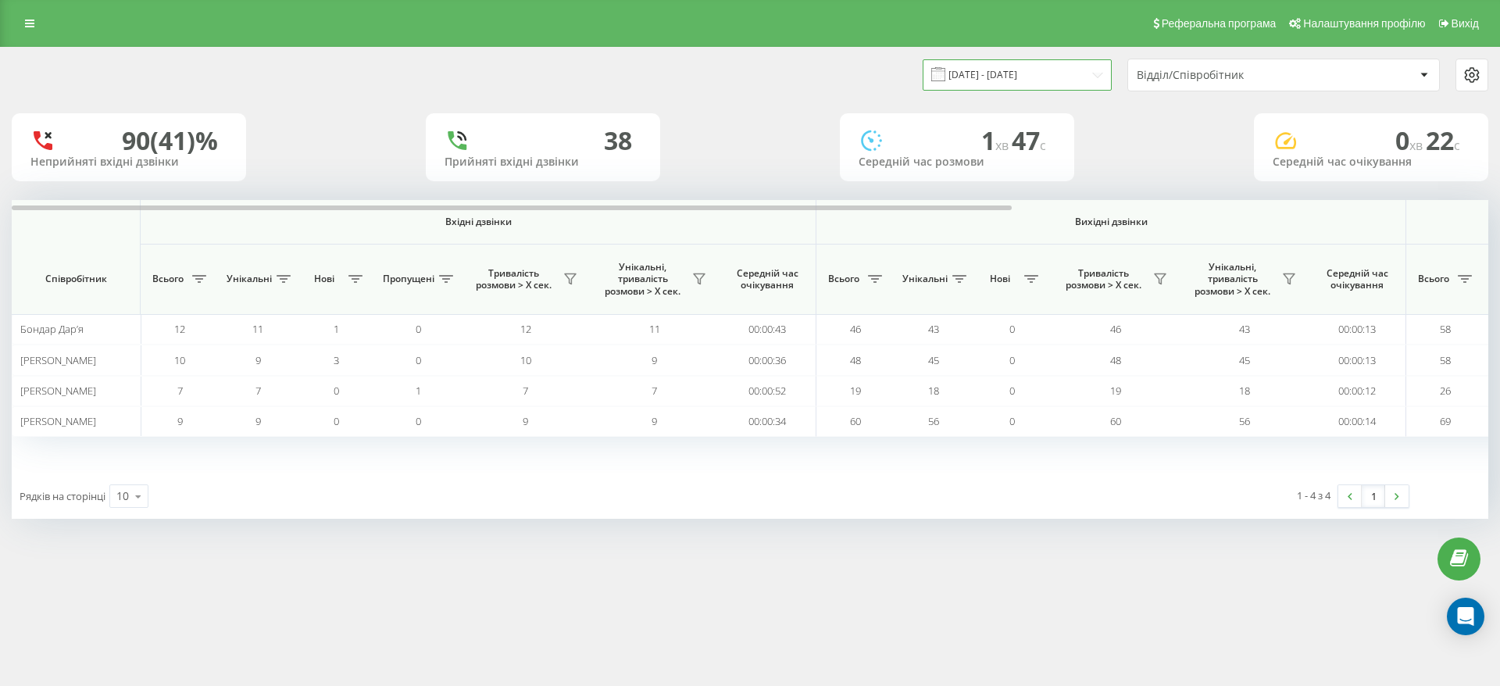
click at [1083, 70] on input "[DATE] - [DATE]" at bounding box center [1017, 74] width 189 height 30
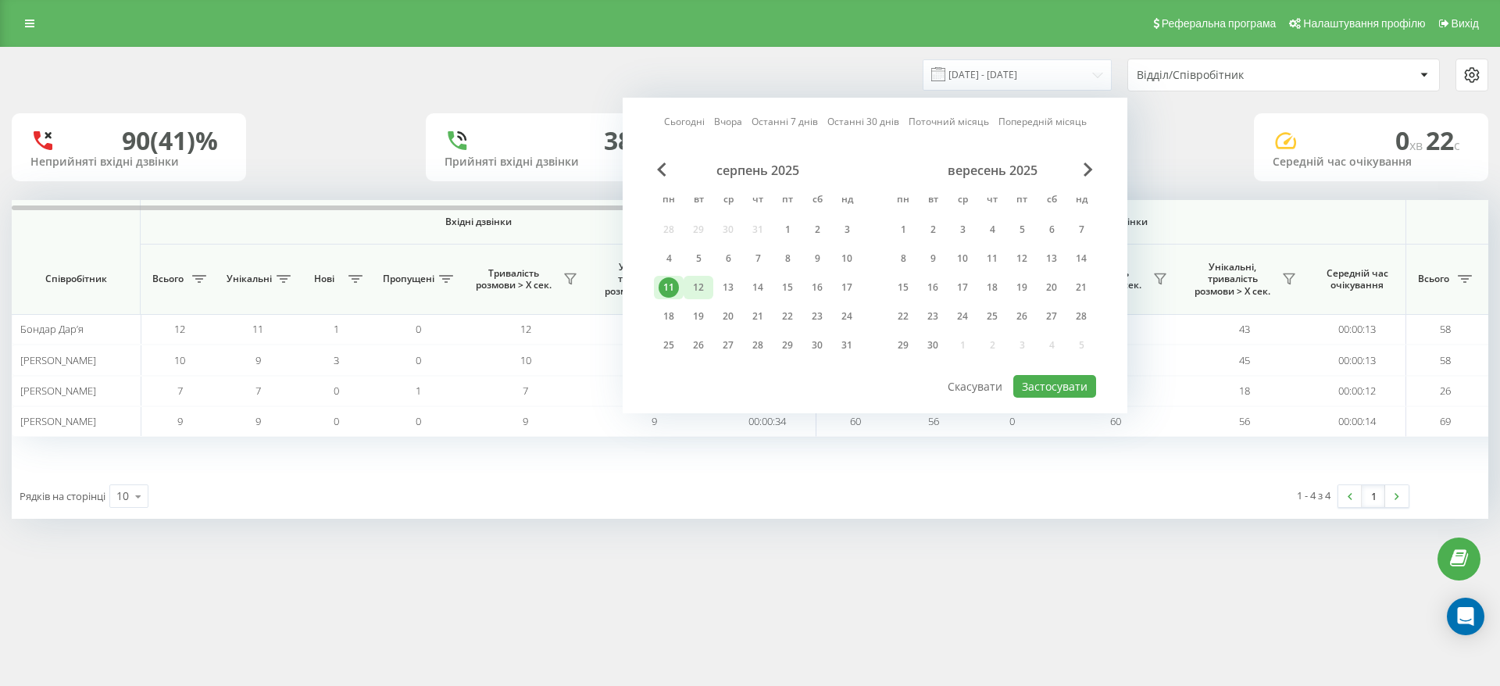
click at [693, 284] on div "12" at bounding box center [698, 287] width 20 height 20
click at [1066, 377] on button "Застосувати" at bounding box center [1054, 386] width 83 height 23
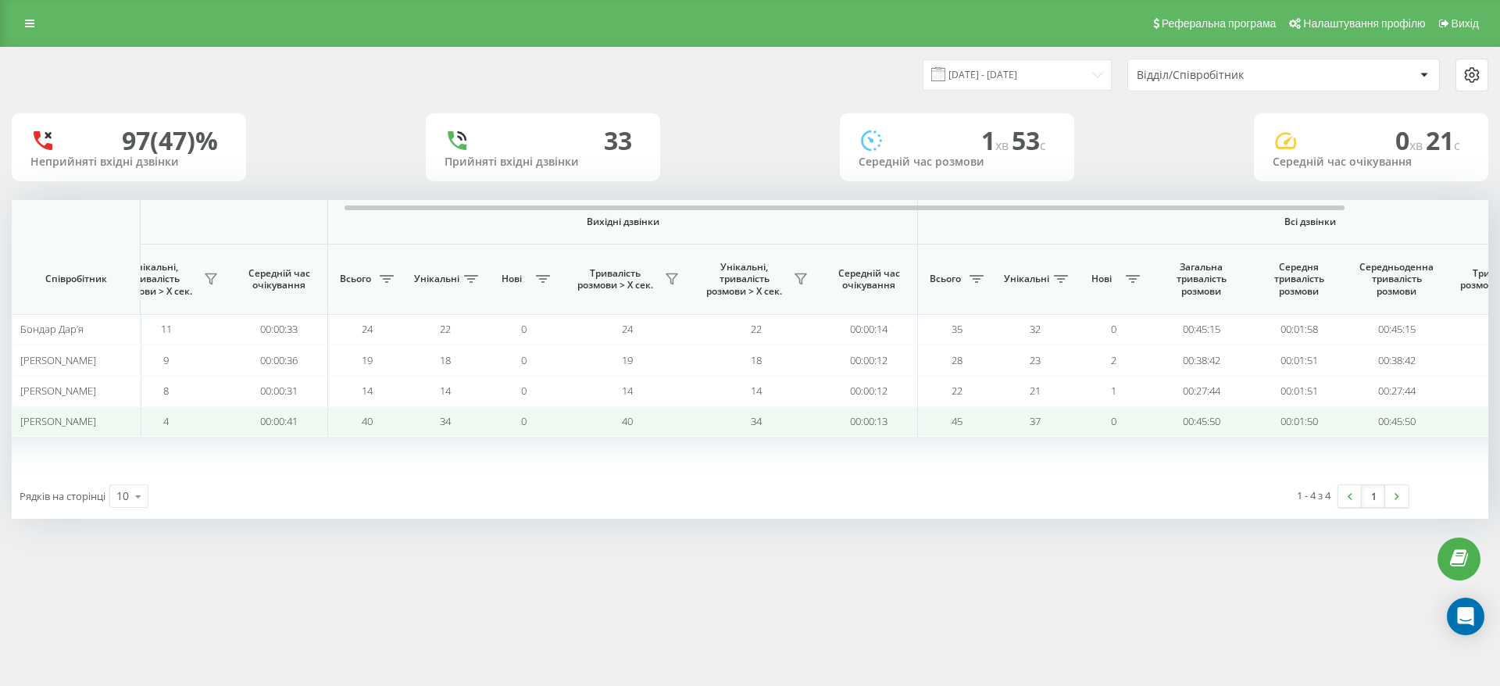
scroll to position [0, 490]
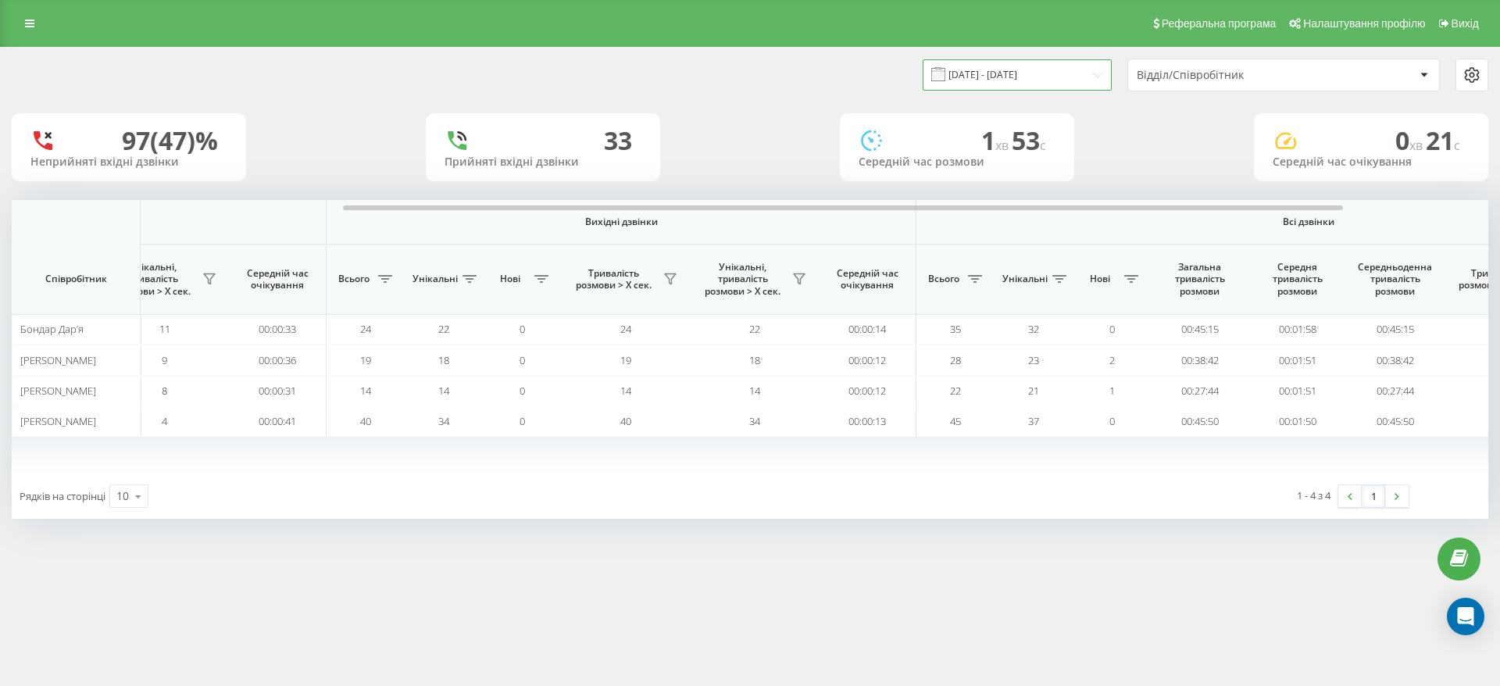
click at [1021, 77] on input "[DATE] - [DATE]" at bounding box center [1017, 74] width 189 height 30
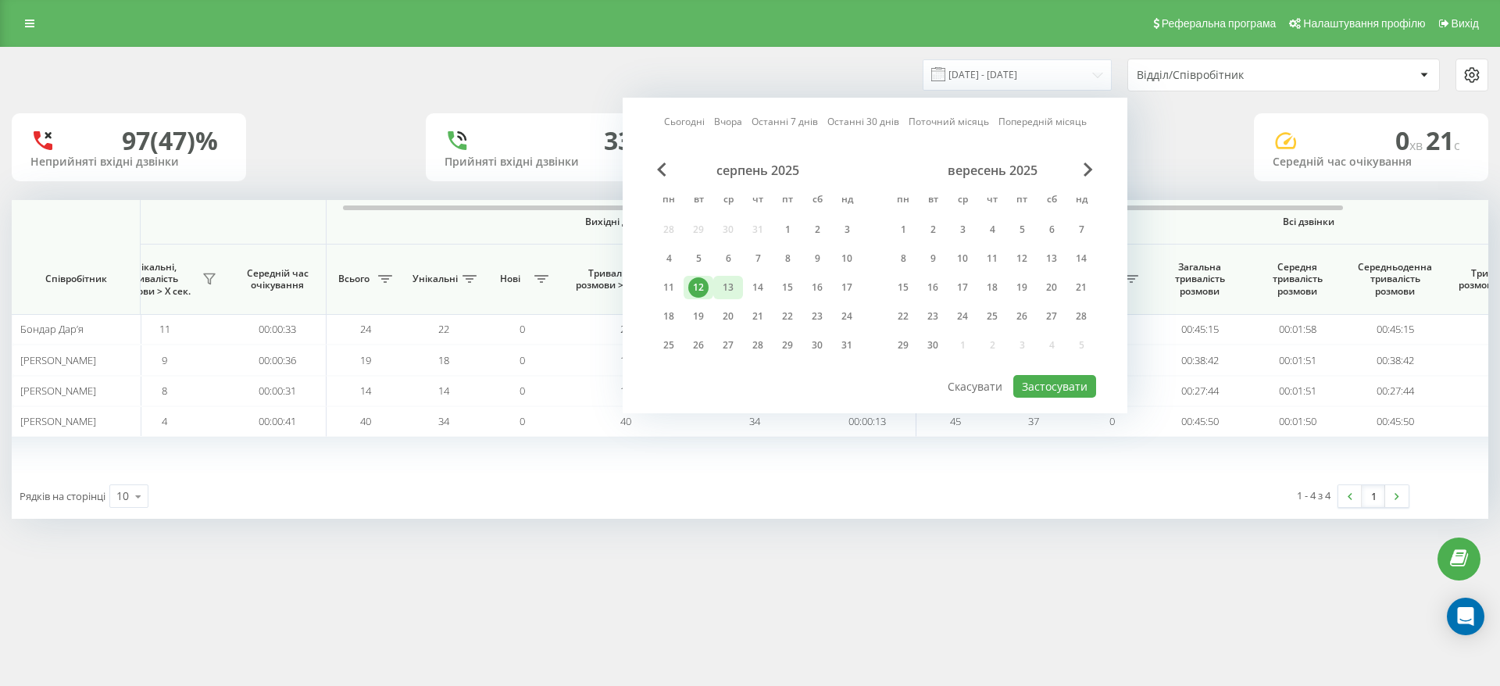
click at [733, 281] on div "13" at bounding box center [728, 287] width 20 height 20
click at [1050, 385] on button "Застосувати" at bounding box center [1054, 386] width 83 height 23
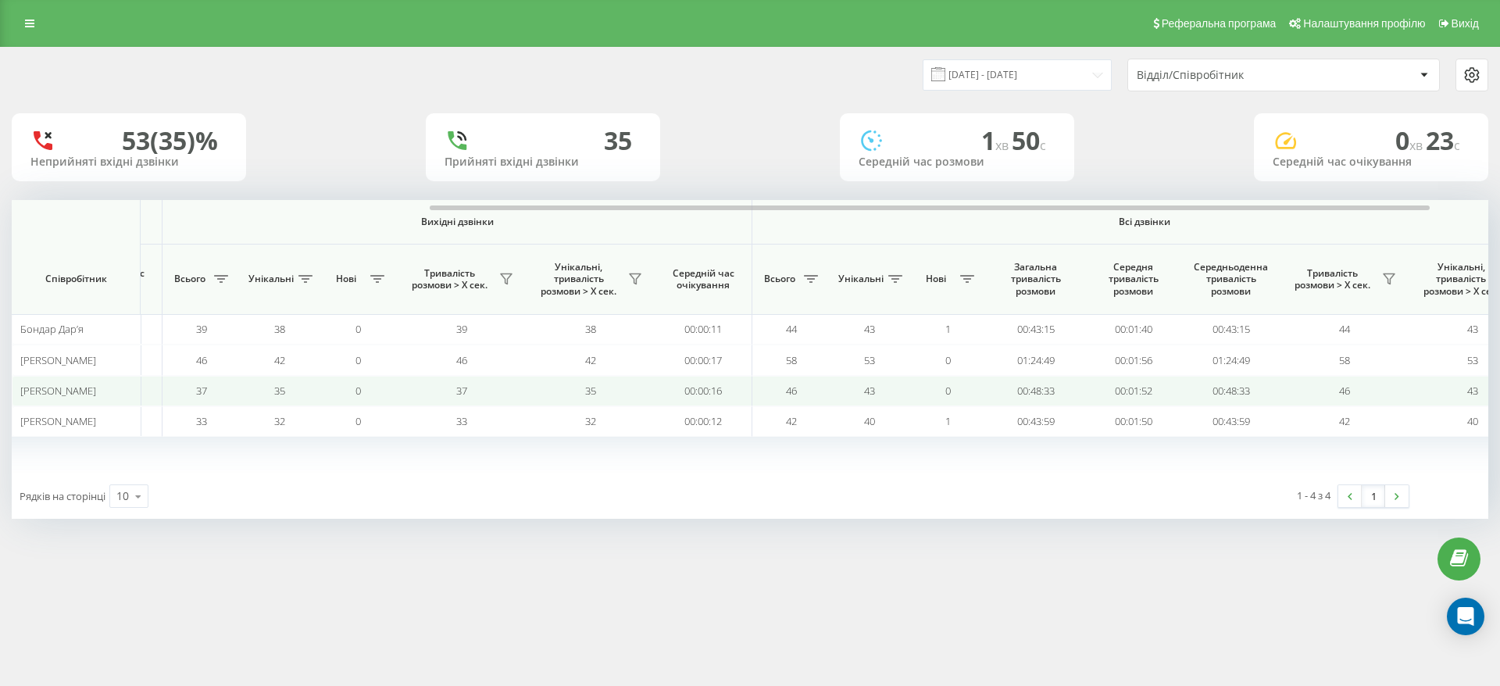
scroll to position [0, 703]
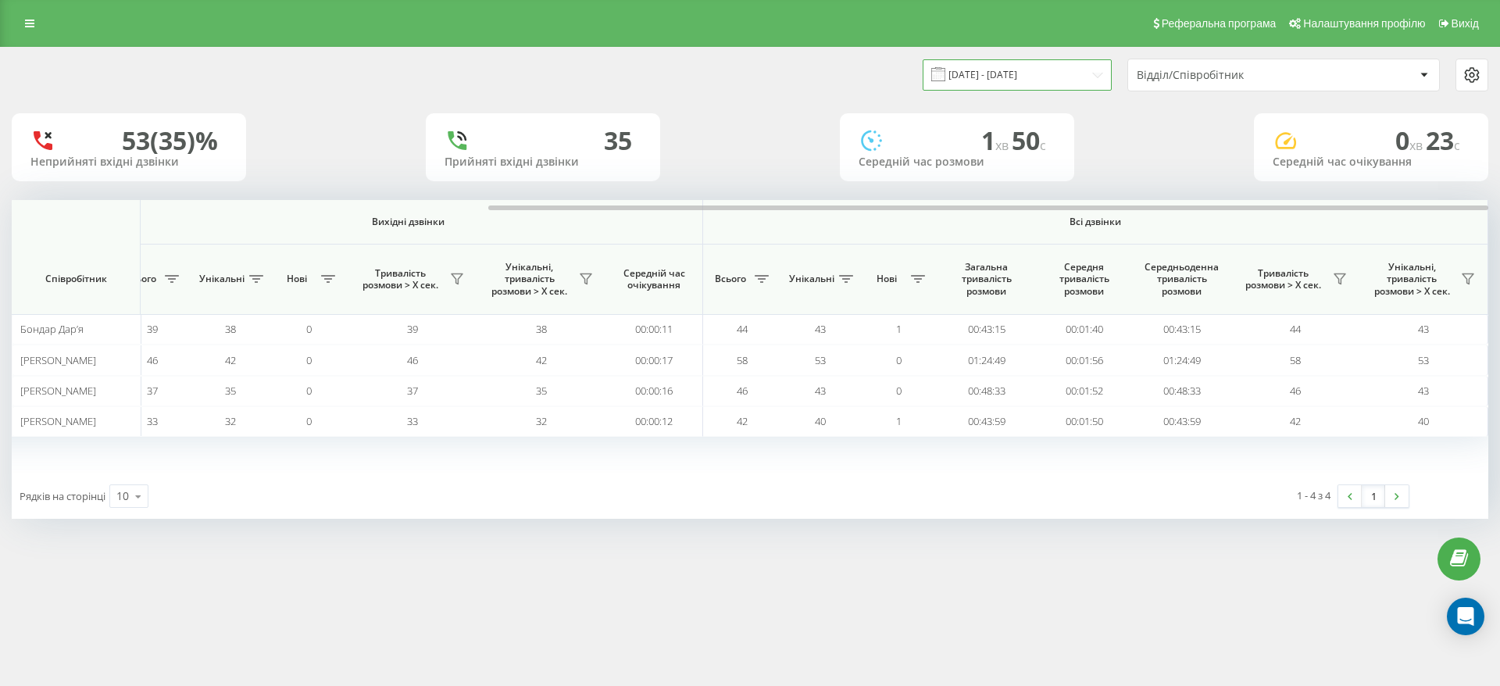
click at [1103, 76] on input "13.08.2025 - 13.08.2025" at bounding box center [1017, 74] width 189 height 30
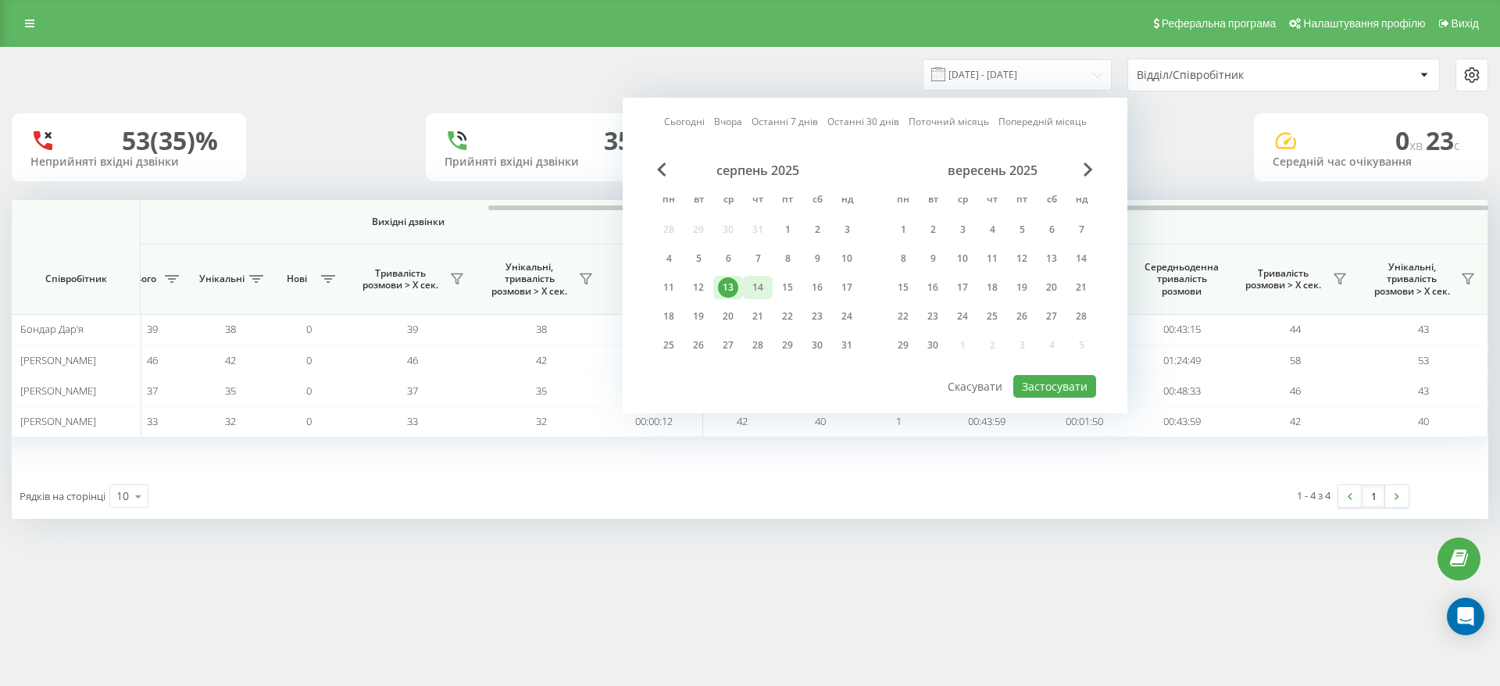
click at [763, 280] on div "14" at bounding box center [758, 287] width 20 height 20
click at [1052, 391] on button "Застосувати" at bounding box center [1054, 386] width 83 height 23
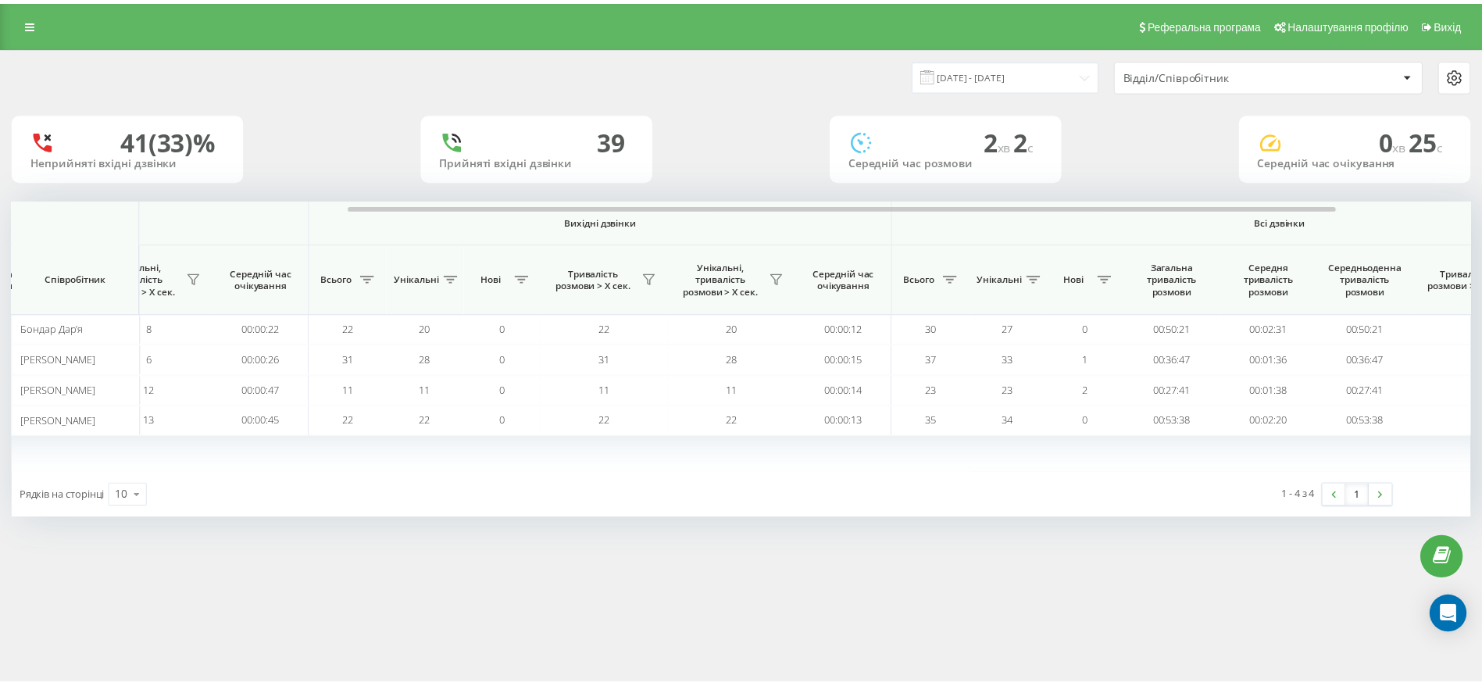
scroll to position [0, 503]
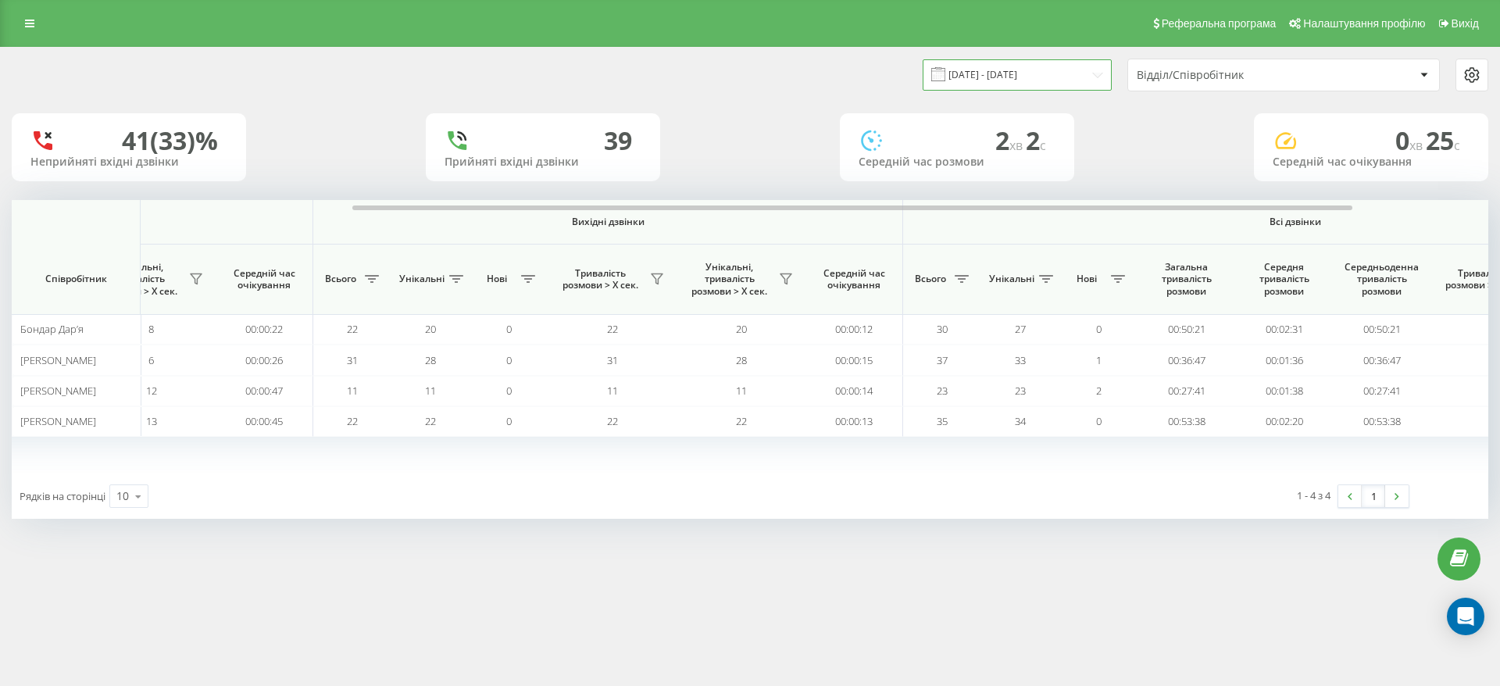
click at [1077, 68] on input "14.08.2025 - 14.08.2025" at bounding box center [1017, 74] width 189 height 30
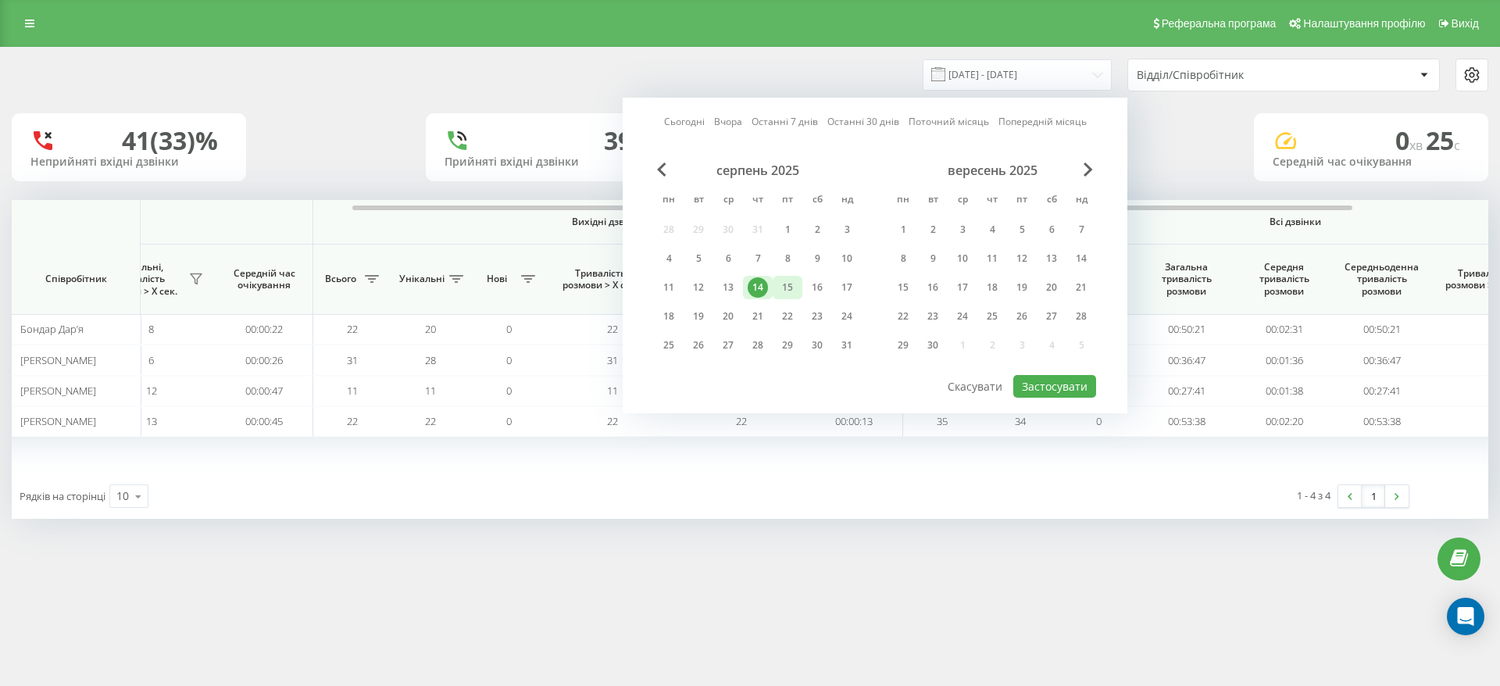
click at [775, 288] on div "15" at bounding box center [788, 287] width 30 height 23
click at [1027, 379] on button "Застосувати" at bounding box center [1054, 386] width 83 height 23
type input "15.08.2025 - 15.08.2025"
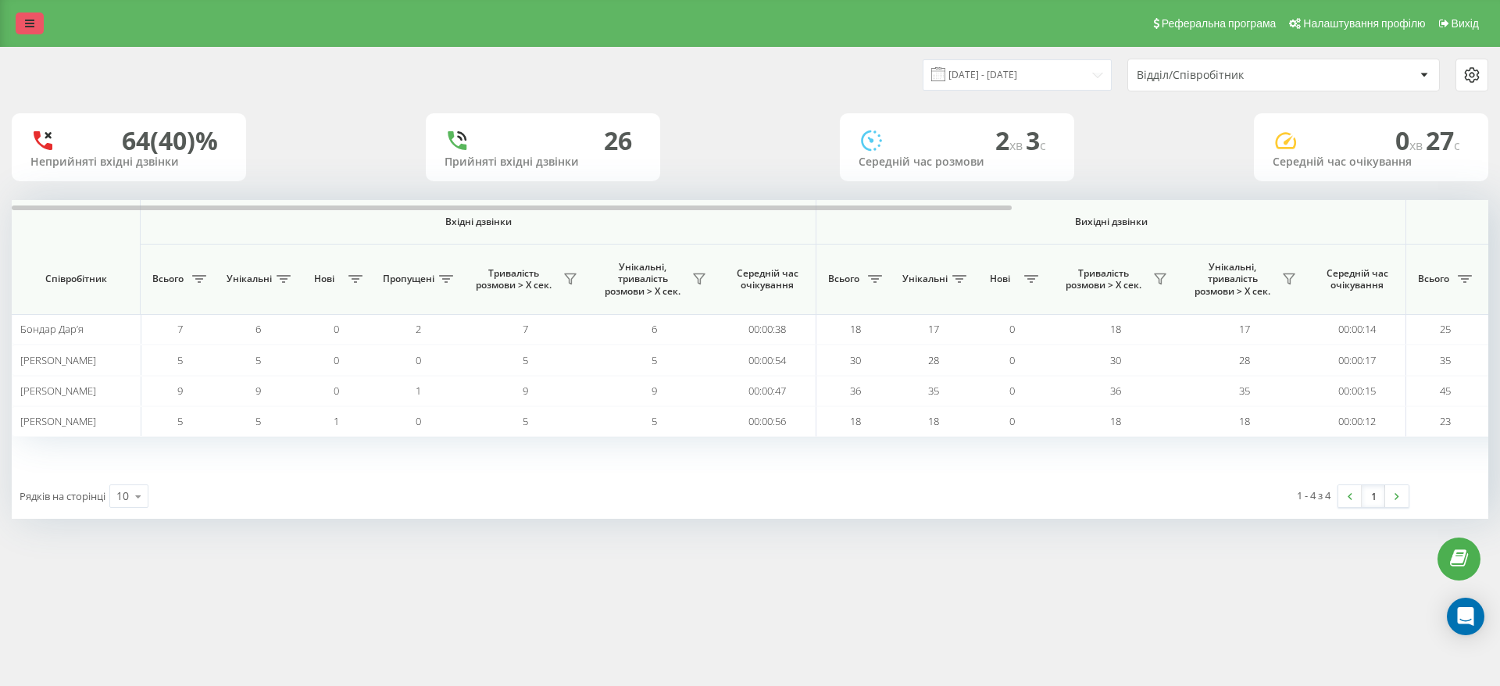
click at [41, 21] on link at bounding box center [30, 23] width 28 height 22
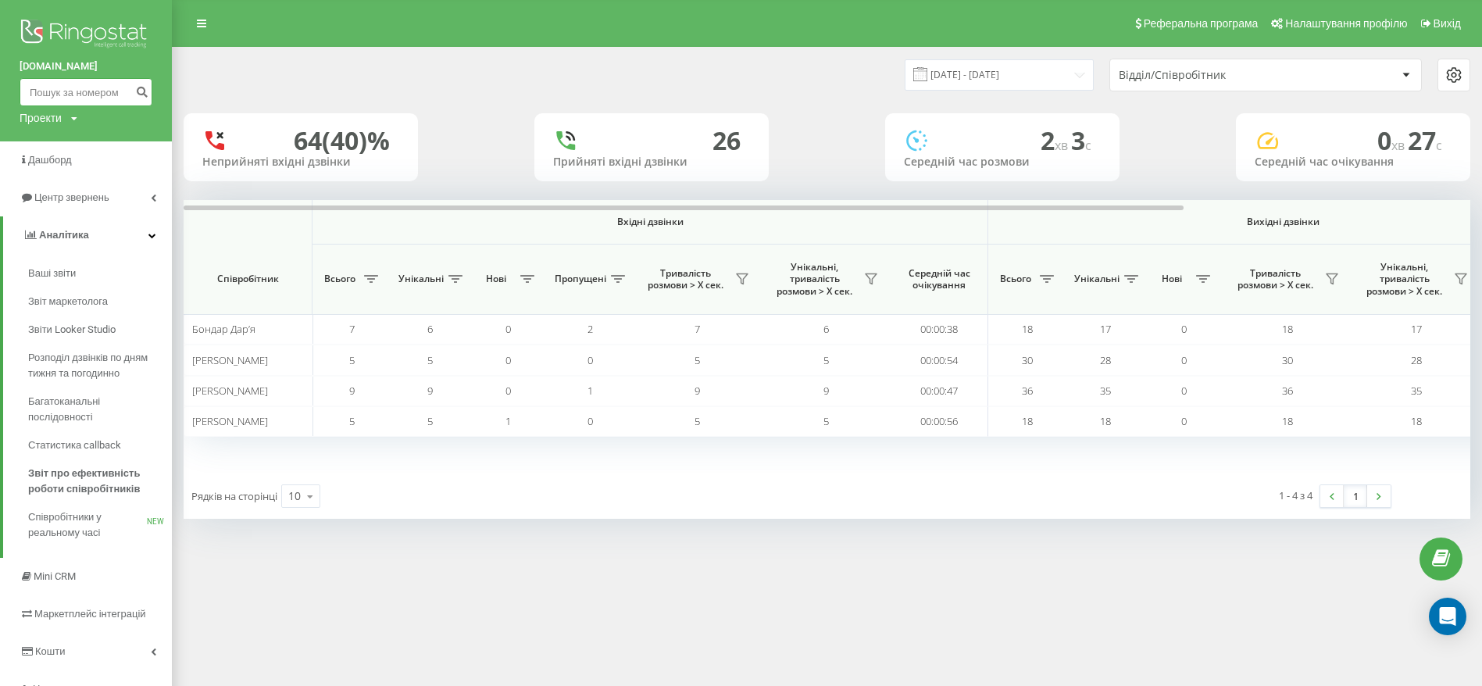
click at [70, 94] on input at bounding box center [86, 92] width 133 height 28
paste input "380970806844"
type input "380970806844"
click at [152, 90] on div "ulf.ua 380970806844 Проекти ulf.ua" at bounding box center [86, 70] width 172 height 141
click at [147, 90] on icon "submit" at bounding box center [141, 89] width 13 height 9
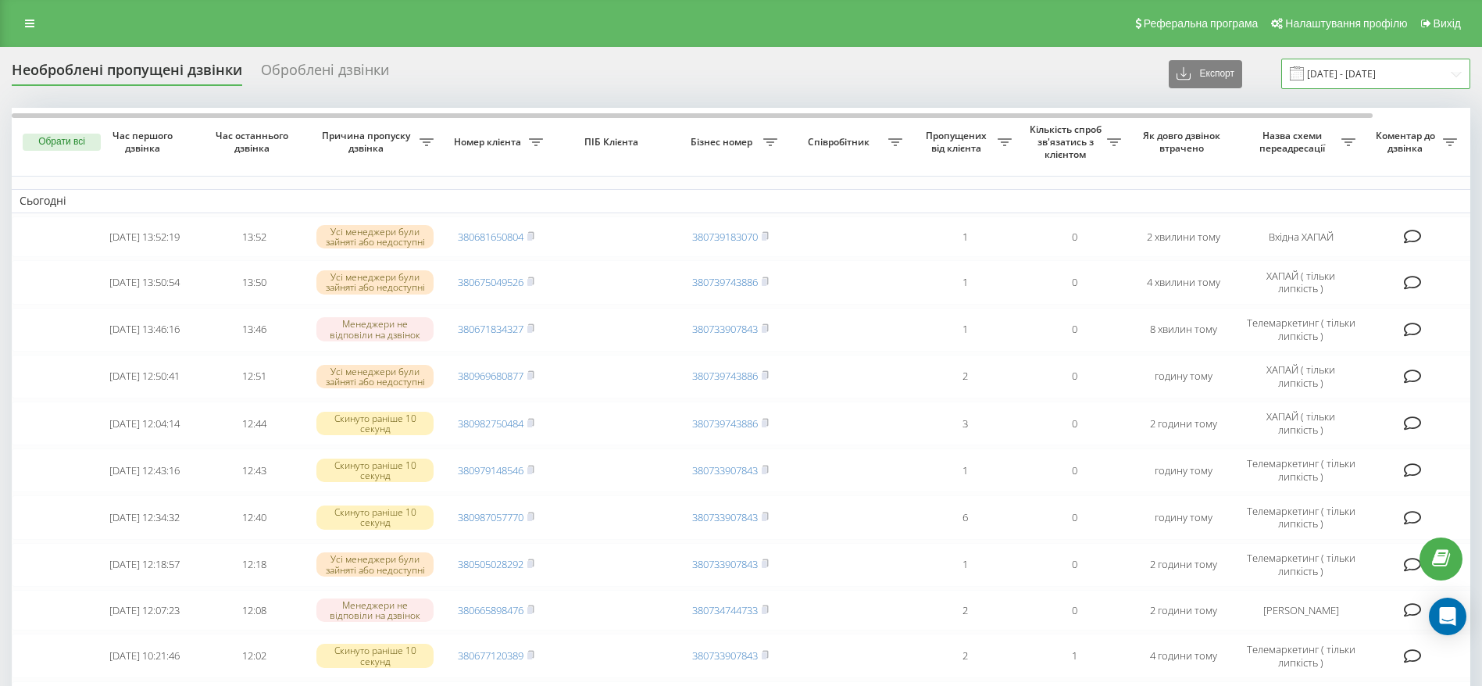
click at [1351, 80] on input "[DATE] - [DATE]" at bounding box center [1375, 74] width 189 height 30
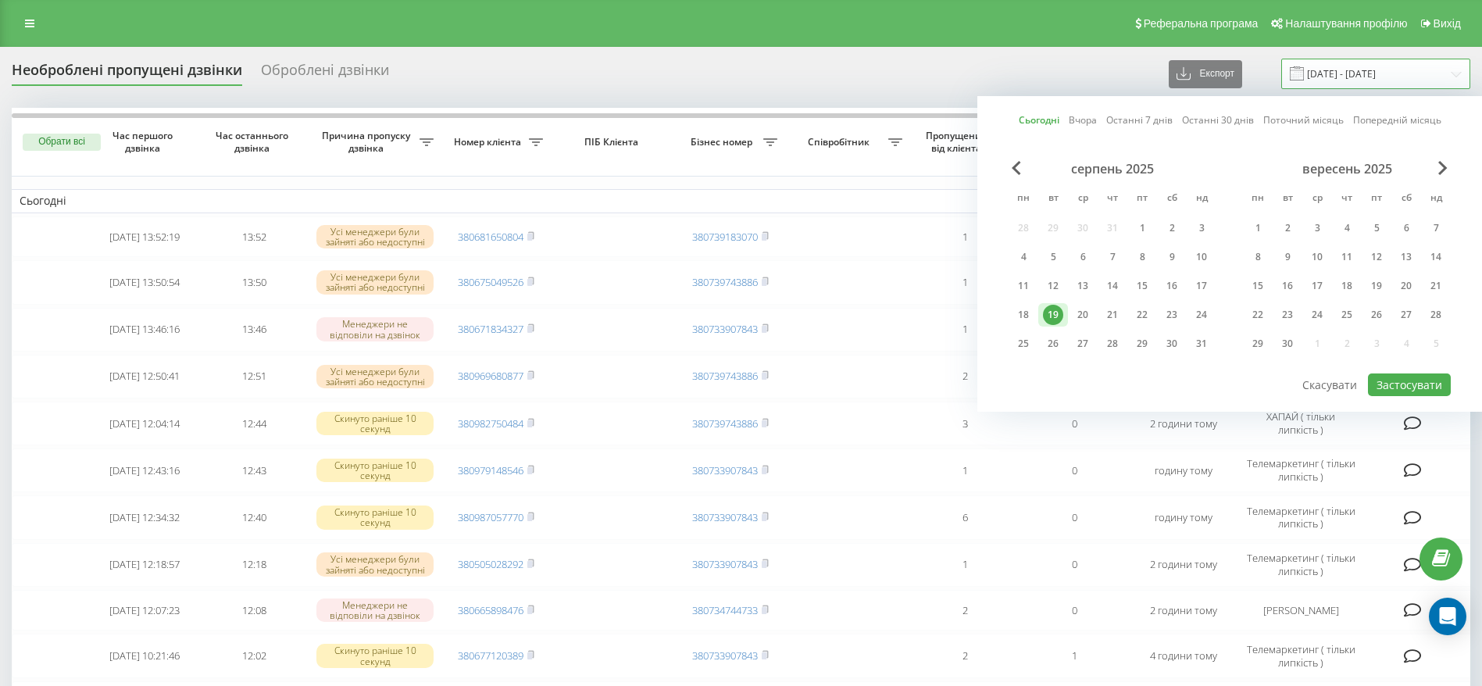
click at [1351, 80] on input "[DATE] - [DATE]" at bounding box center [1375, 74] width 189 height 30
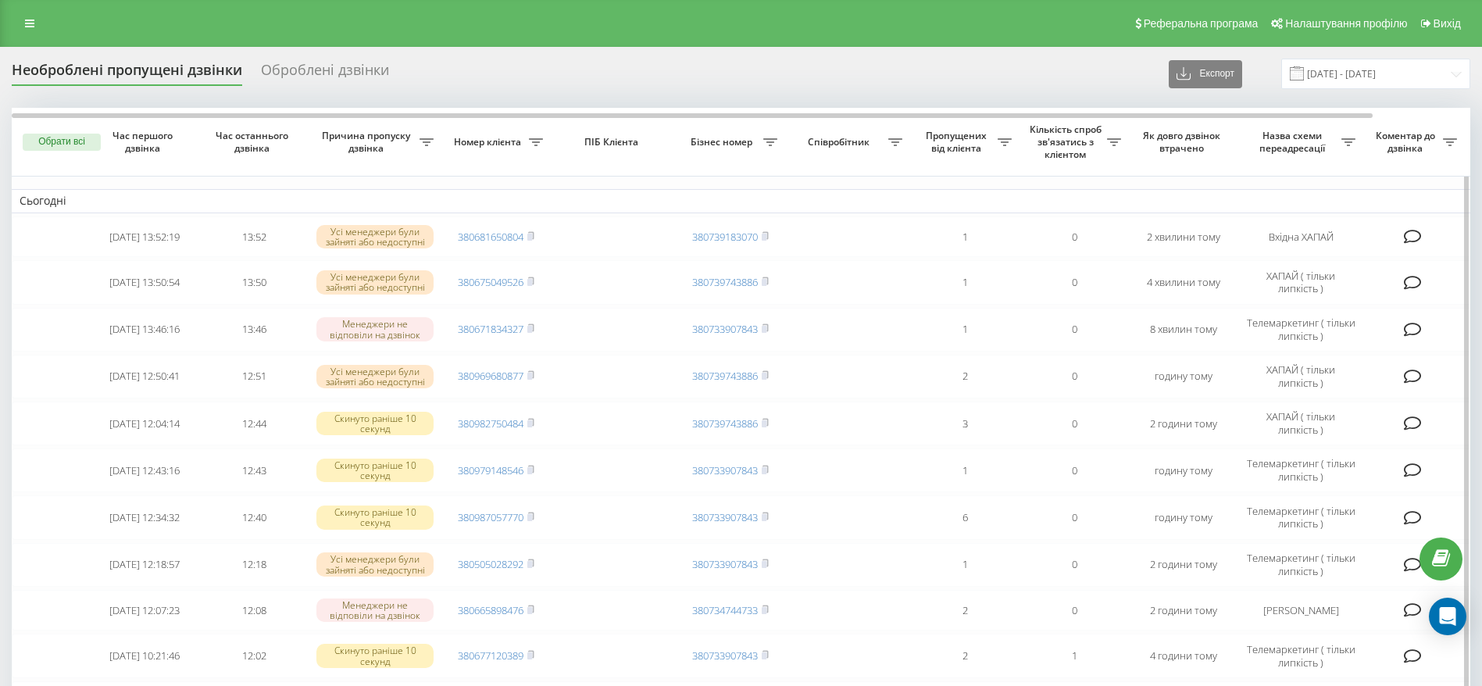
click at [875, 131] on th "Співробітник" at bounding box center [847, 142] width 125 height 69
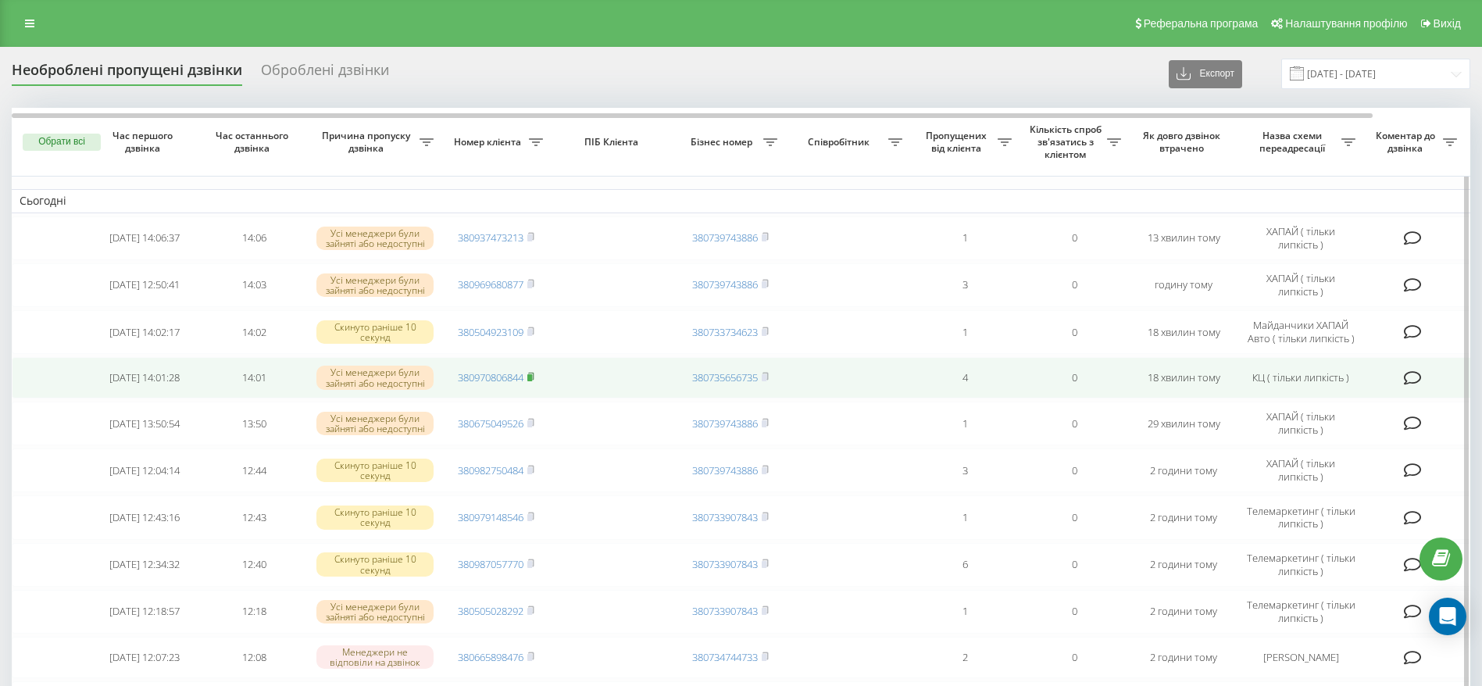
click at [534, 376] on icon at bounding box center [530, 376] width 5 height 7
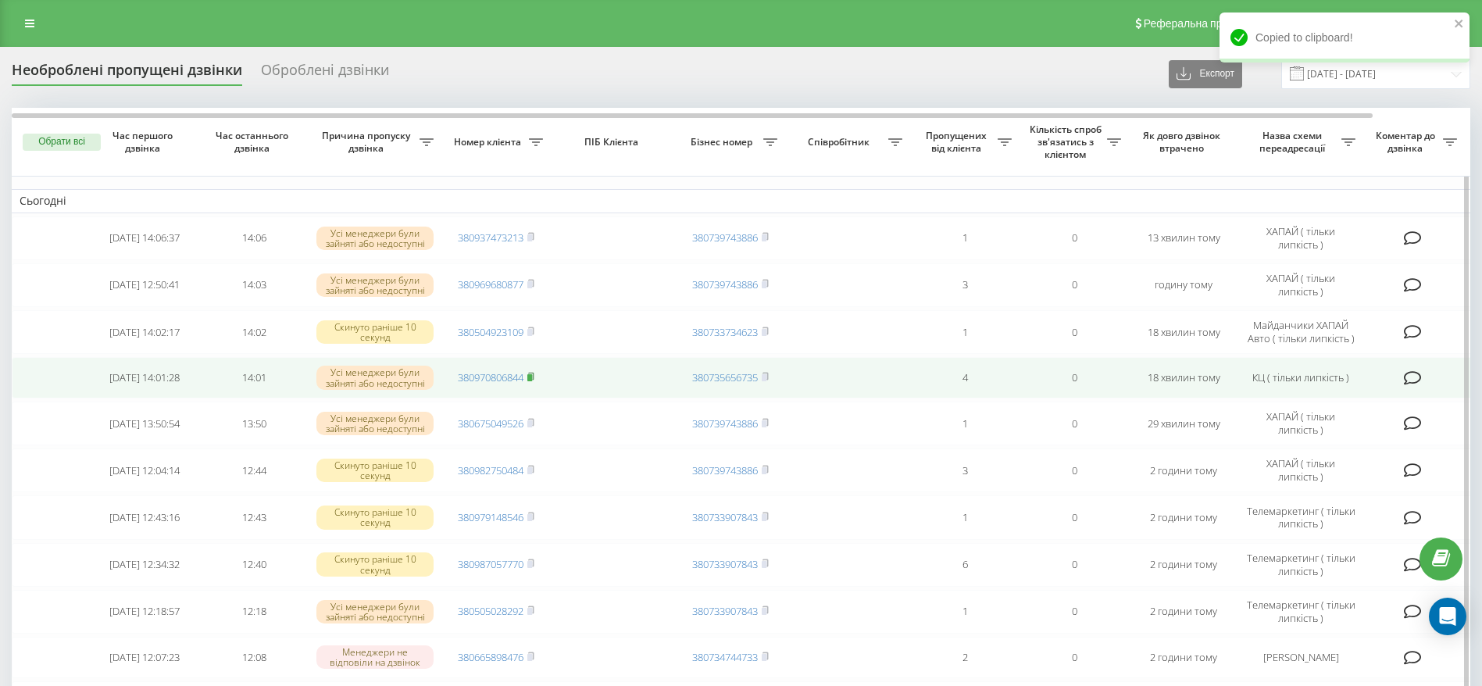
click at [534, 376] on icon at bounding box center [530, 376] width 5 height 7
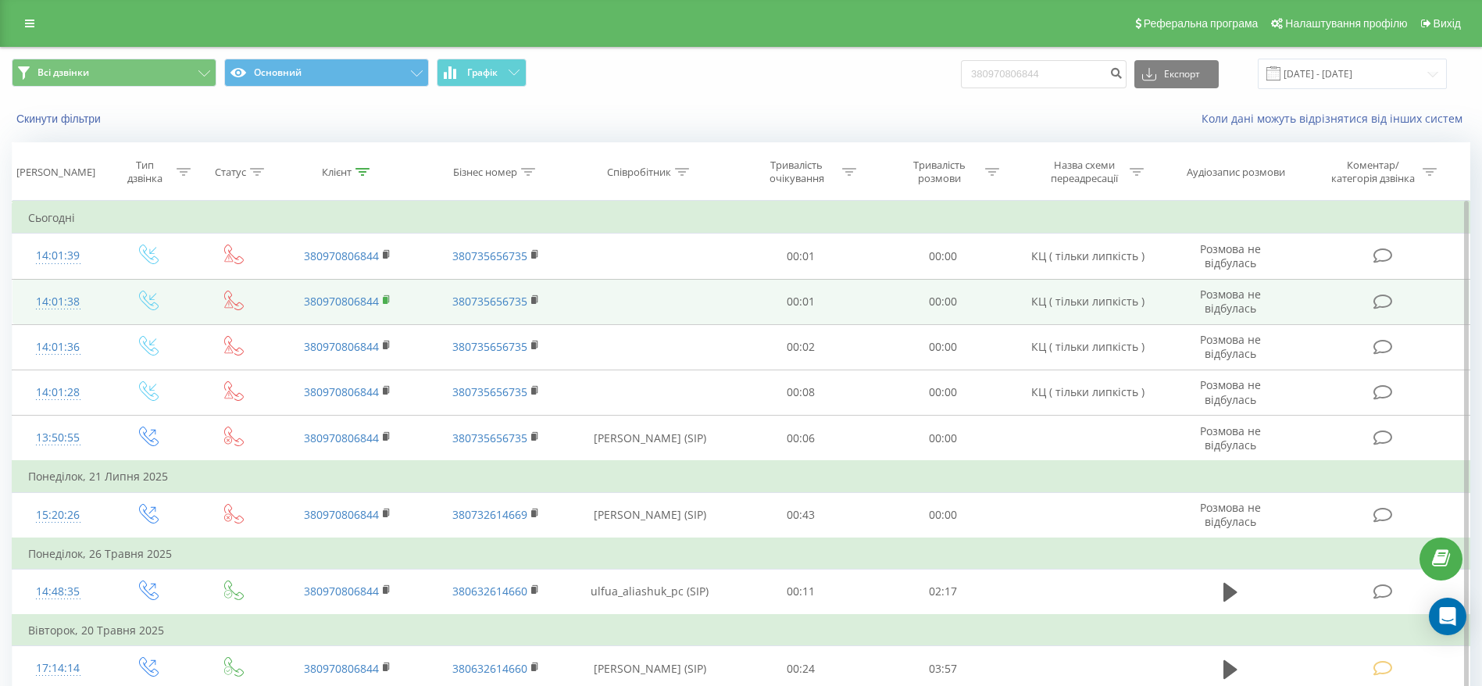
click at [386, 298] on rect at bounding box center [385, 300] width 5 height 7
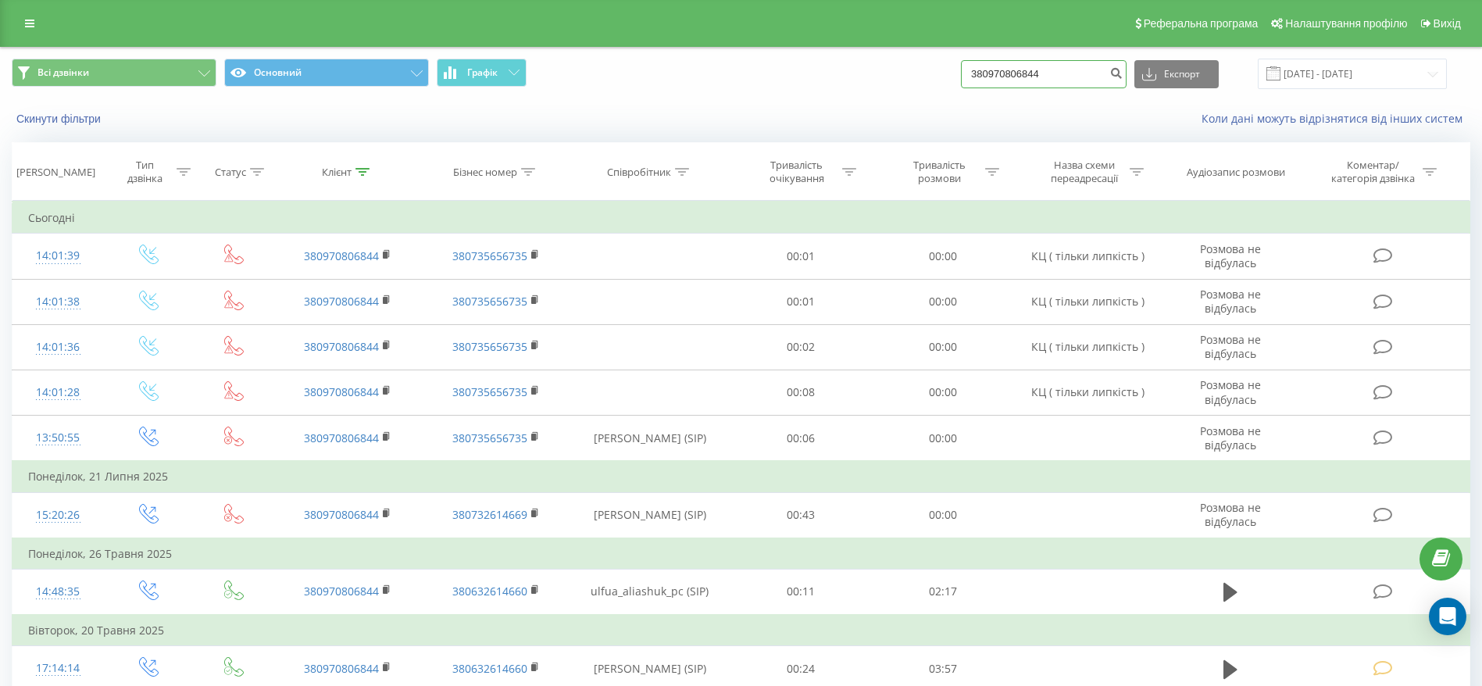
click at [1082, 72] on input "380970806844" at bounding box center [1044, 74] width 166 height 28
paste input "[PHONE_NUMBER]"
type input "[PHONE_NUMBER]"
click at [1126, 76] on button "submit" at bounding box center [1115, 74] width 21 height 28
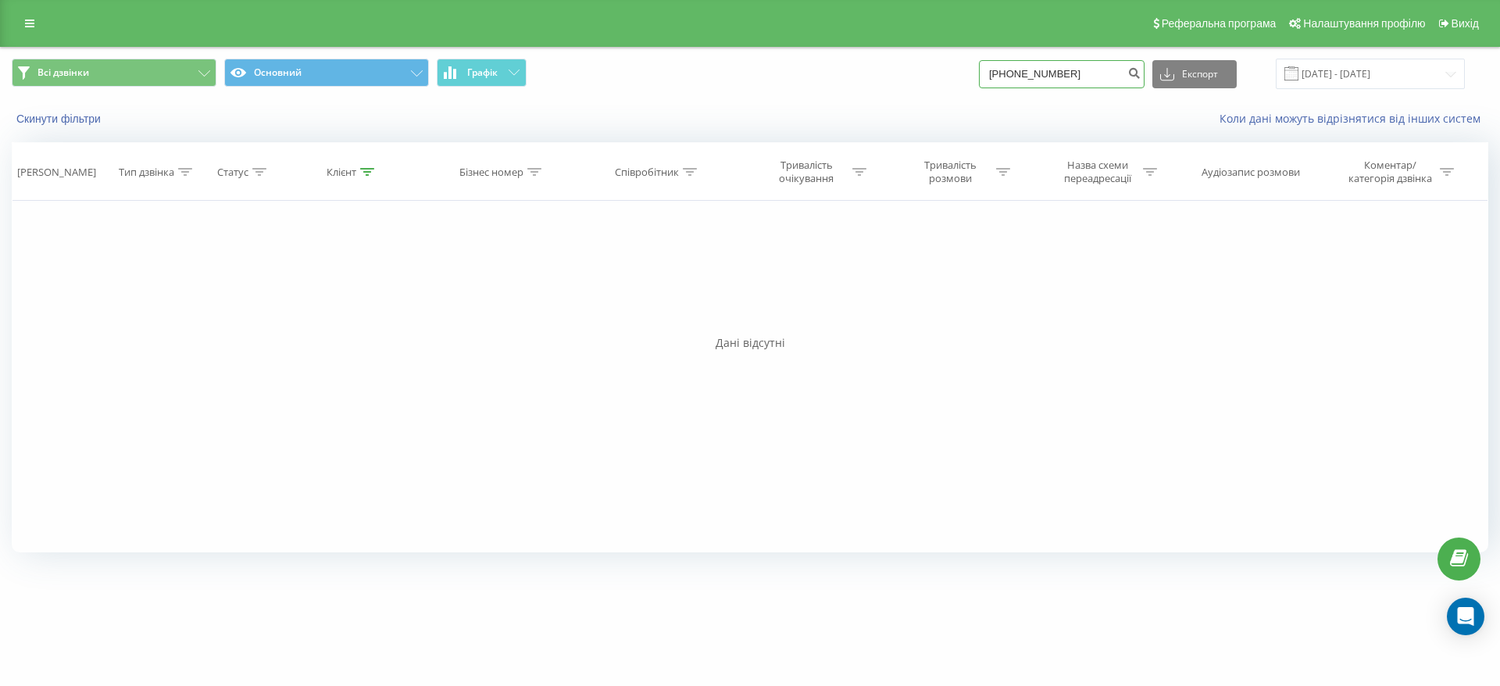
click at [1021, 73] on input "[PHONE_NUMBER]" at bounding box center [1062, 74] width 166 height 28
click at [1081, 109] on div "Скинути фільтри Коли дані можуть відрізнятися вiд інших систем" at bounding box center [750, 118] width 1498 height 37
click at [1021, 75] on input "[PHONE_NUMBER]" at bounding box center [1062, 74] width 166 height 28
type input "0669414952"
click at [1141, 69] on icon "submit" at bounding box center [1133, 70] width 13 height 9
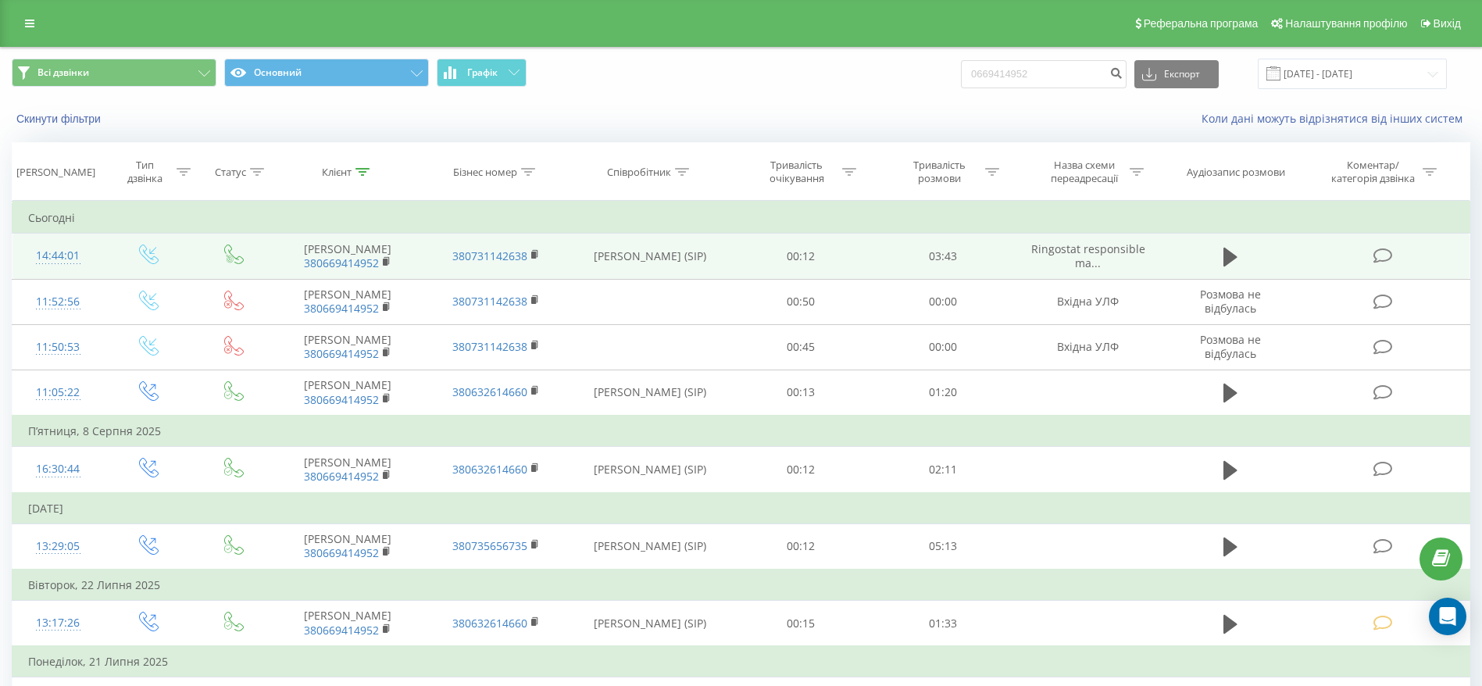
click at [1386, 261] on icon at bounding box center [1383, 256] width 20 height 16
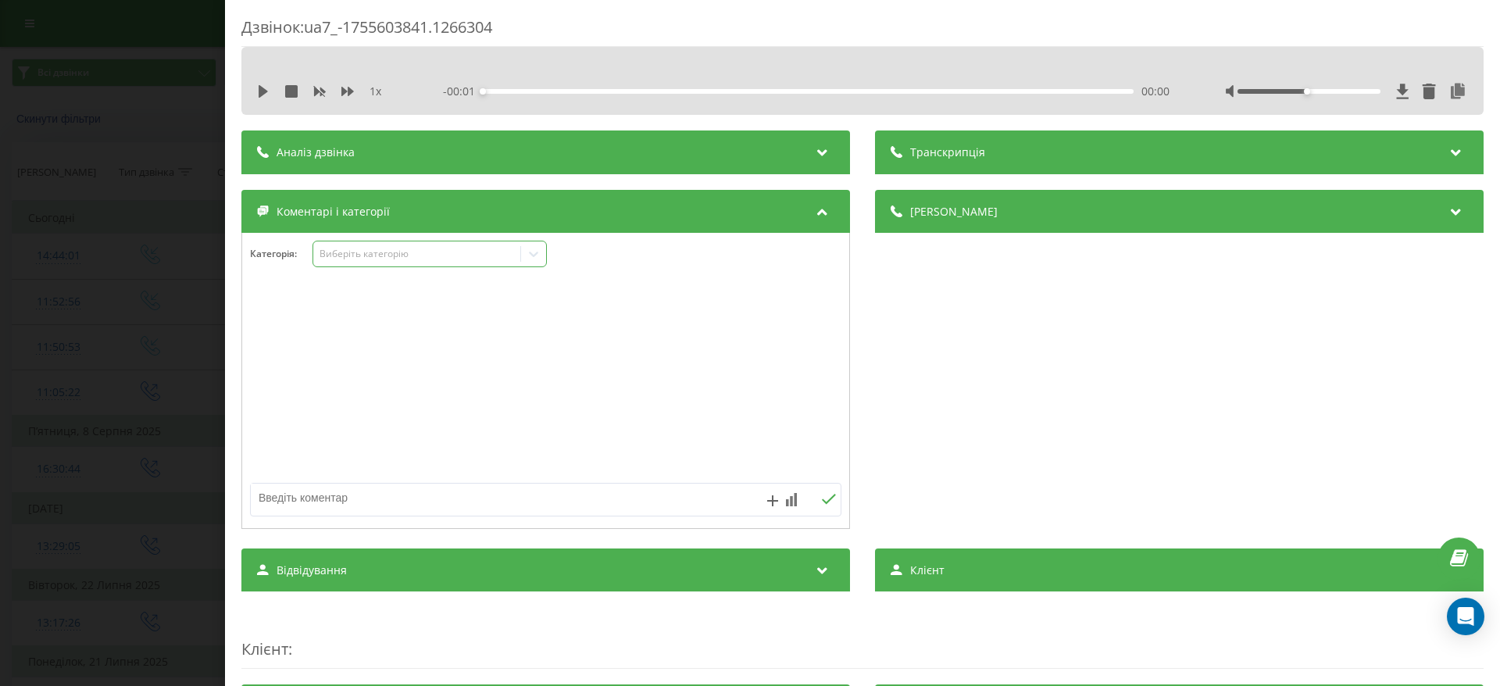
click at [478, 248] on div "Виберіть категорію" at bounding box center [417, 254] width 195 height 12
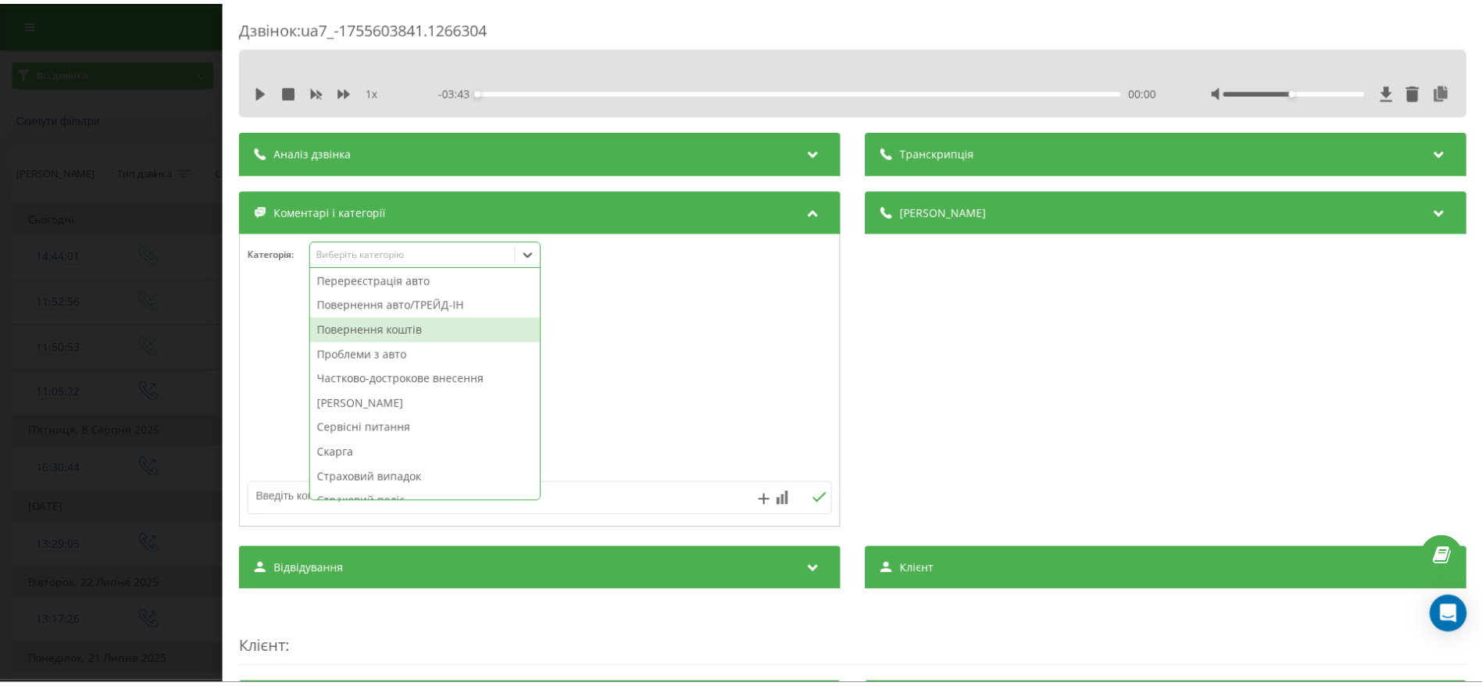
scroll to position [703, 0]
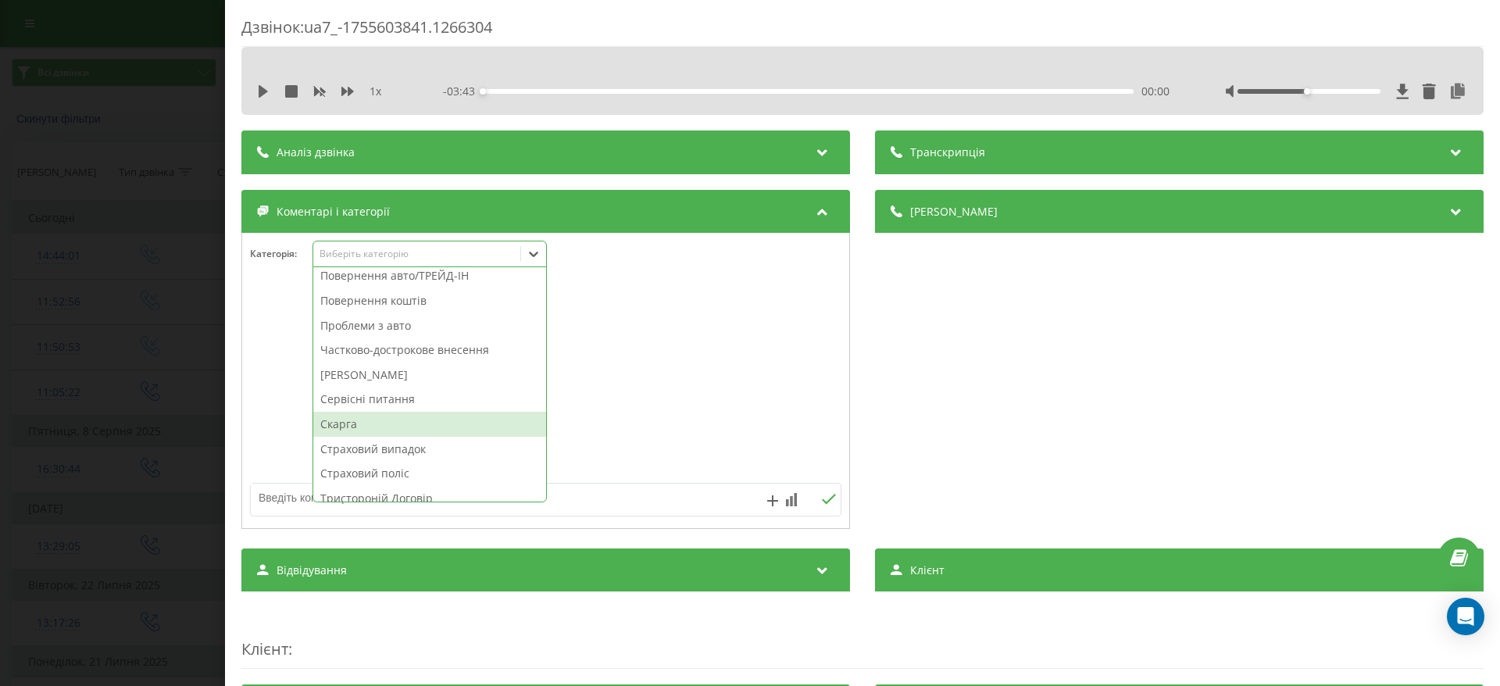
click at [436, 415] on div "Скарга" at bounding box center [429, 424] width 233 height 25
click at [190, 328] on div "Дзвінок : ua7_-1755603841.1266304 1 x - 03:43 00:00 00:00 Транскрипція Для AI-а…" at bounding box center [750, 343] width 1500 height 686
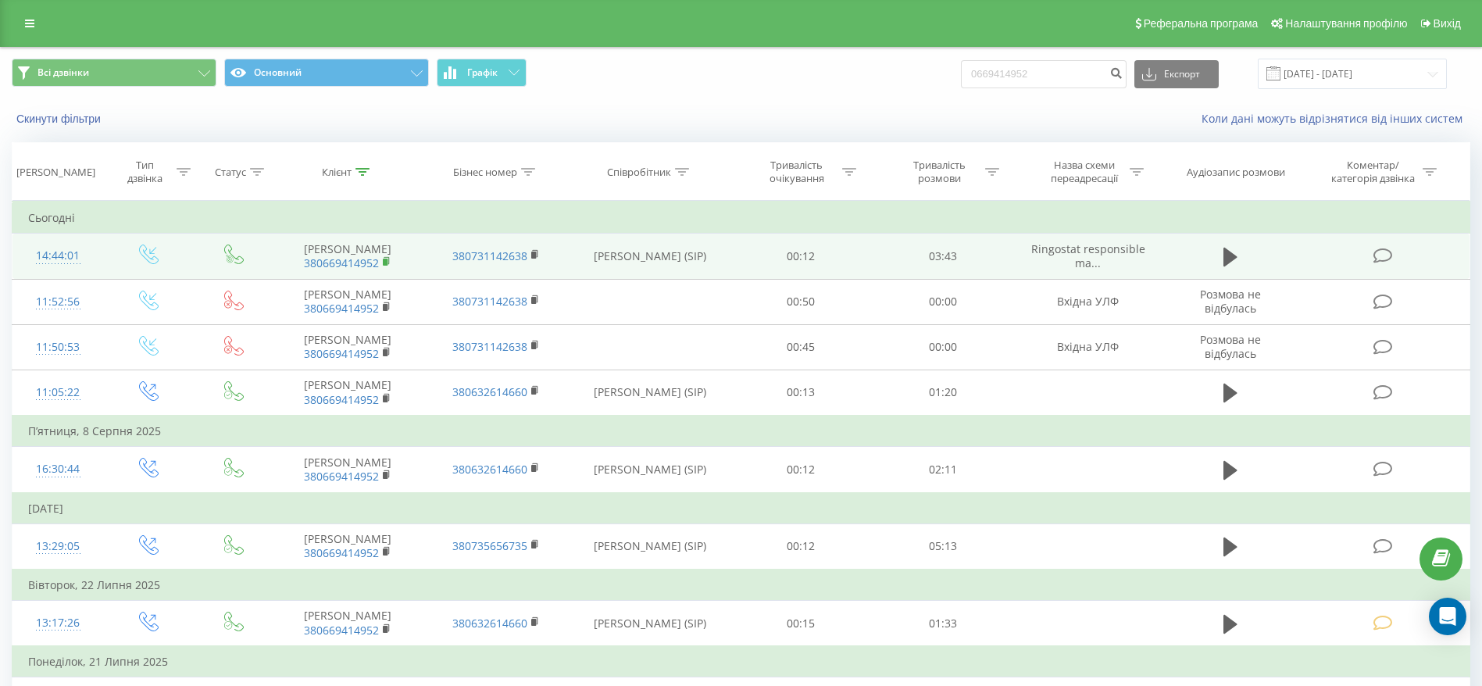
click at [389, 264] on icon at bounding box center [386, 260] width 5 height 7
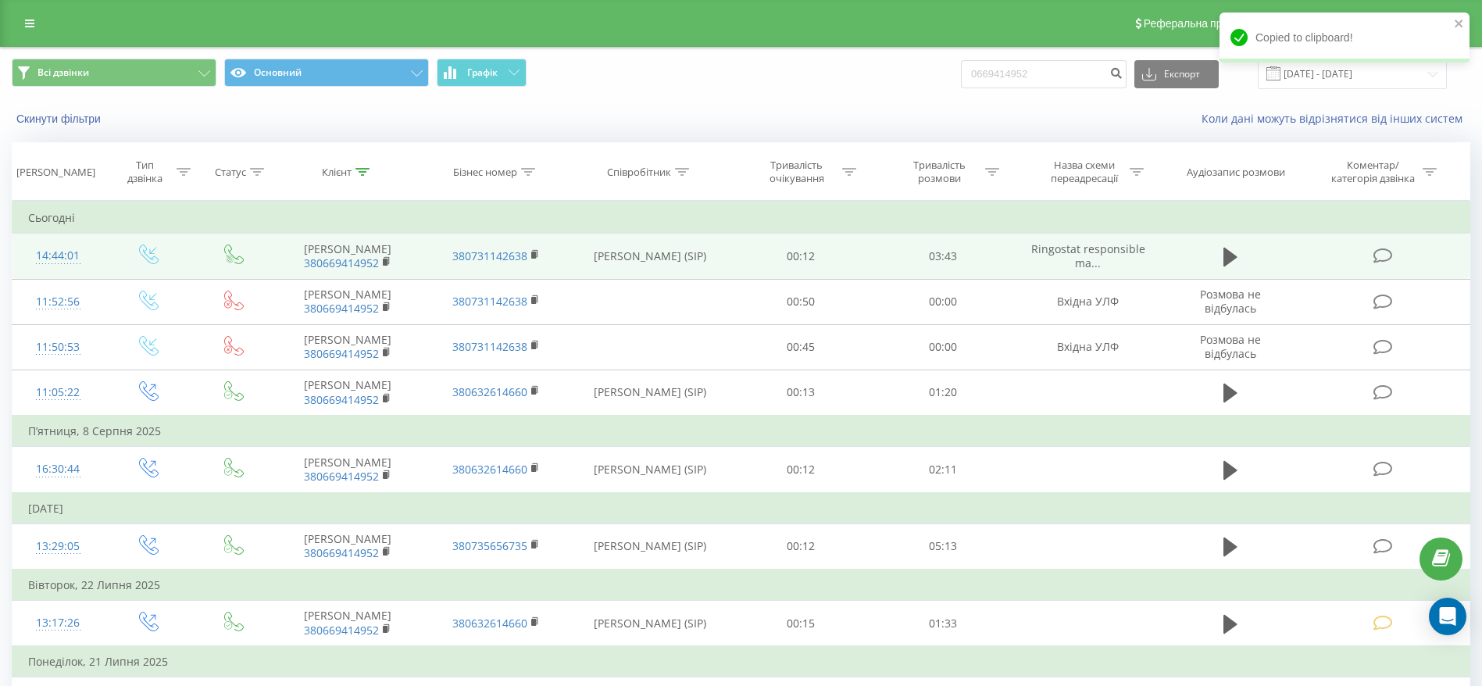
drag, startPoint x: 292, startPoint y: 241, endPoint x: 382, endPoint y: 267, distance: 93.5
click at [382, 267] on td "Ломанов Владислав Дмитрович 380669414952" at bounding box center [348, 256] width 148 height 45
copy td "Ломанов Владислав Дмитрович"
